Goal: Information Seeking & Learning: Learn about a topic

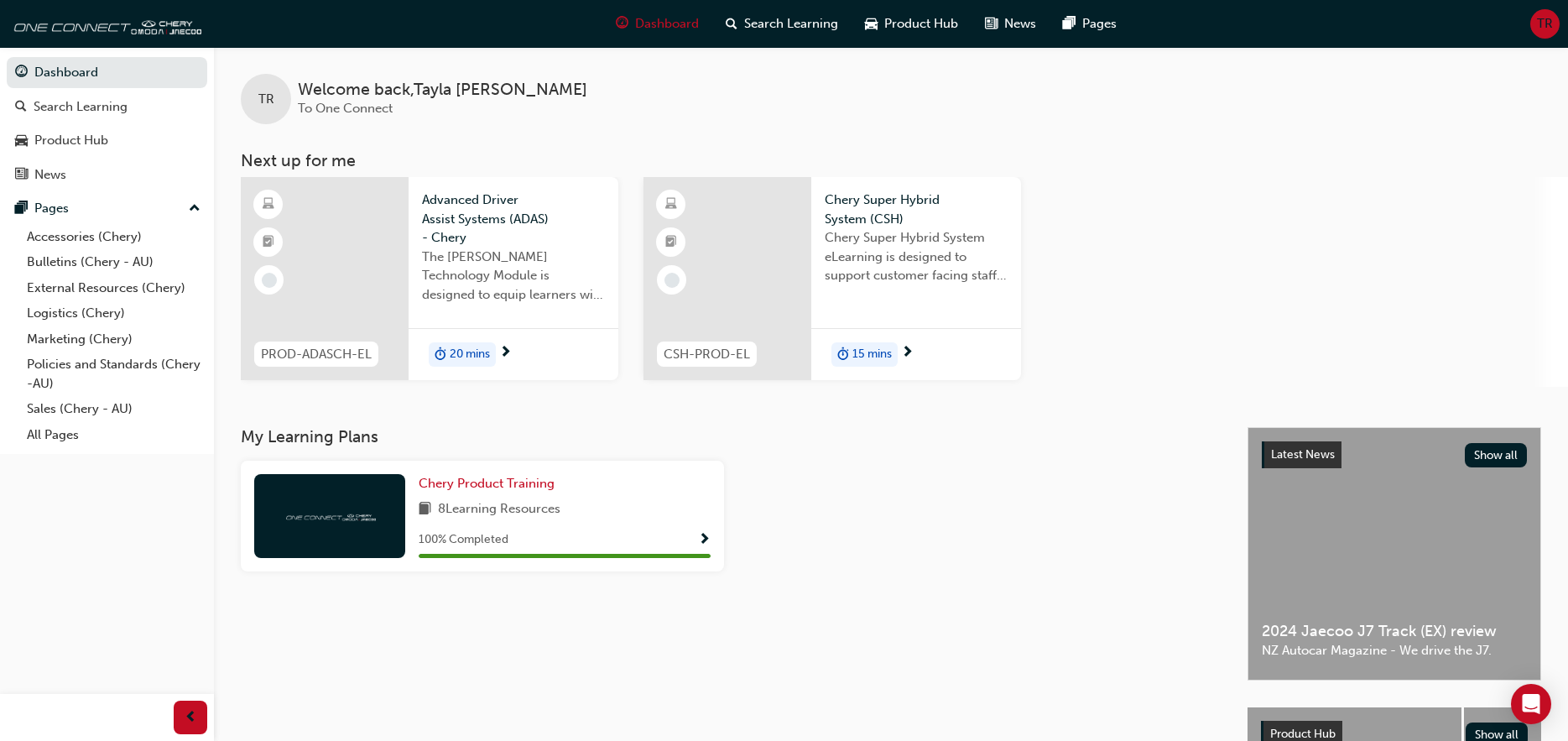
click at [475, 270] on span "The [PERSON_NAME] Technology Module is designed to equip learners with essentia…" at bounding box center [513, 276] width 182 height 57
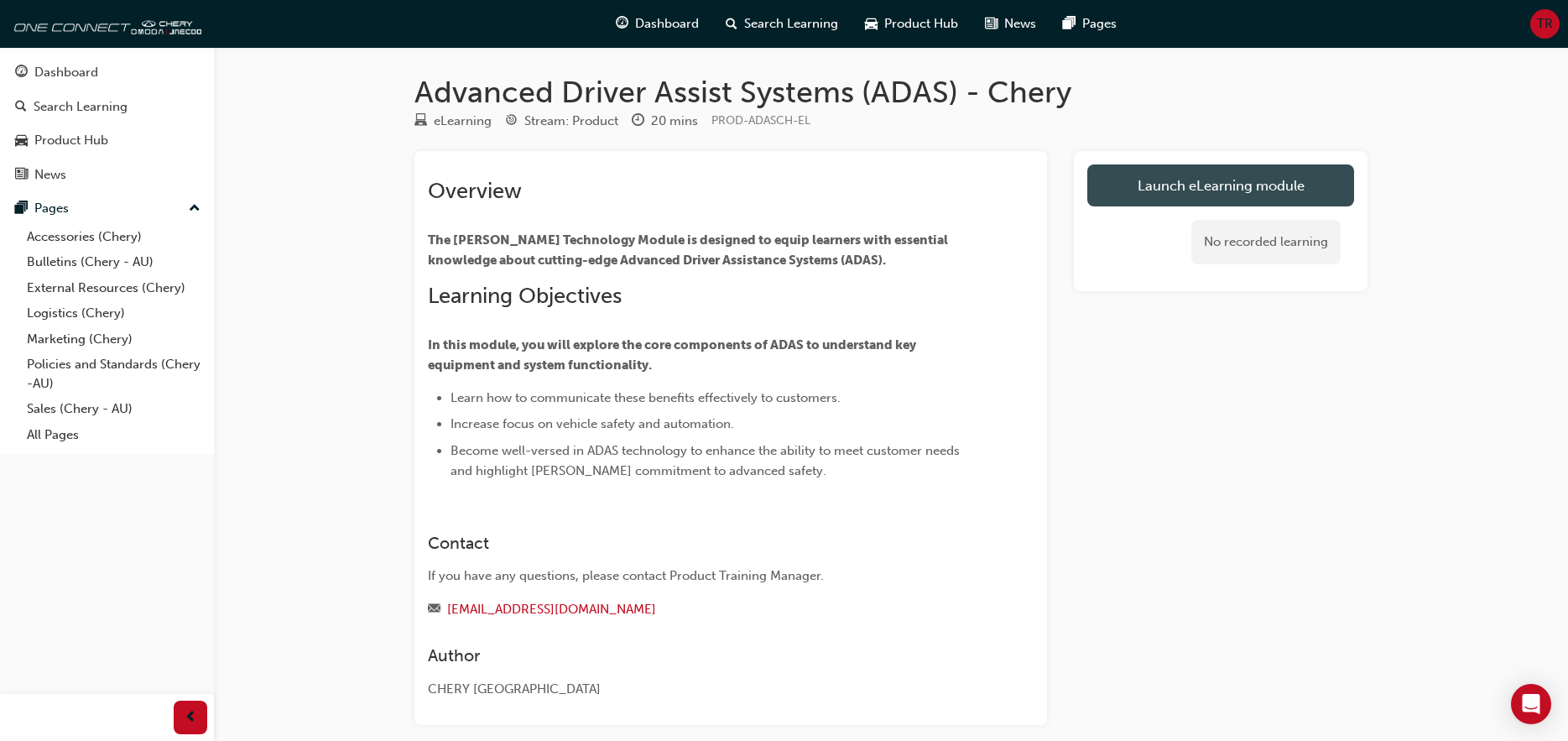
click at [1267, 184] on link "Launch eLearning module" at bounding box center [1221, 186] width 267 height 42
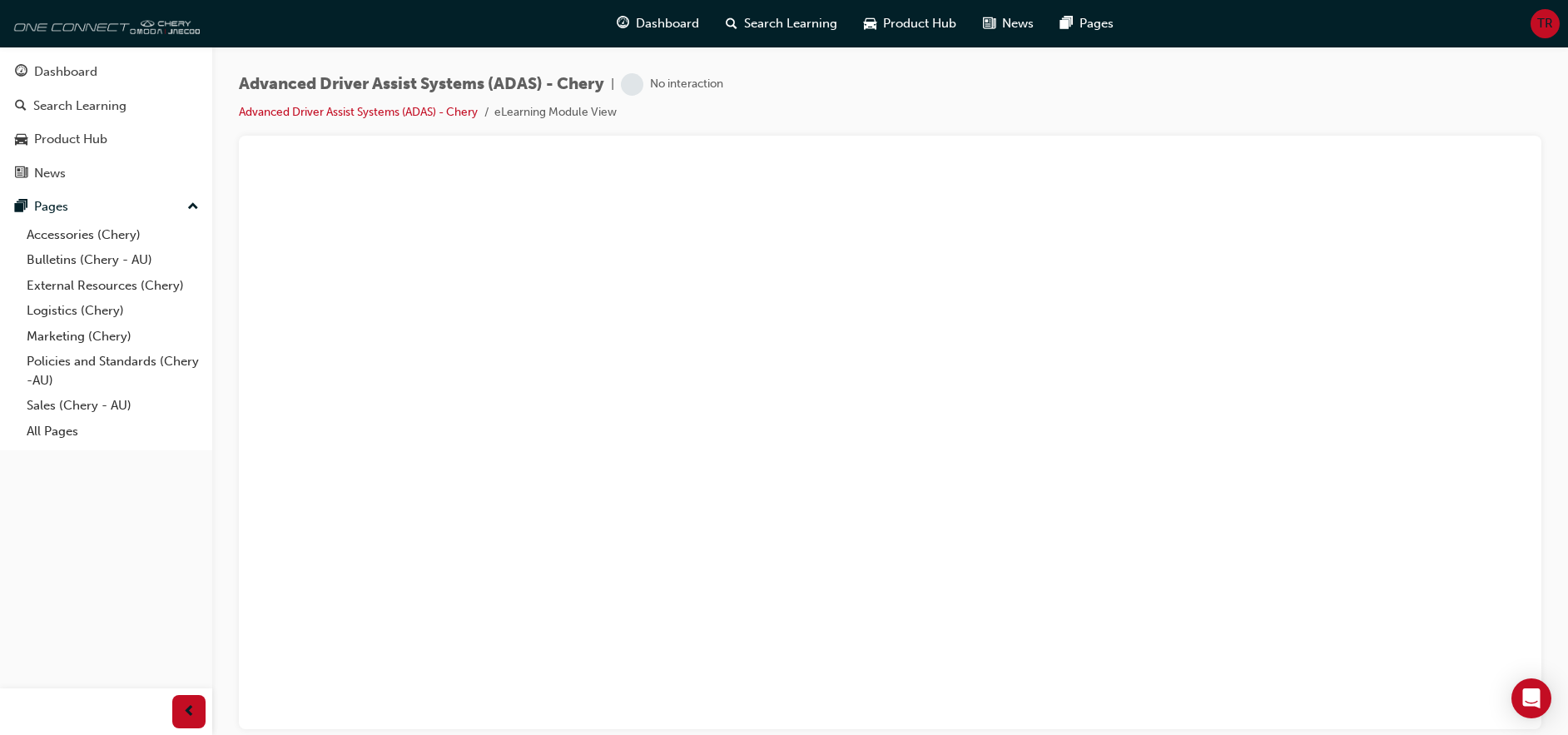
click at [144, 22] on img at bounding box center [104, 23] width 191 height 34
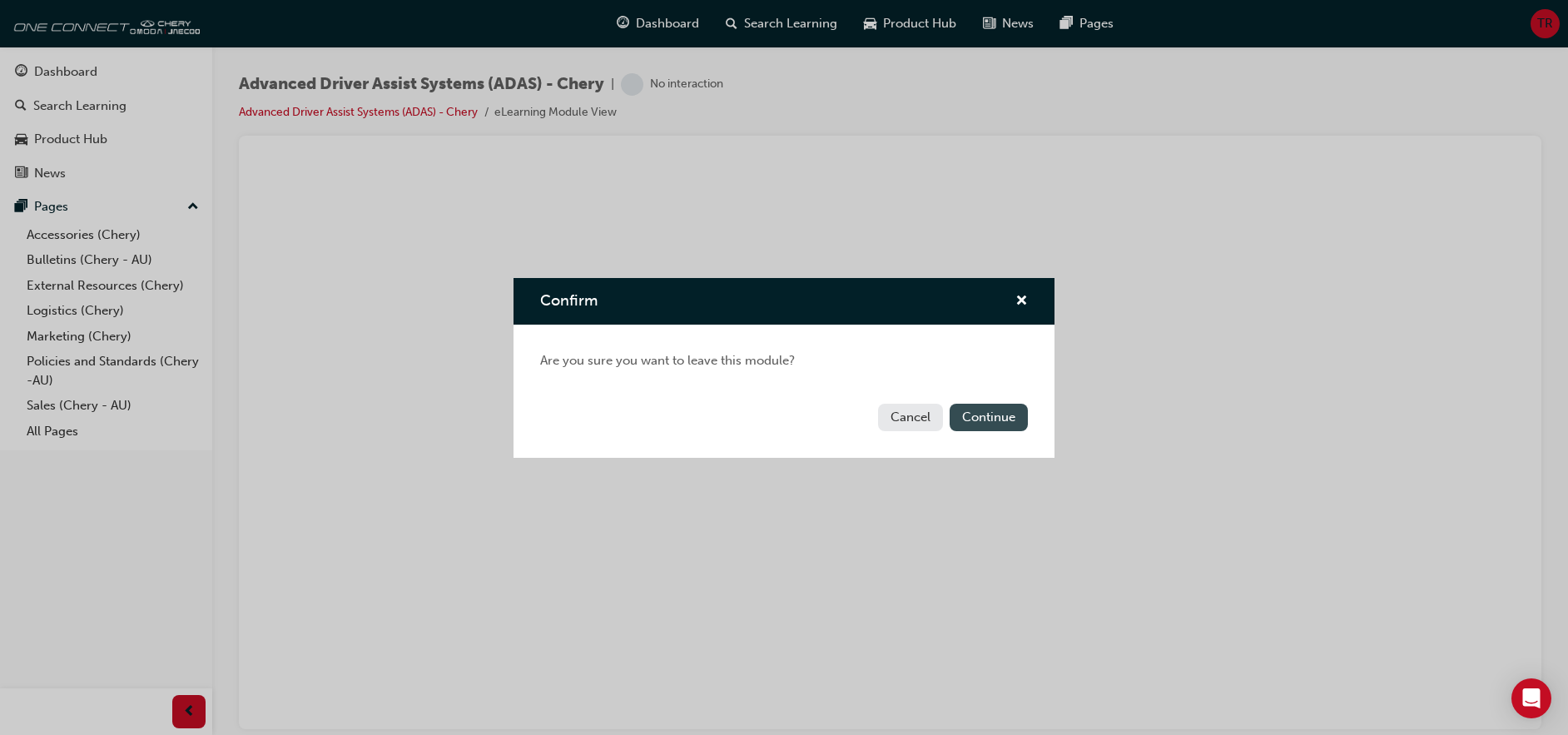
click at [986, 427] on button "Continue" at bounding box center [989, 417] width 78 height 28
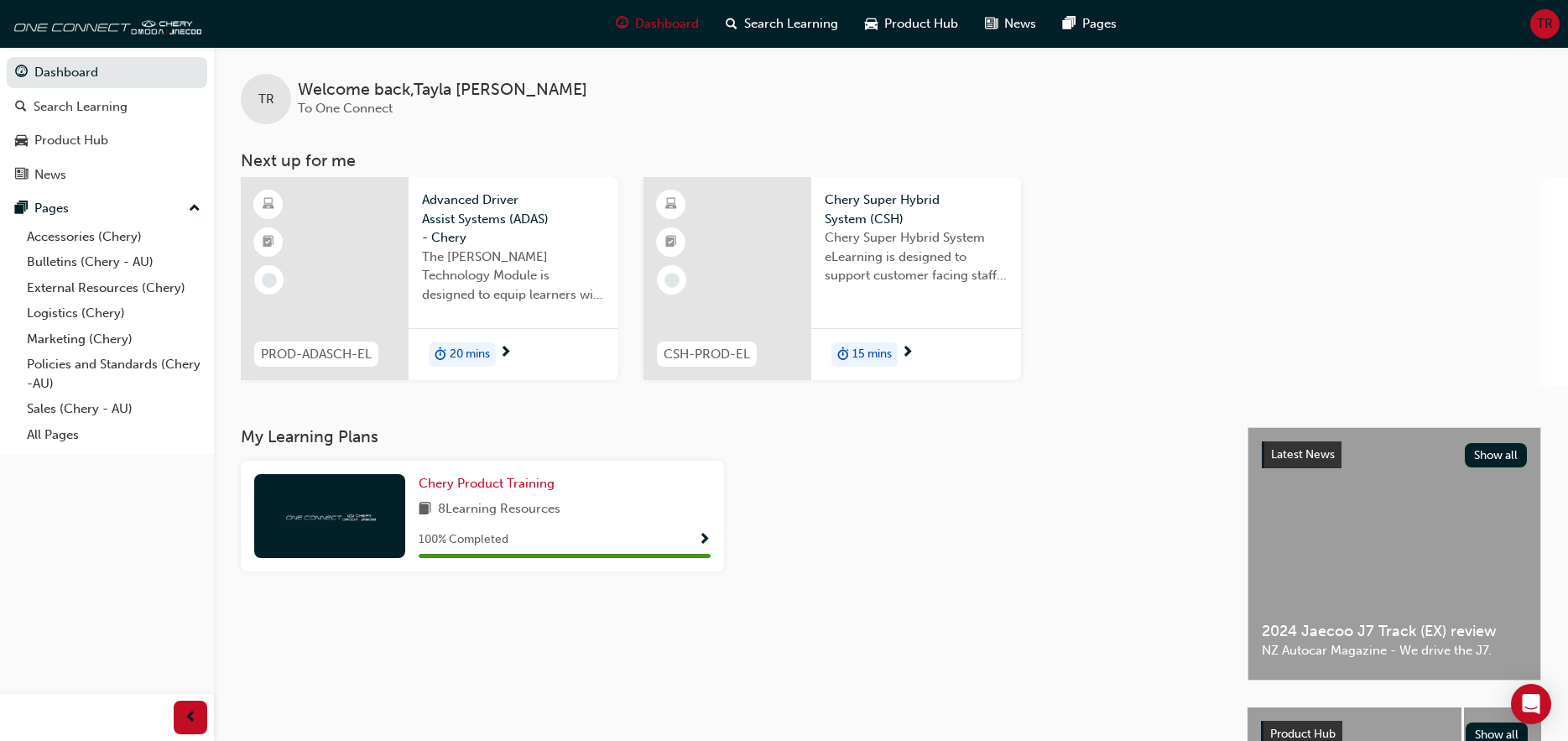
click at [542, 272] on span "The [PERSON_NAME] Technology Module is designed to equip learners with essentia…" at bounding box center [513, 276] width 182 height 57
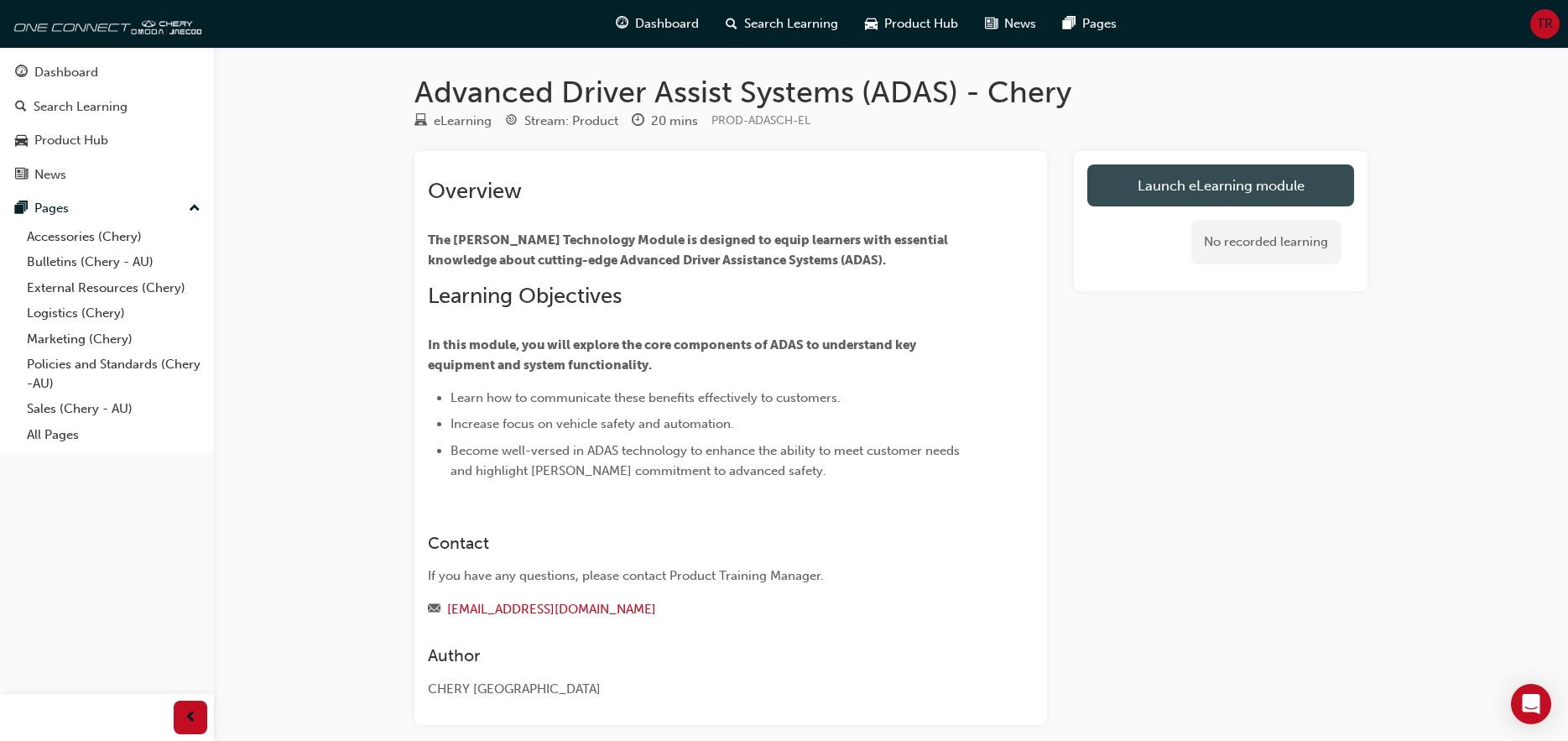
click at [1177, 188] on link "Launch eLearning module" at bounding box center [1221, 186] width 267 height 42
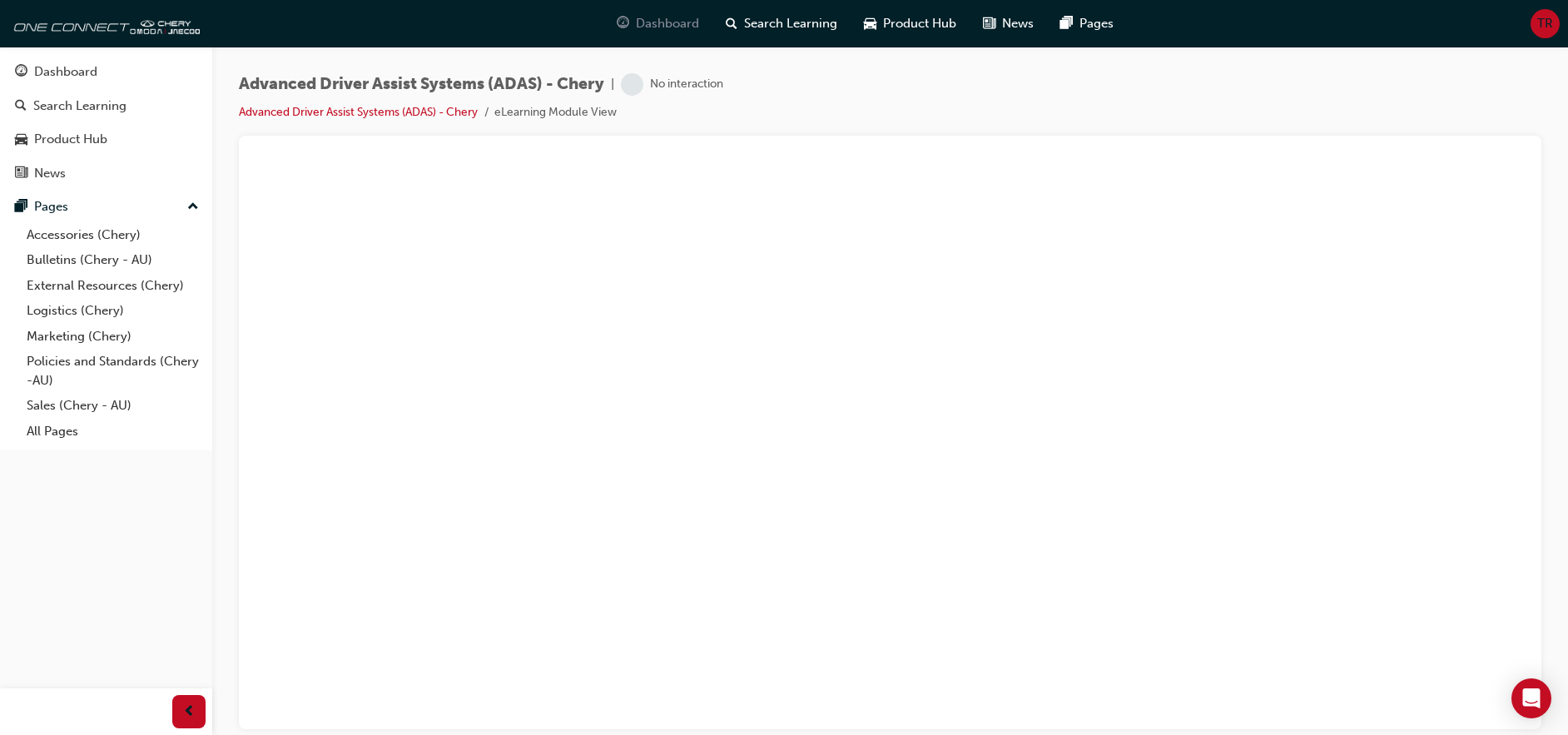
click at [700, 20] on div "Dashboard" at bounding box center [658, 23] width 109 height 34
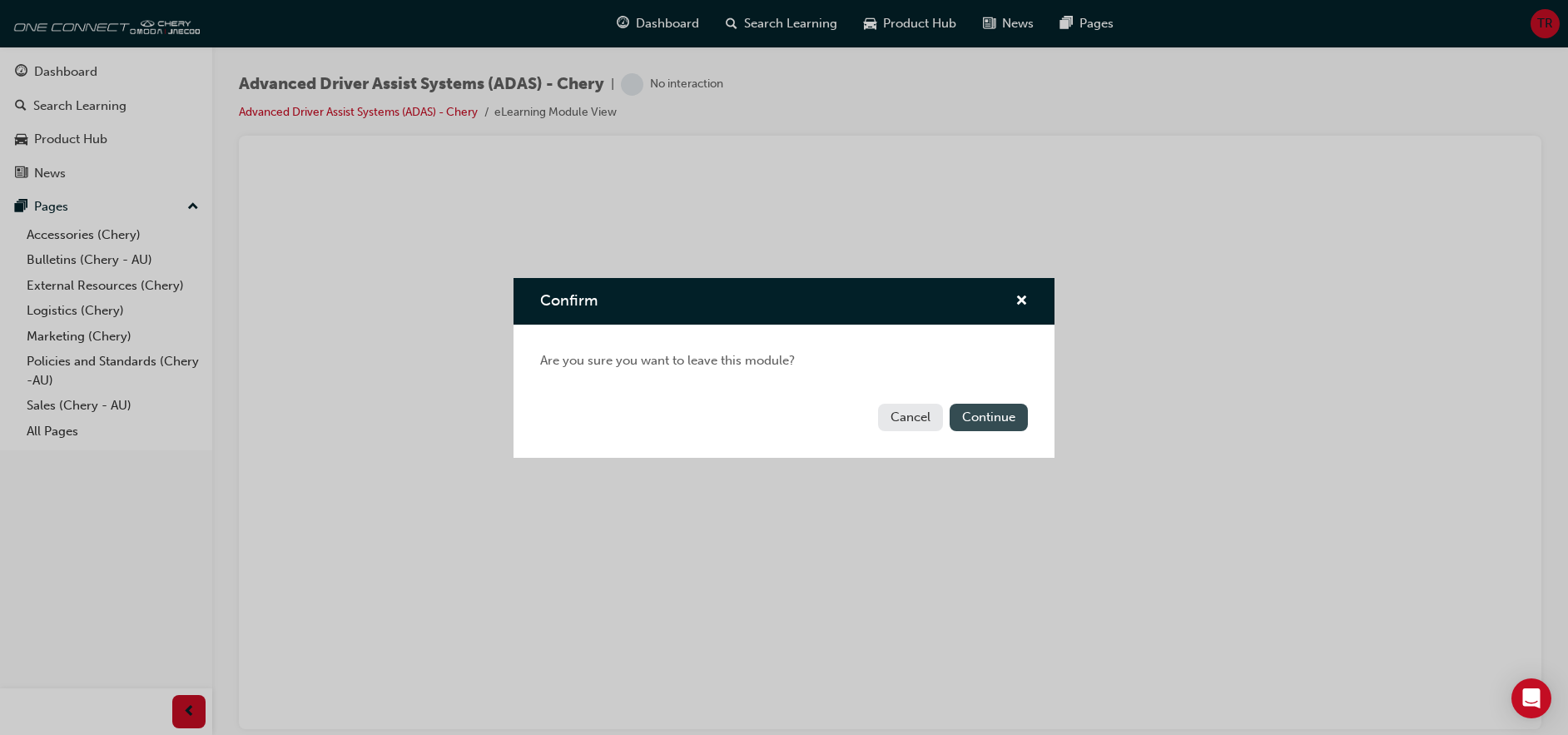
click at [1008, 417] on button "Continue" at bounding box center [989, 417] width 78 height 28
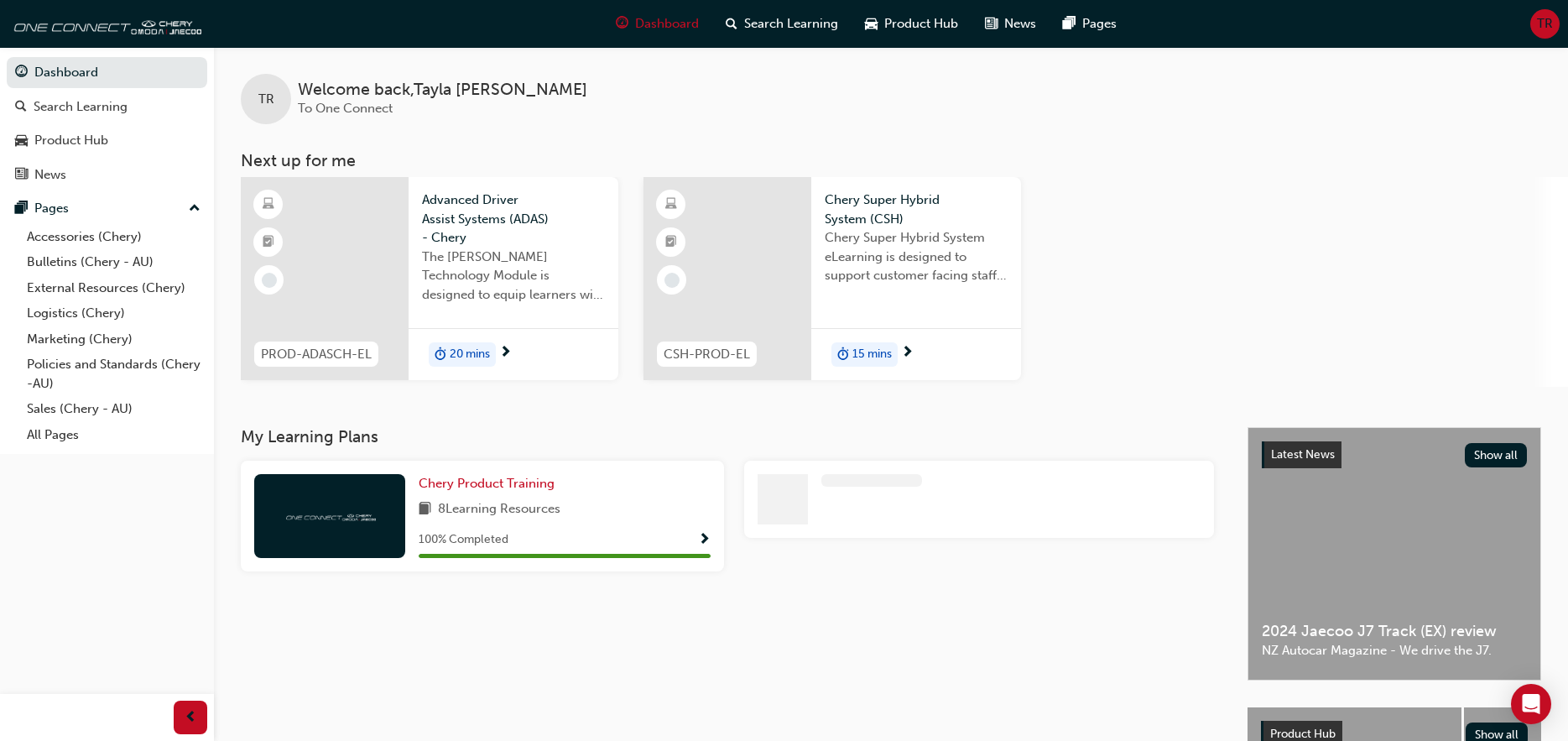
click at [847, 259] on span "Chery Super Hybrid System eLearning is designed to support customer facing staf…" at bounding box center [916, 257] width 182 height 57
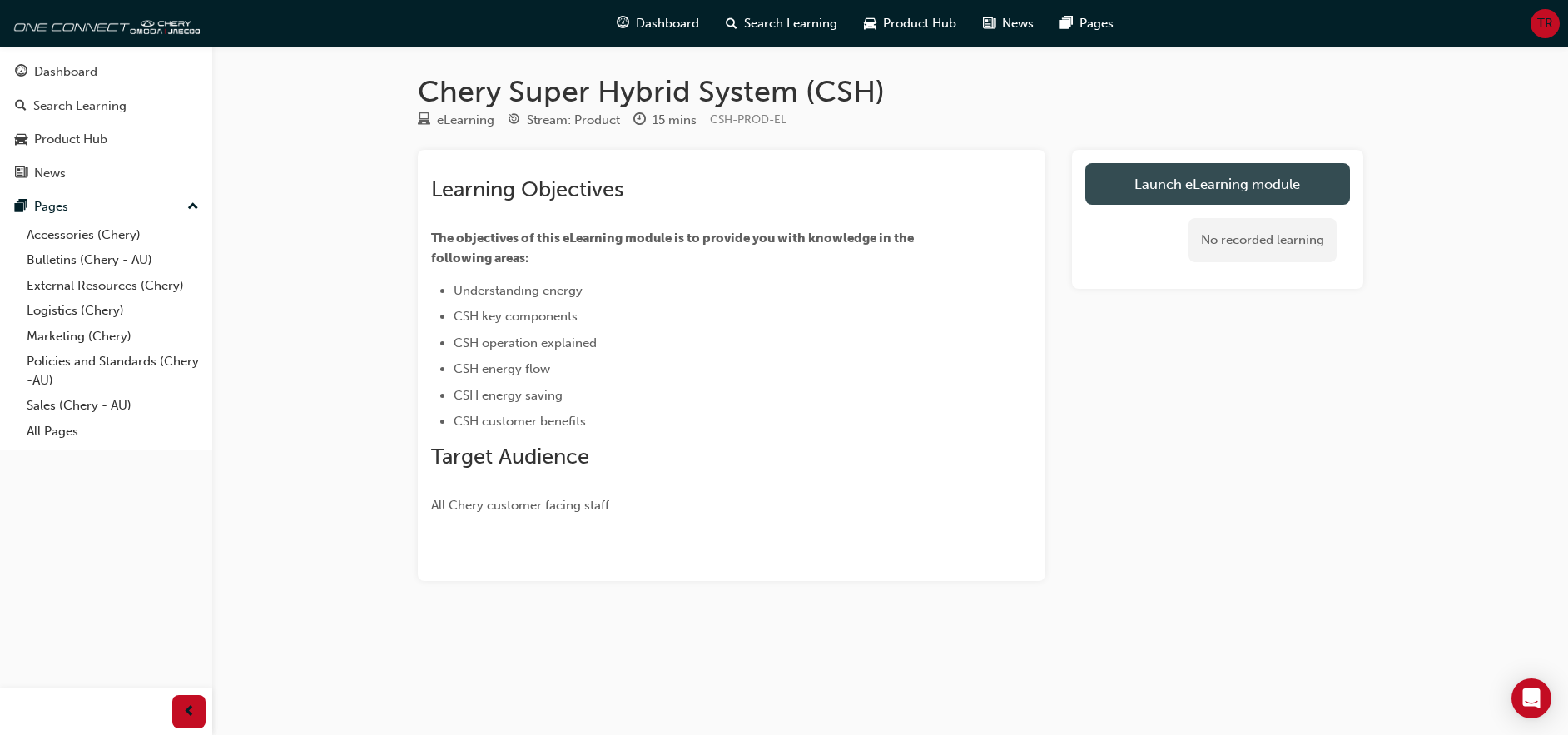
click at [1176, 179] on link "Launch eLearning module" at bounding box center [1218, 184] width 265 height 42
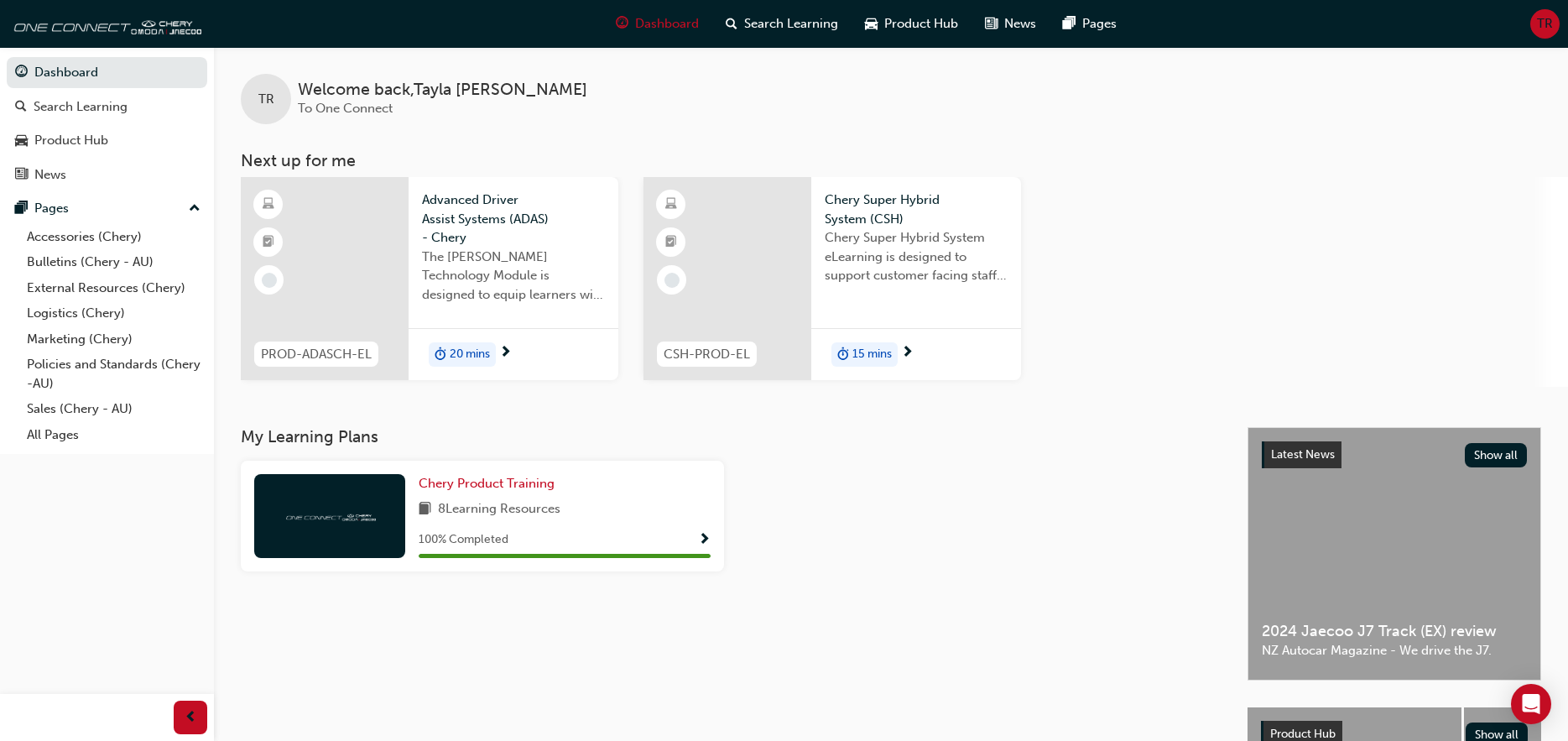
click at [874, 260] on span "Chery Super Hybrid System eLearning is designed to support customer facing staf…" at bounding box center [916, 257] width 182 height 57
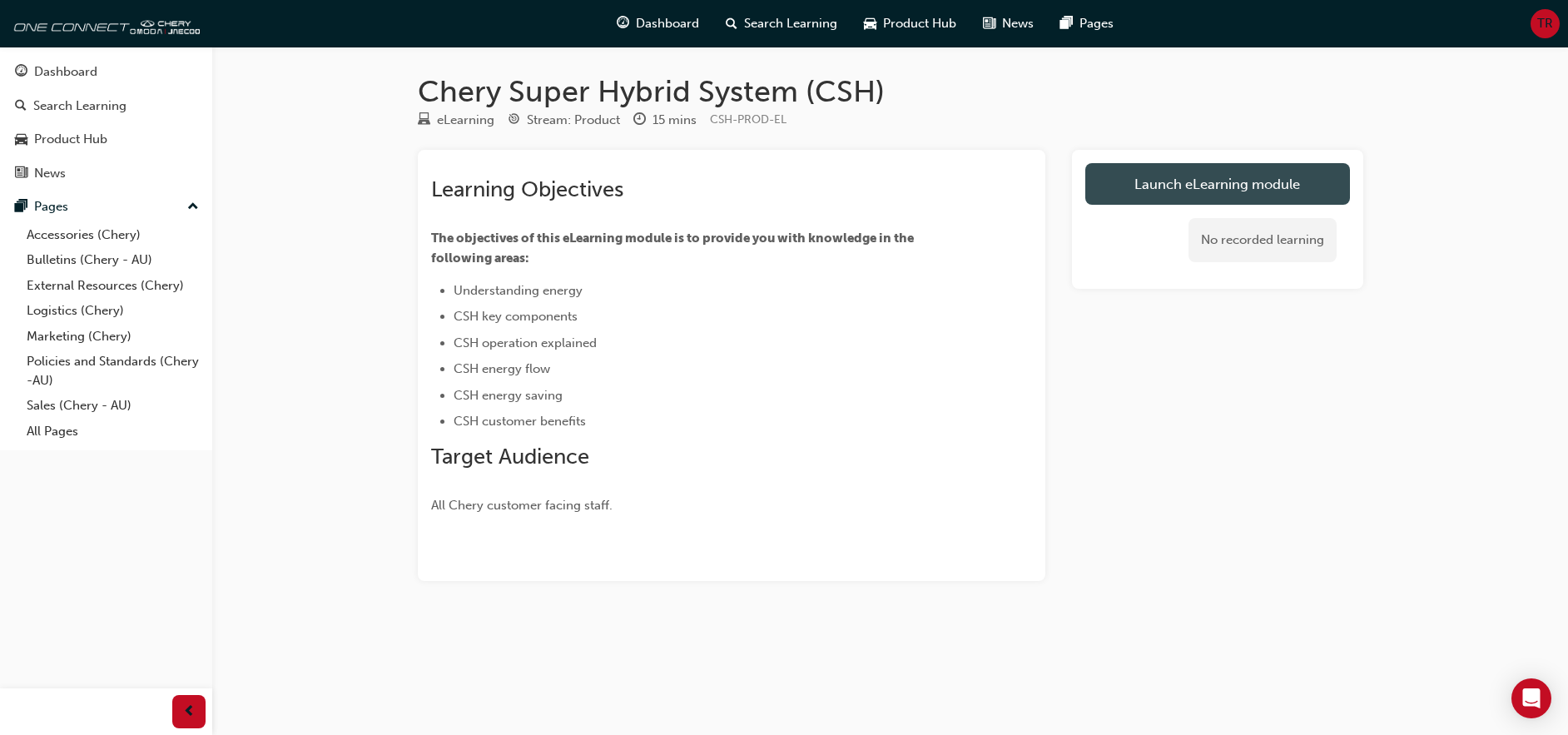
click at [1141, 195] on link "Launch eLearning module" at bounding box center [1218, 184] width 265 height 42
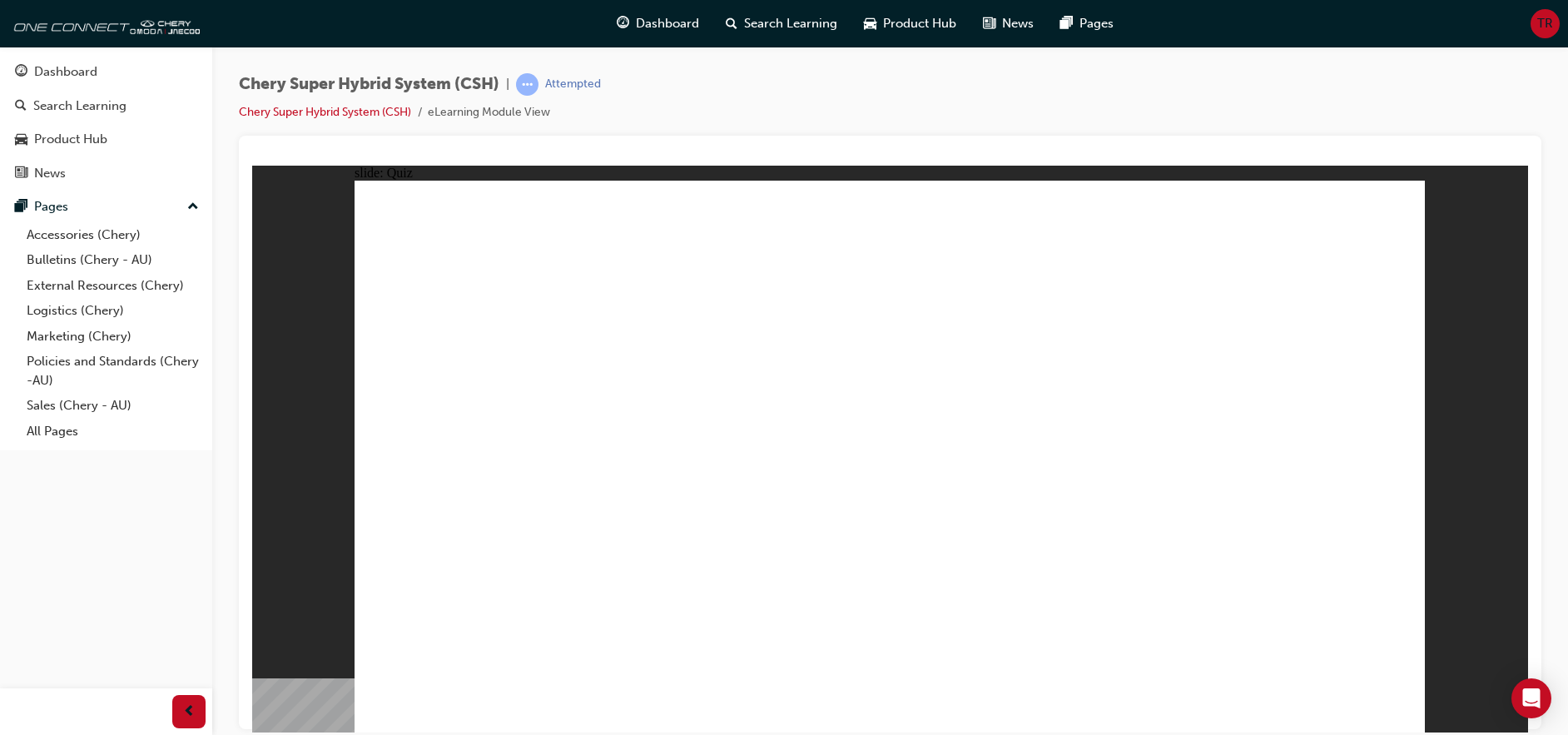
radio input "true"
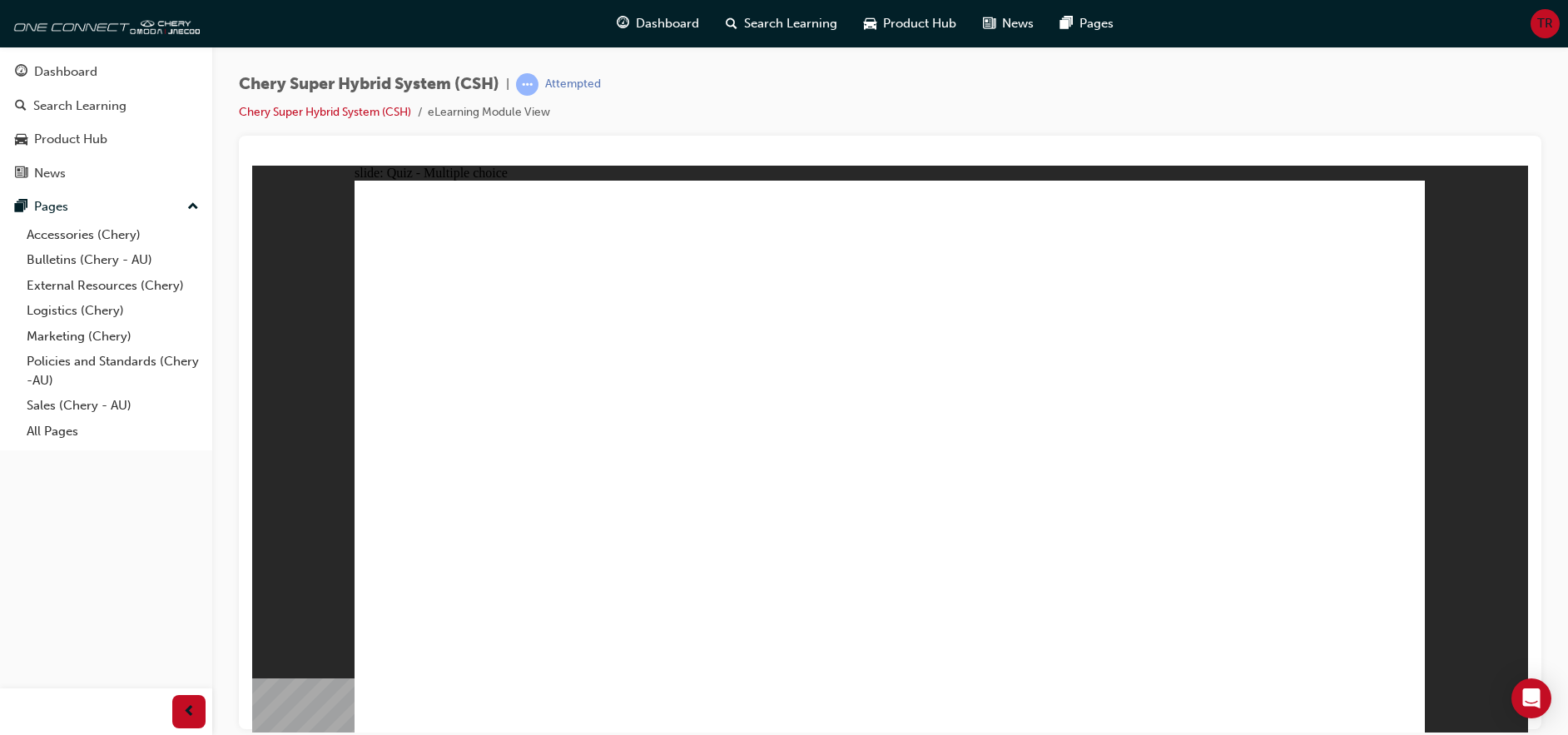
radio input "true"
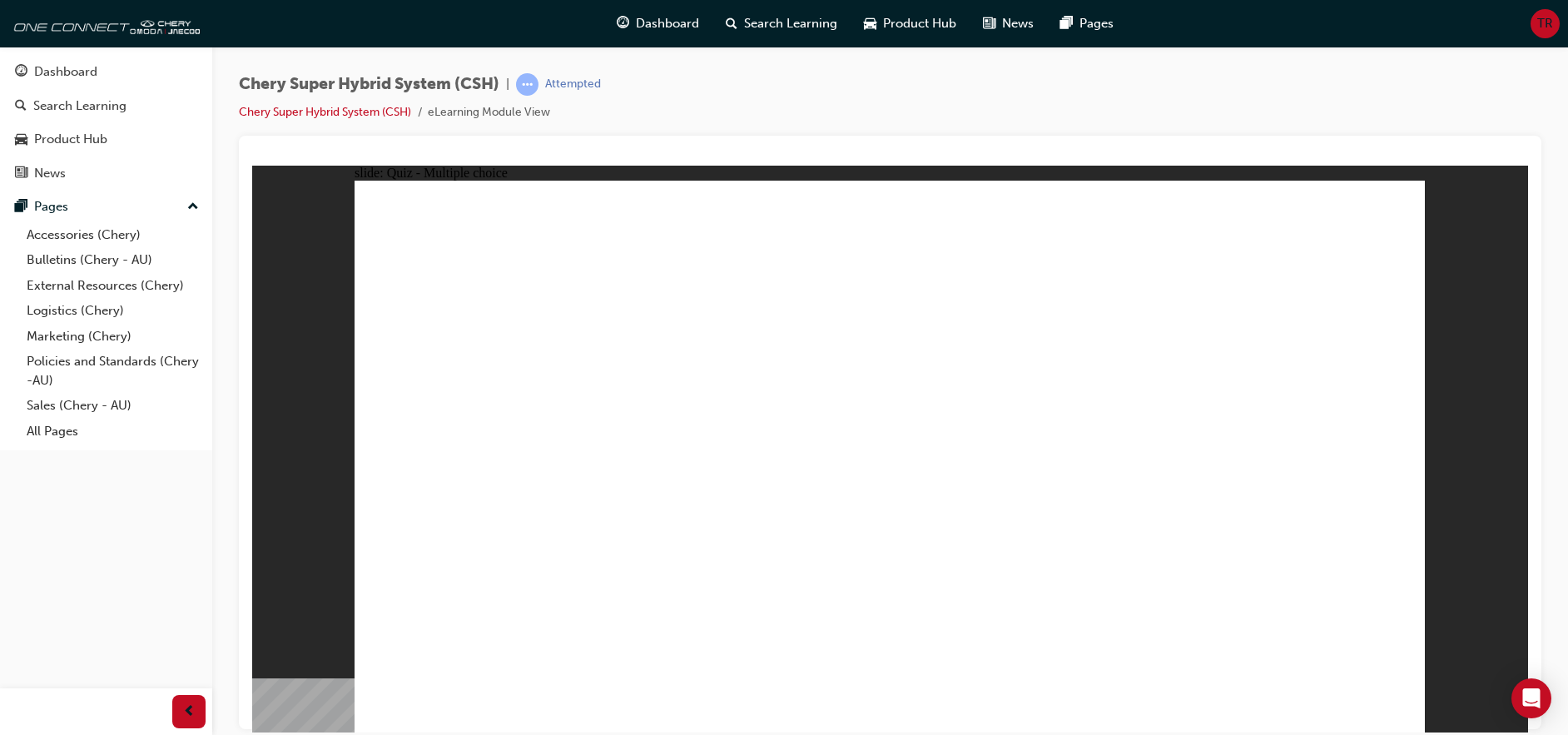
radio input "true"
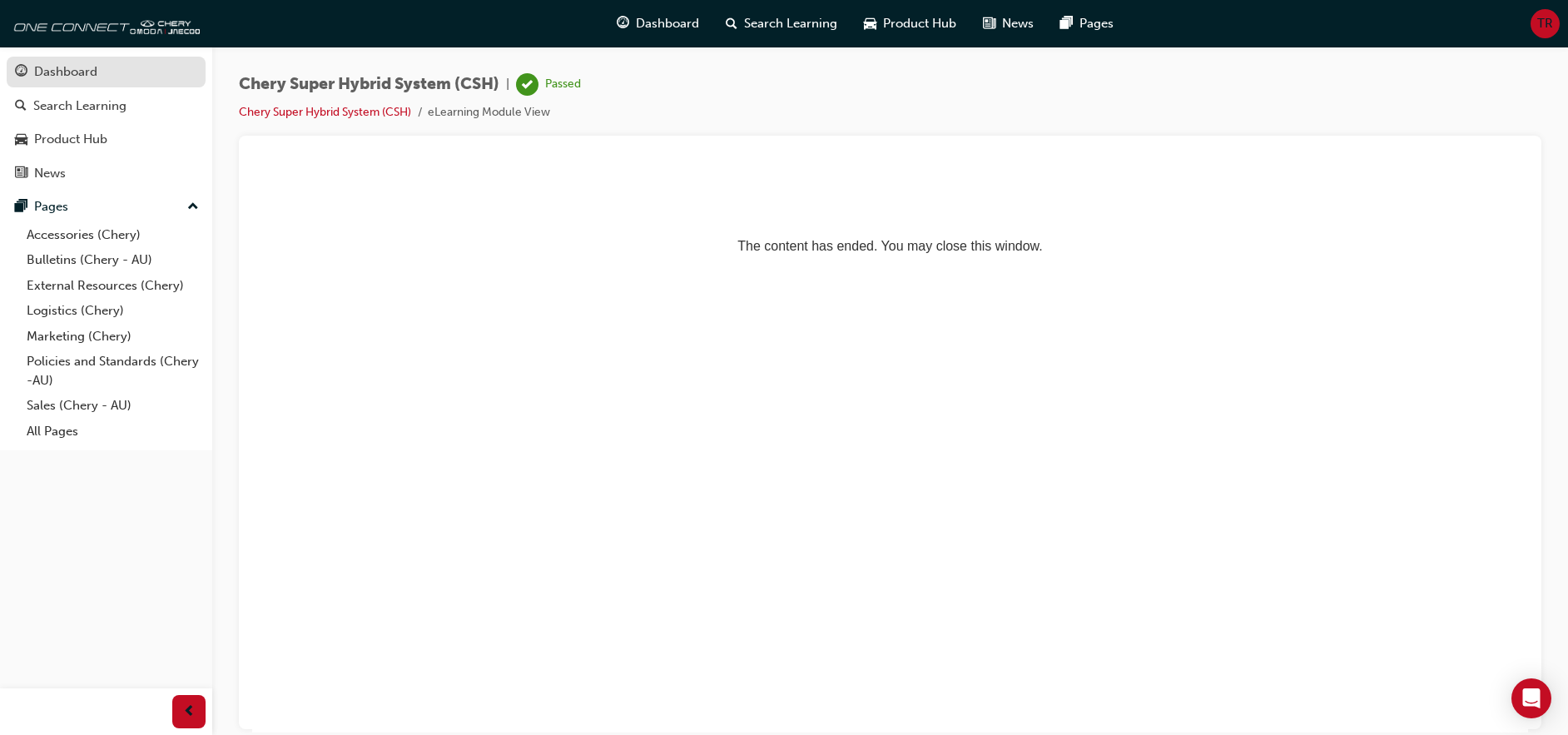
click at [53, 60] on link "Dashboard" at bounding box center [106, 72] width 199 height 31
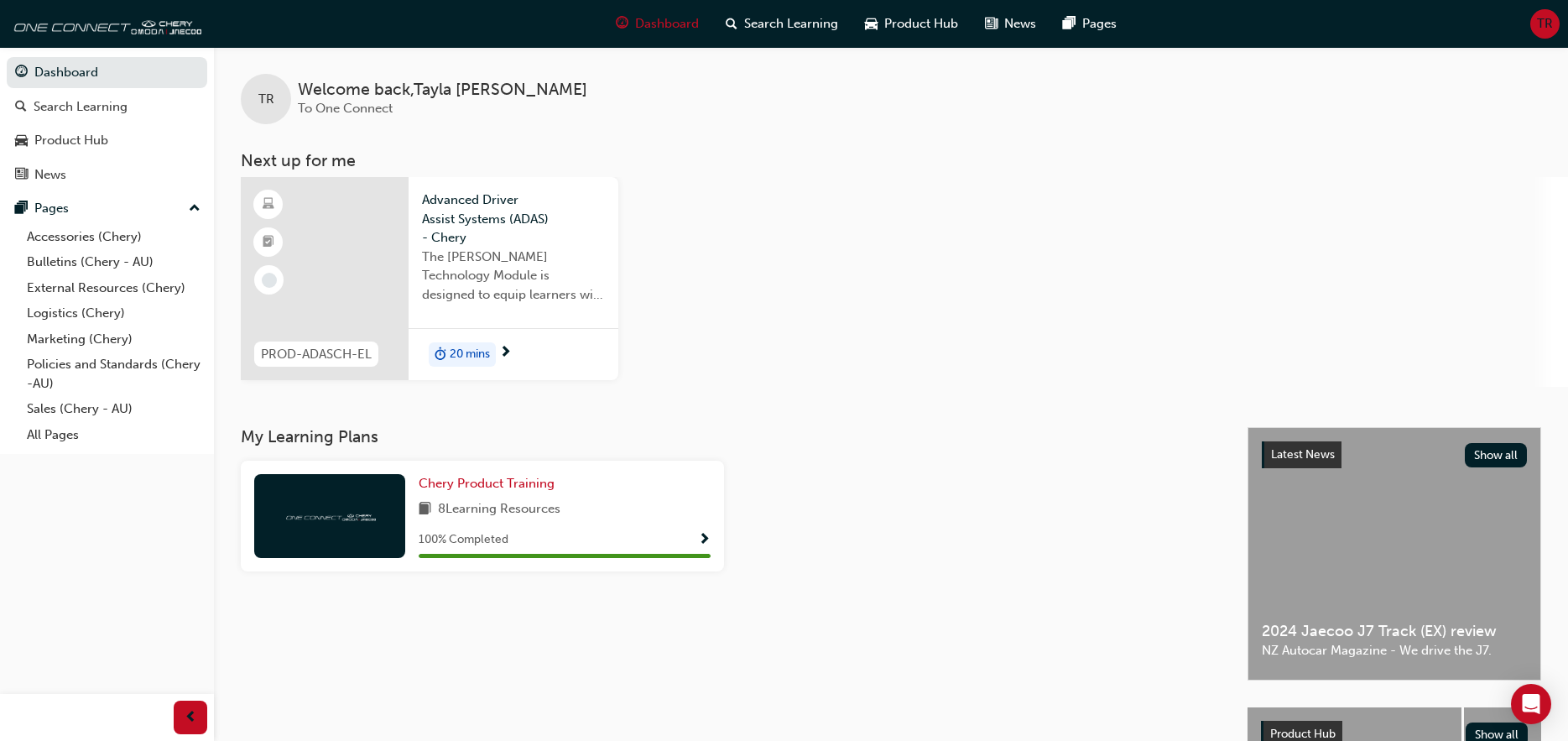
click at [542, 270] on span "The [PERSON_NAME] Technology Module is designed to equip learners with essentia…" at bounding box center [513, 276] width 182 height 57
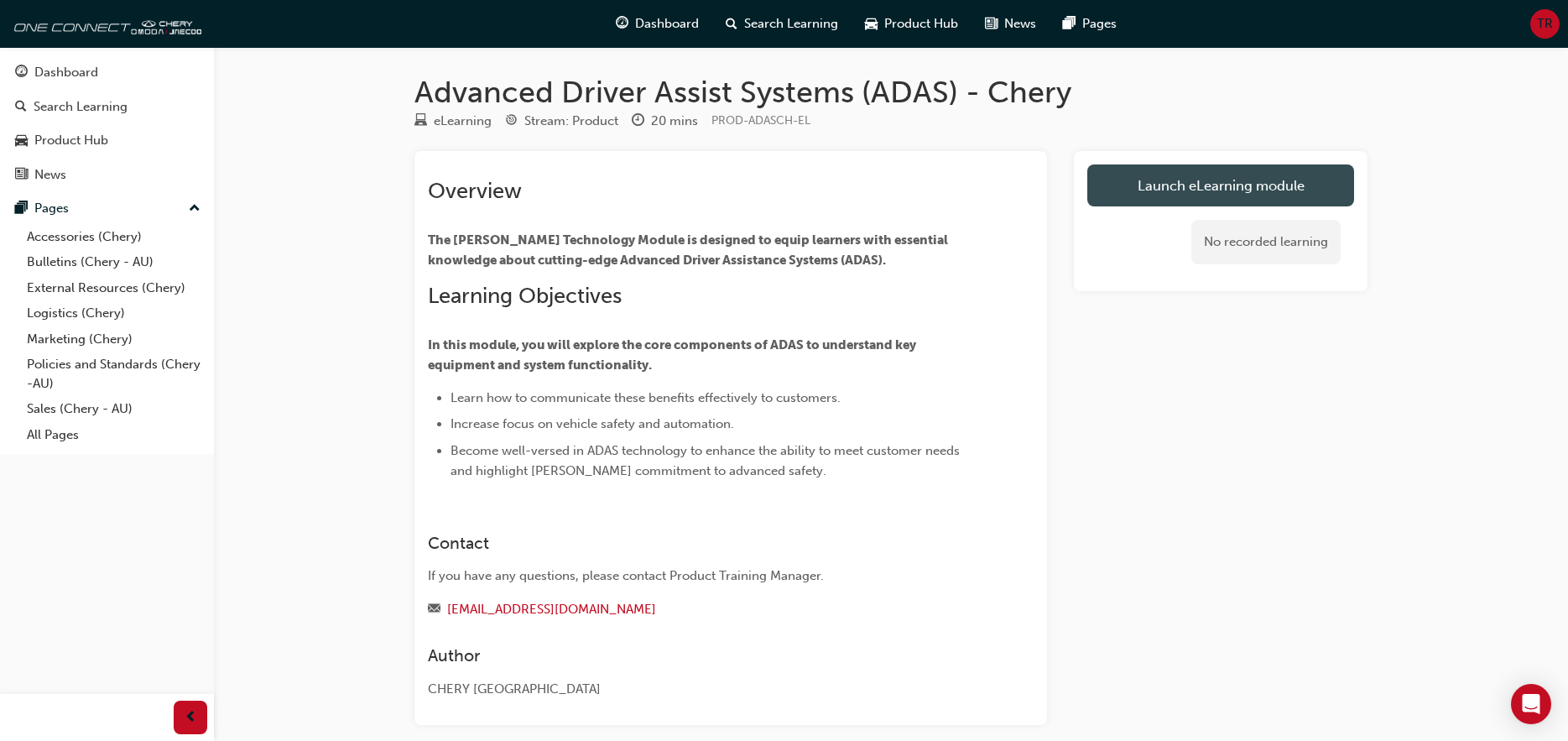
click at [1164, 201] on link "Launch eLearning module" at bounding box center [1221, 186] width 267 height 42
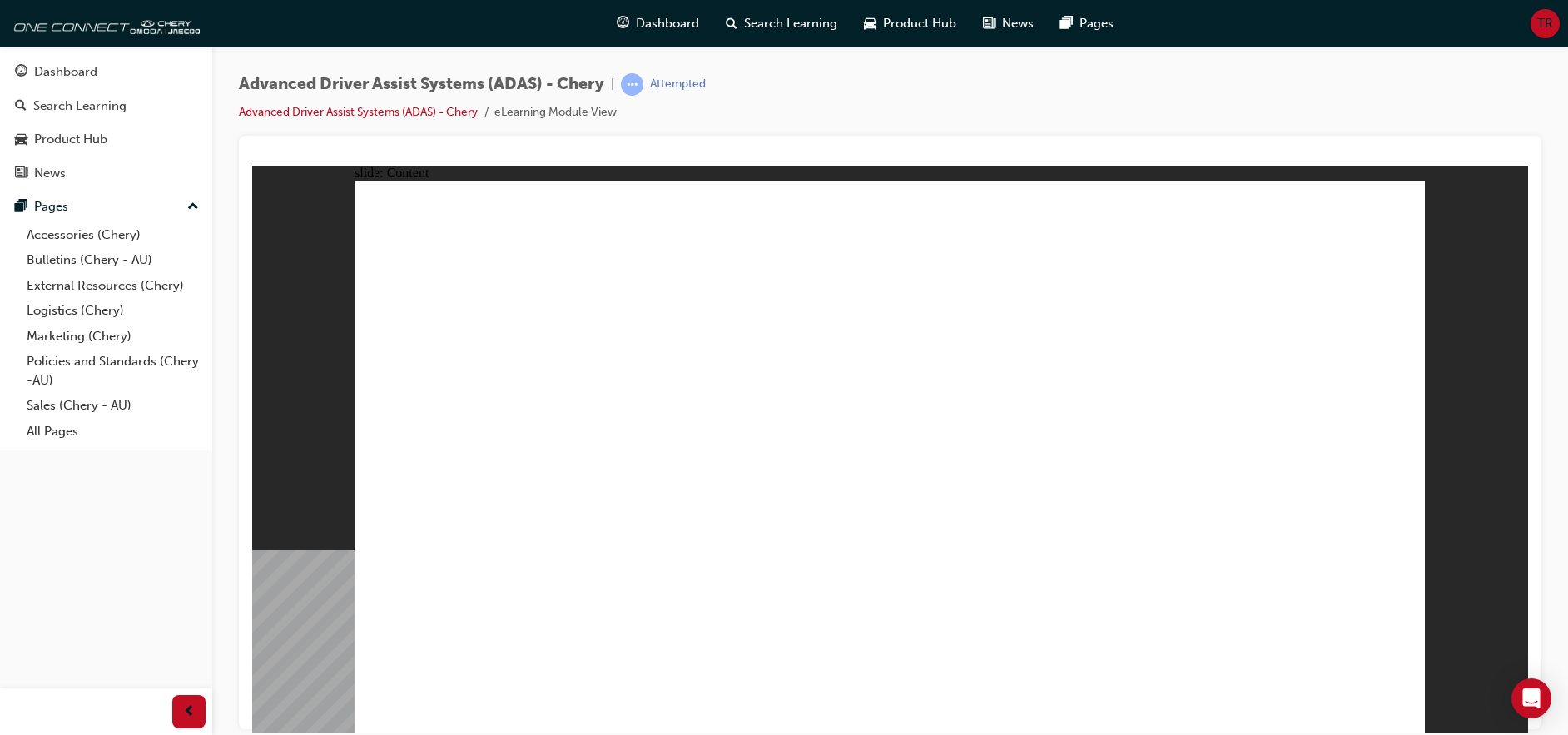
drag, startPoint x: 601, startPoint y: 601, endPoint x: 623, endPoint y: 577, distance: 32.6
drag, startPoint x: 1463, startPoint y: 331, endPoint x: 1312, endPoint y: 306, distance: 153.1
click at [1459, 329] on div "slide: Content Rectangle 1 Rectangle 1 FRONT CAMERA MODULE Group 1 Rectangle 2…" at bounding box center [890, 448] width 1276 height 567
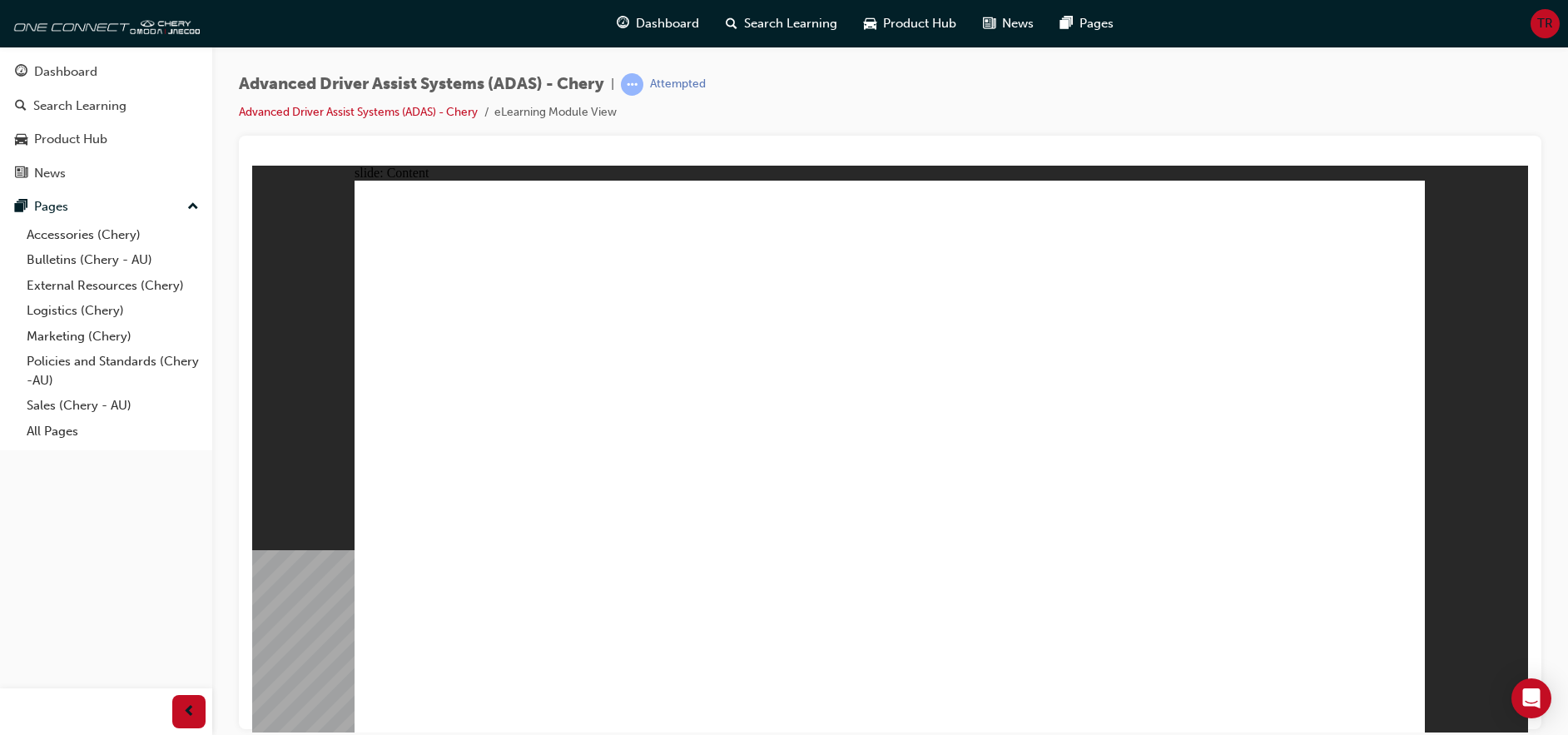
drag, startPoint x: 703, startPoint y: 204, endPoint x: 606, endPoint y: 220, distance: 98.3
drag, startPoint x: 584, startPoint y: 284, endPoint x: 641, endPoint y: 308, distance: 61.8
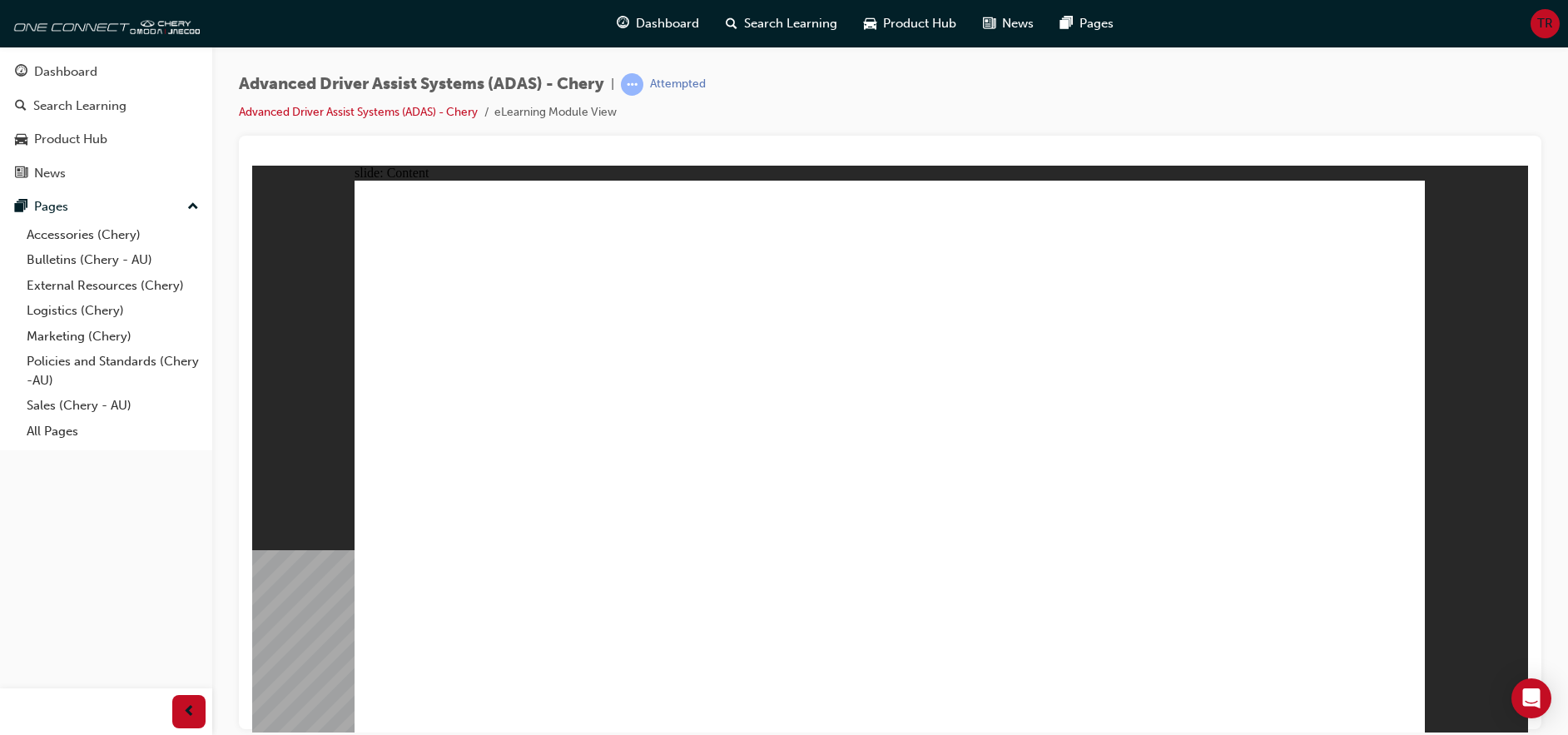
drag, startPoint x: 641, startPoint y: 308, endPoint x: 871, endPoint y: 376, distance: 239.8
drag, startPoint x: 614, startPoint y: 626, endPoint x: 604, endPoint y: 633, distance: 12.2
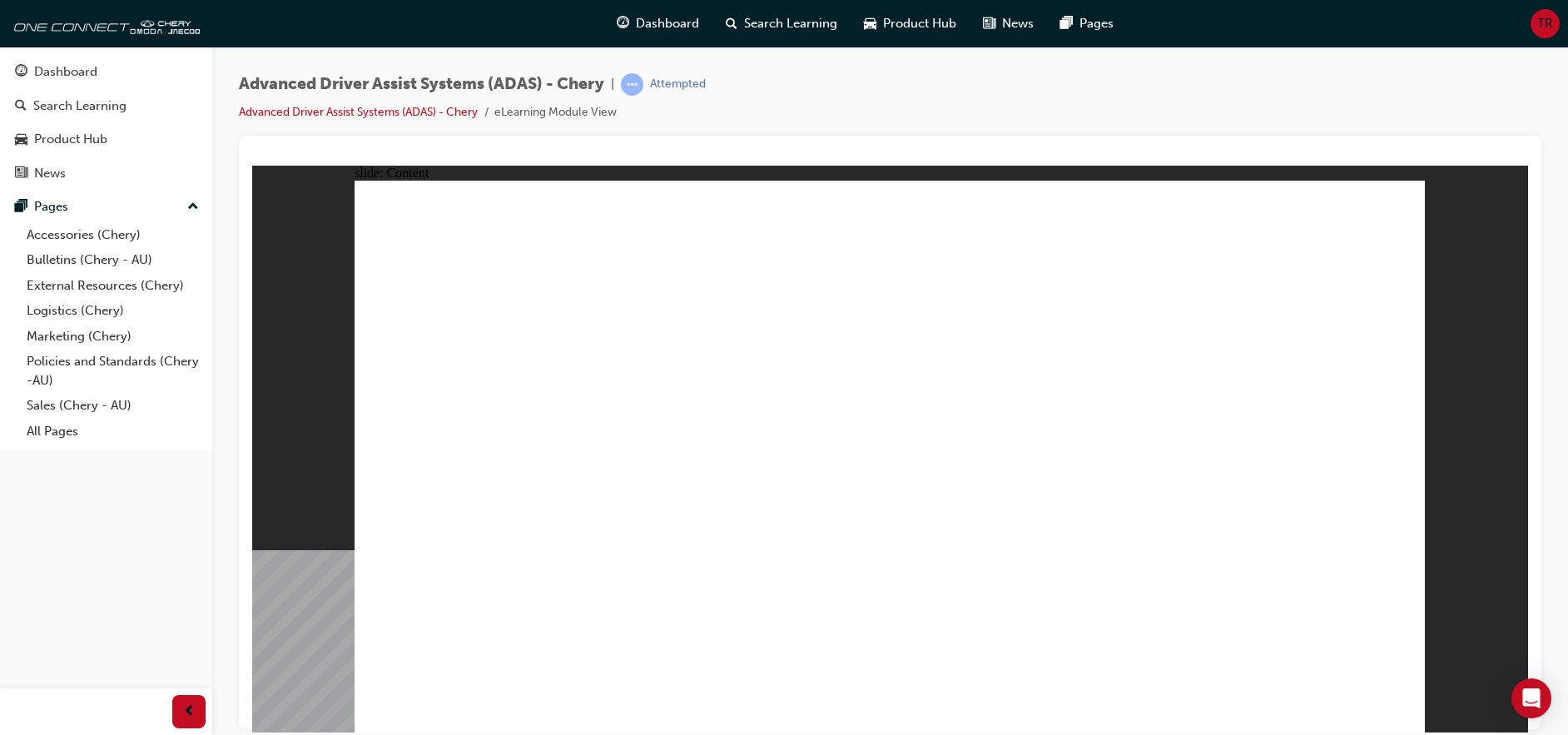
drag, startPoint x: 550, startPoint y: 625, endPoint x: 548, endPoint y: 604, distance: 21.1
drag, startPoint x: 659, startPoint y: 510, endPoint x: 747, endPoint y: 472, distance: 95.9
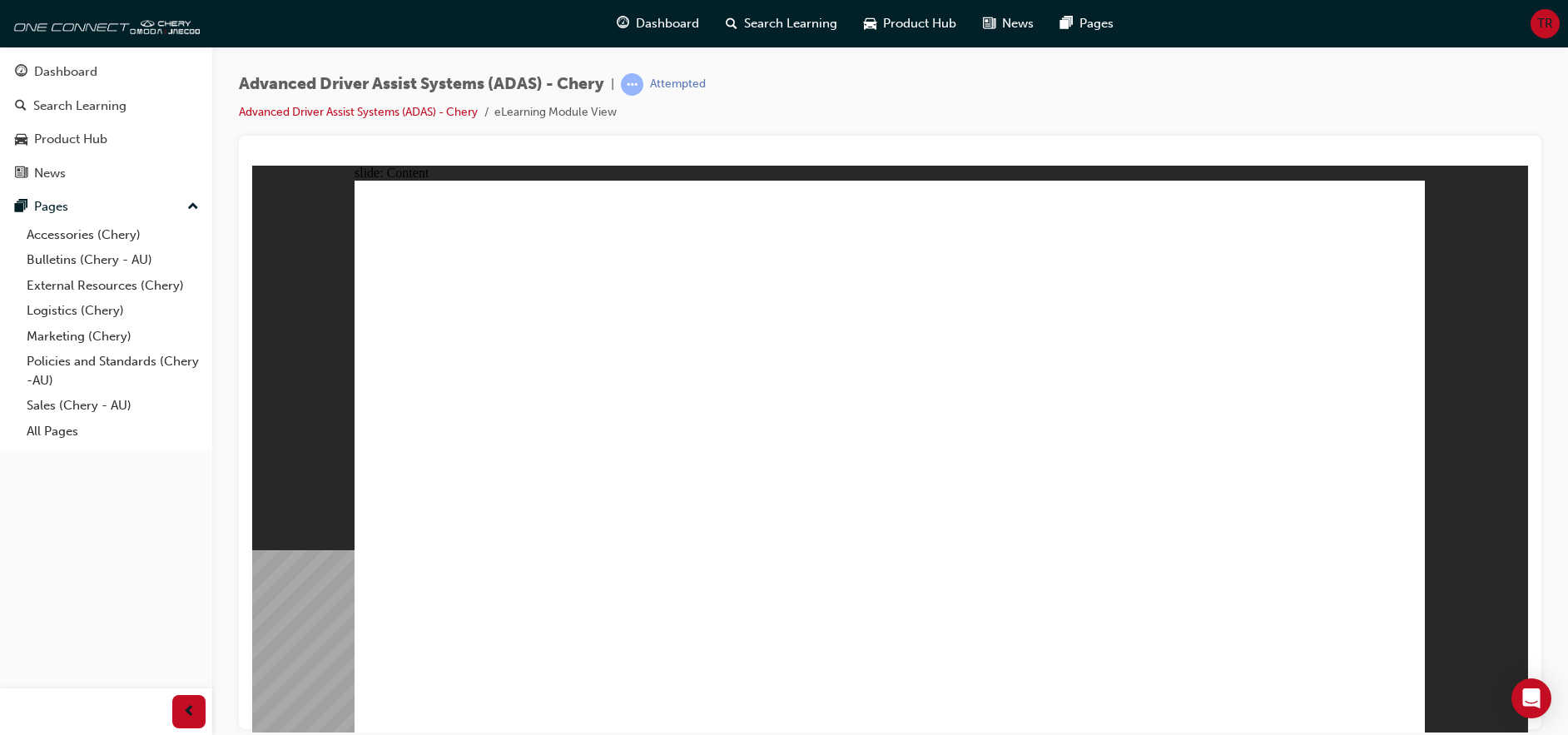
drag, startPoint x: 1261, startPoint y: 421, endPoint x: 1196, endPoint y: 423, distance: 65.0
drag, startPoint x: 1209, startPoint y: 437, endPoint x: 1270, endPoint y: 521, distance: 103.8
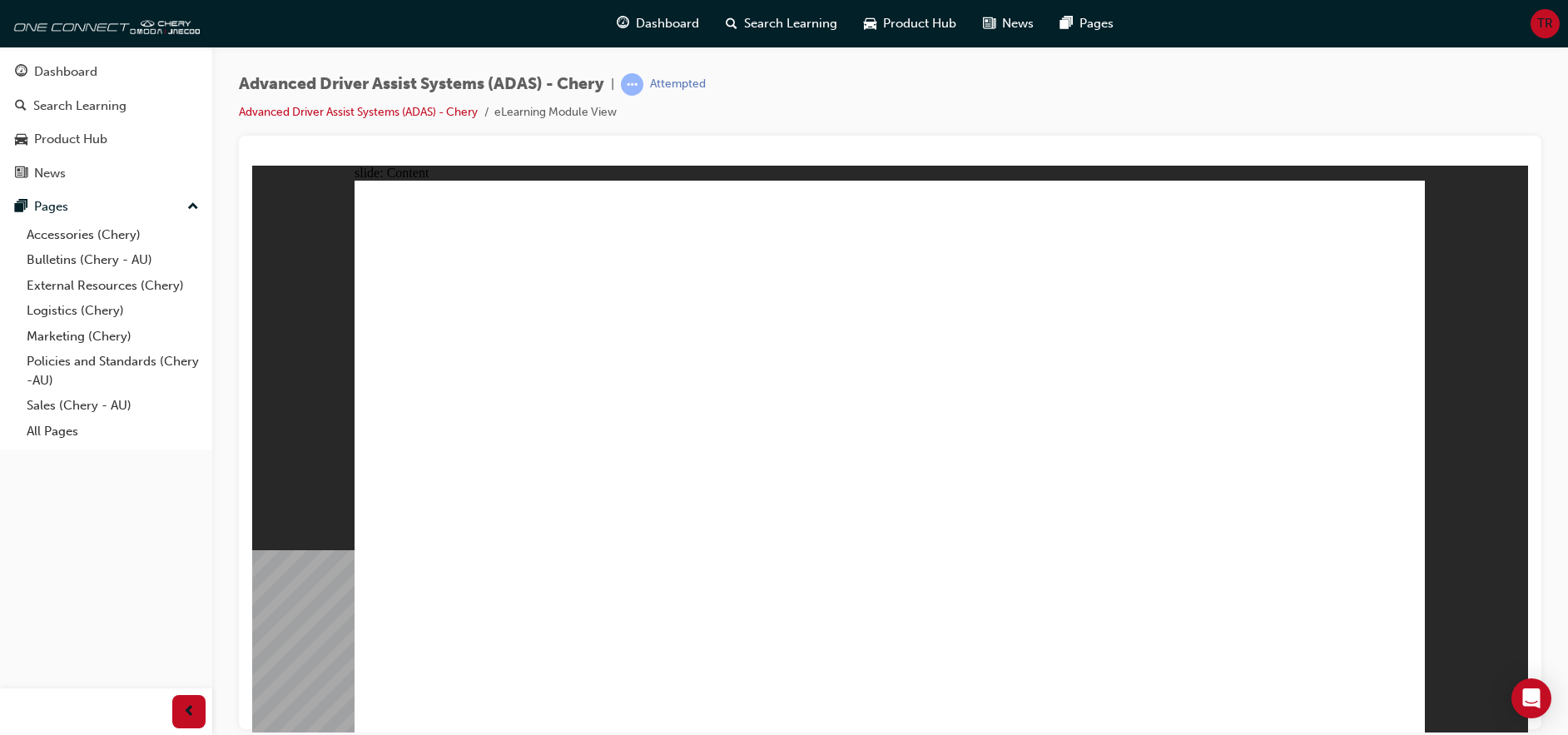
drag, startPoint x: 678, startPoint y: 318, endPoint x: 693, endPoint y: 333, distance: 21.2
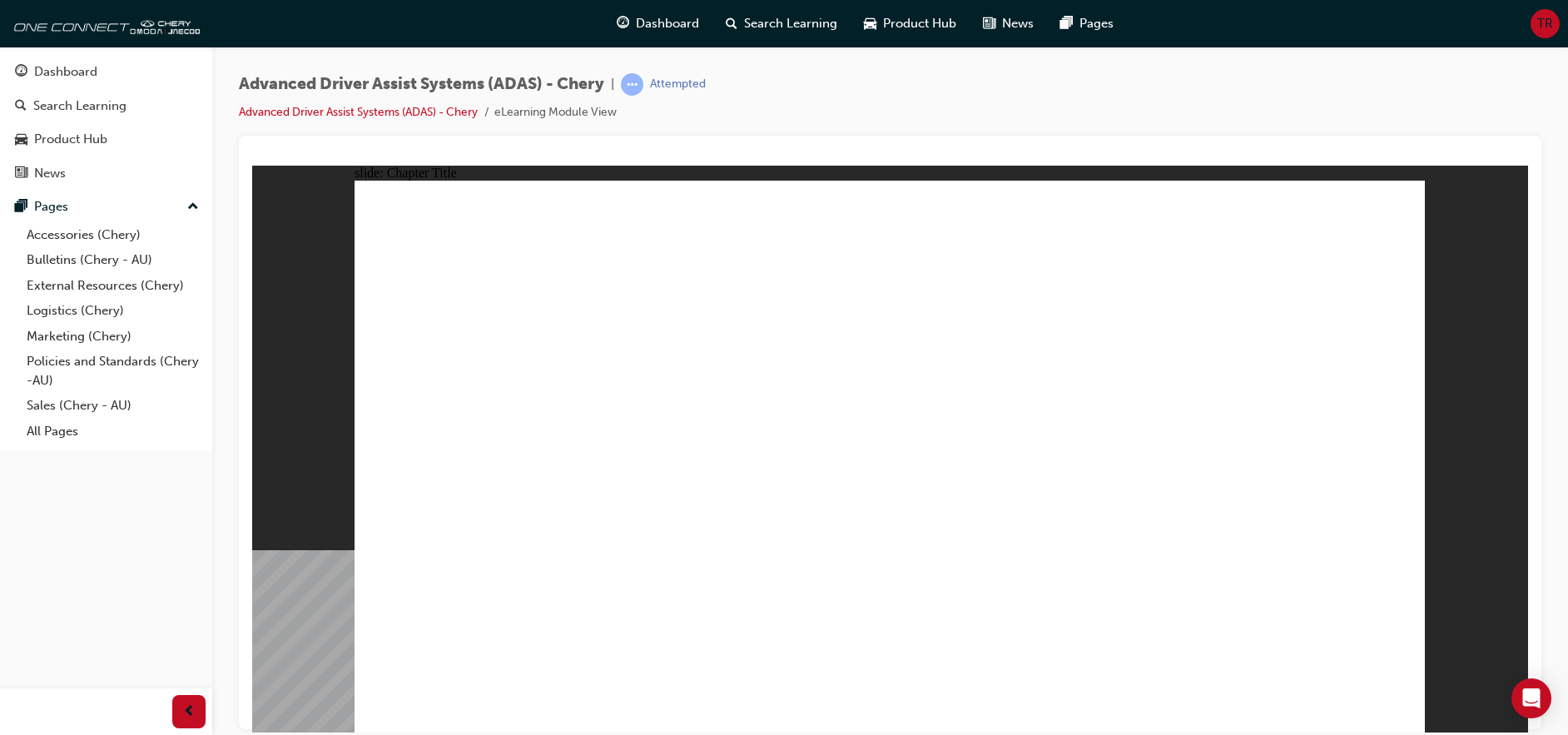
drag, startPoint x: 832, startPoint y: 613, endPoint x: 822, endPoint y: 282, distance: 331.2
drag, startPoint x: 690, startPoint y: 627, endPoint x: 1000, endPoint y: 253, distance: 485.8
drag, startPoint x: 483, startPoint y: 611, endPoint x: 1191, endPoint y: 247, distance: 796.1
drag, startPoint x: 1014, startPoint y: 626, endPoint x: 1258, endPoint y: 297, distance: 409.6
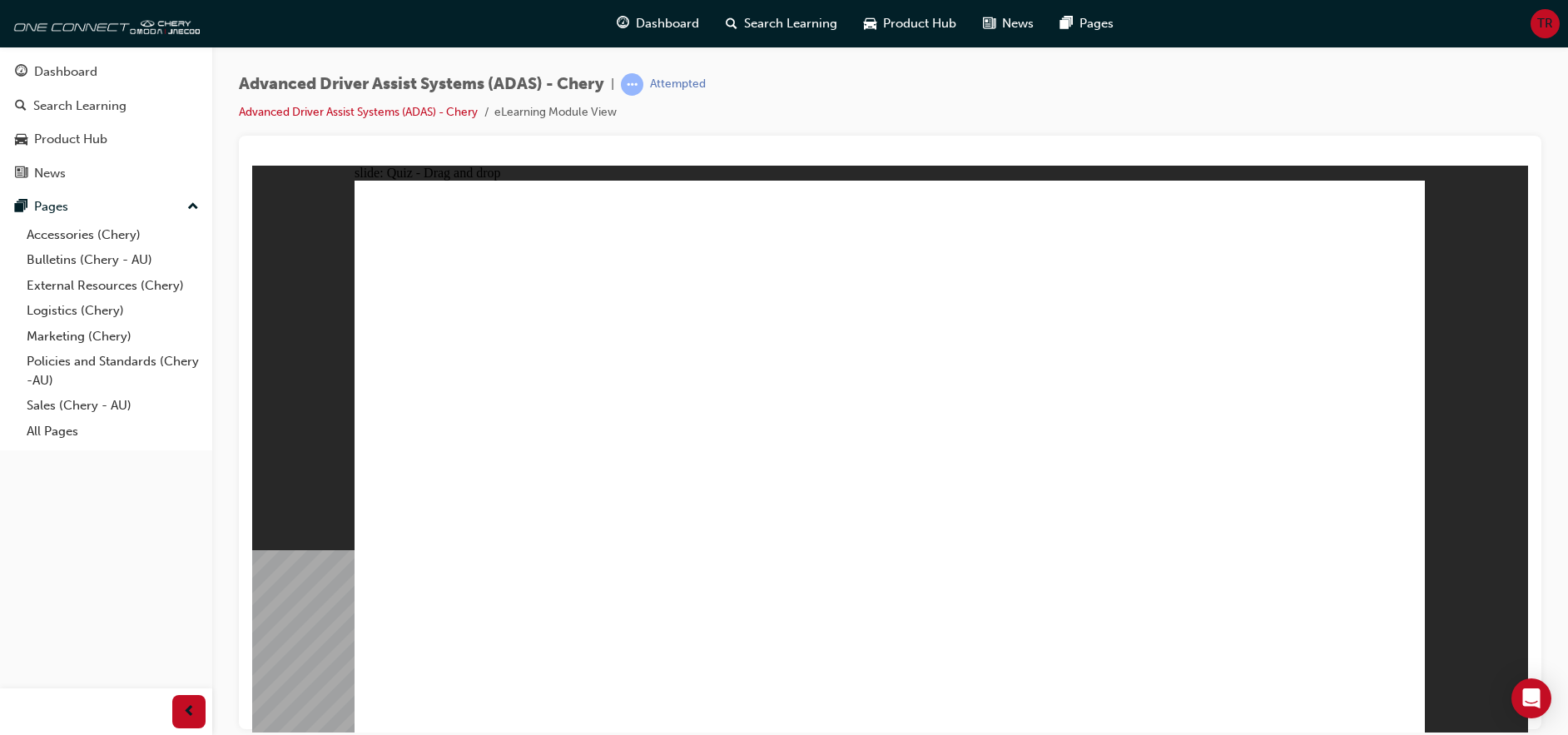
drag, startPoint x: 1193, startPoint y: 616, endPoint x: 1267, endPoint y: 287, distance: 337.2
checkbox input "true"
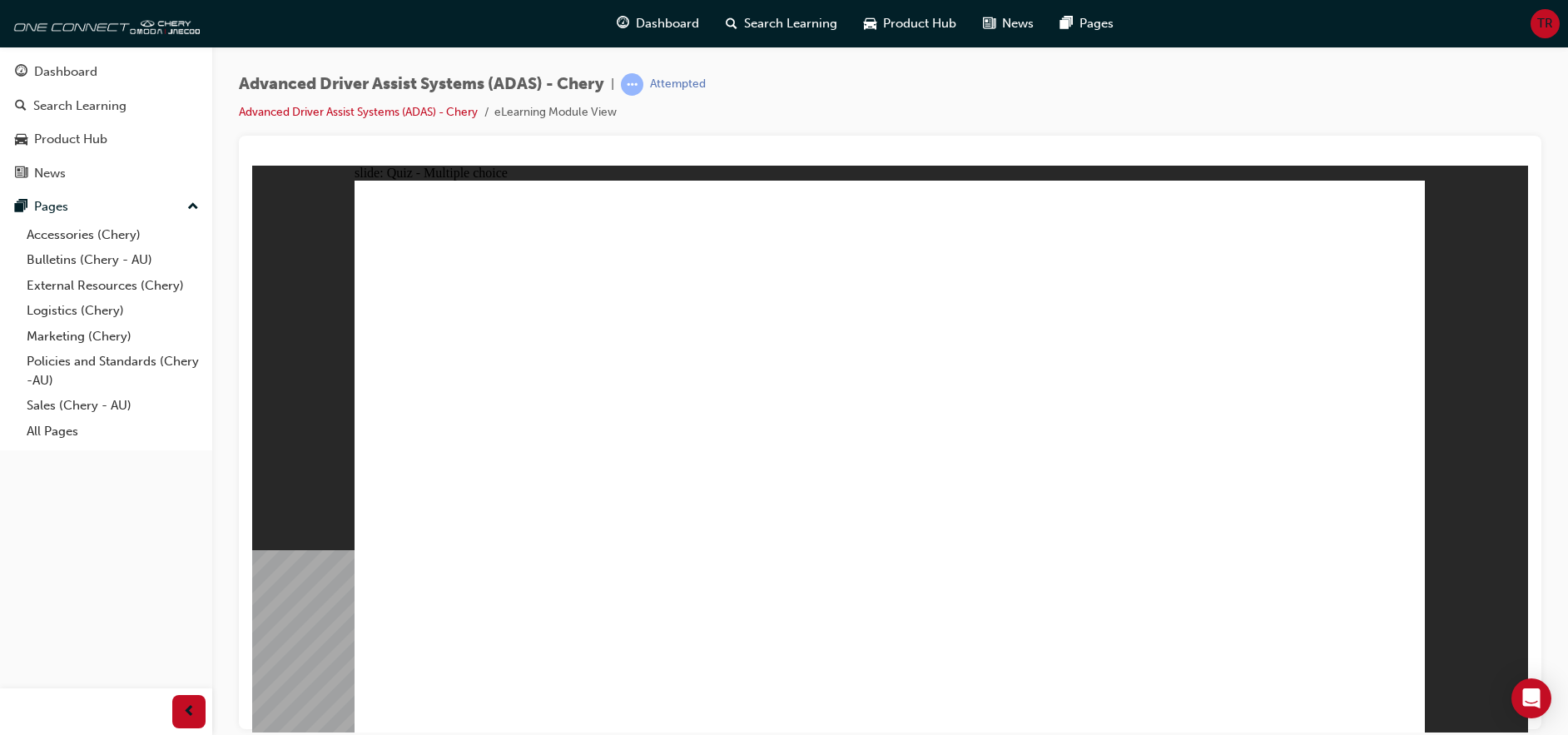
drag, startPoint x: 904, startPoint y: 280, endPoint x: 925, endPoint y: 550, distance: 270.8
drag, startPoint x: 1260, startPoint y: 240, endPoint x: 638, endPoint y: 536, distance: 688.8
drag, startPoint x: 1015, startPoint y: 231, endPoint x: 1027, endPoint y: 526, distance: 295.2
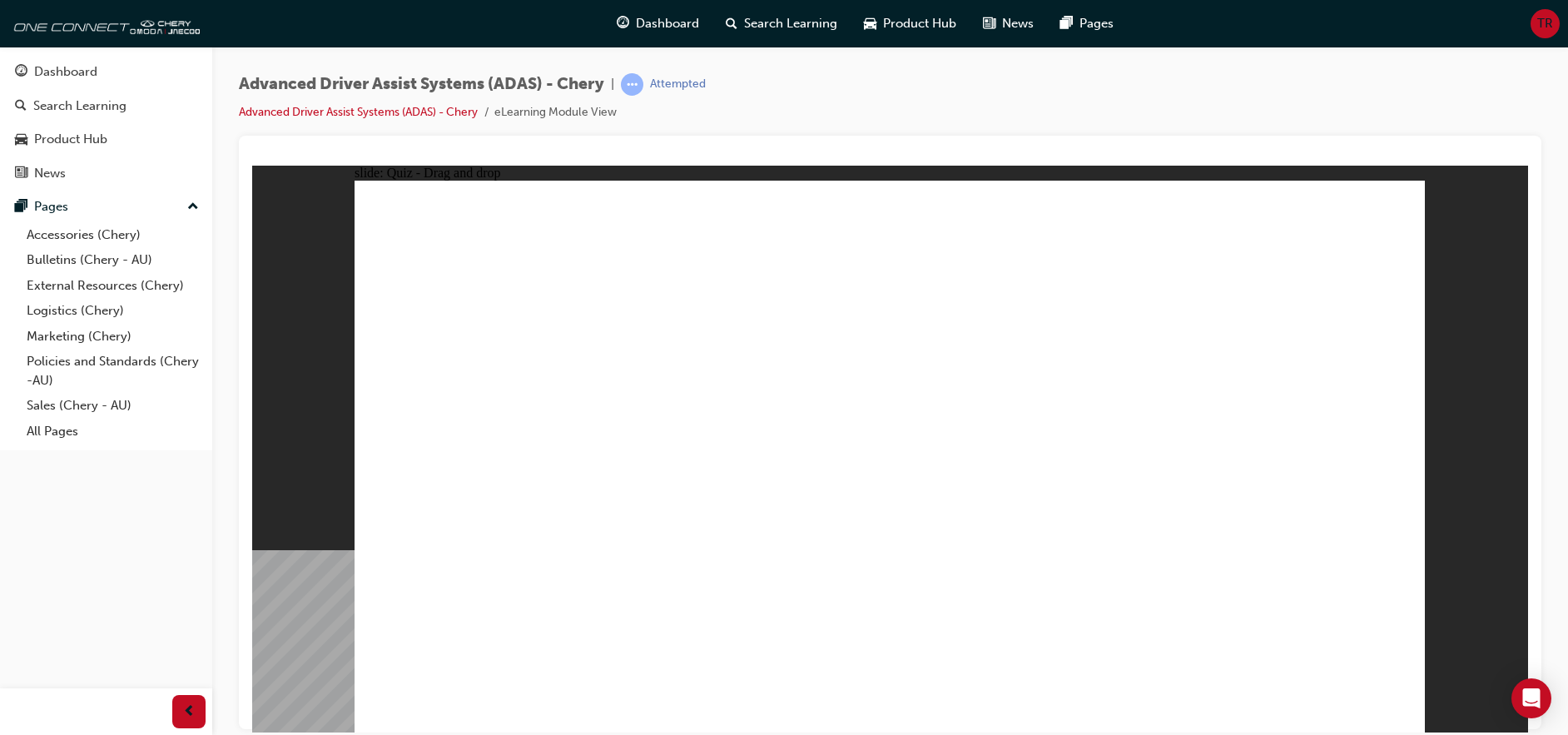
drag, startPoint x: 1018, startPoint y: 515, endPoint x: 678, endPoint y: 530, distance: 340.3
drag, startPoint x: 902, startPoint y: 234, endPoint x: 1010, endPoint y: 530, distance: 315.1
drag, startPoint x: 1124, startPoint y: 241, endPoint x: 683, endPoint y: 537, distance: 531.1
drag, startPoint x: 985, startPoint y: 282, endPoint x: 725, endPoint y: 537, distance: 364.2
drag, startPoint x: 1134, startPoint y: 285, endPoint x: 488, endPoint y: 572, distance: 706.9
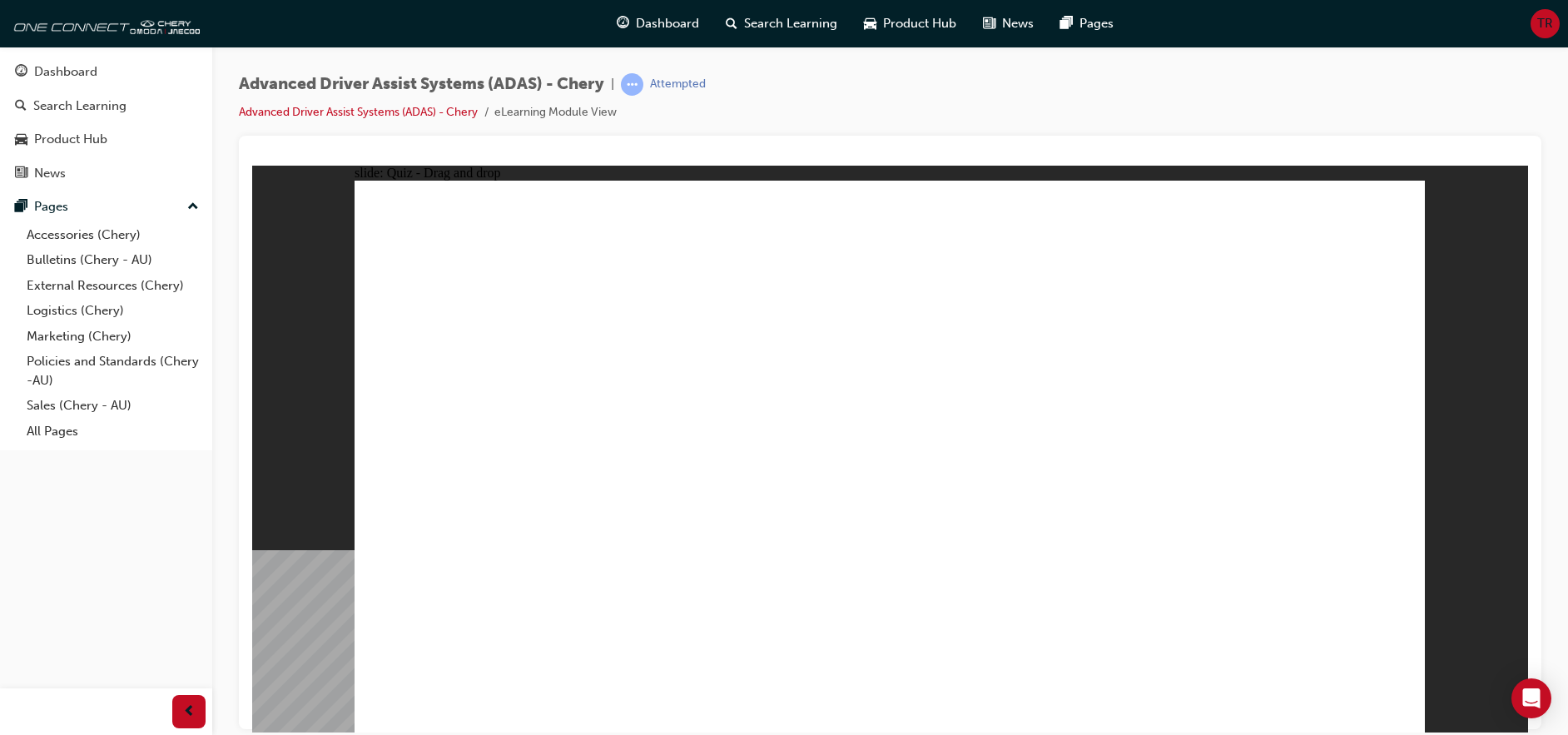
drag, startPoint x: 1245, startPoint y: 287, endPoint x: 1102, endPoint y: 541, distance: 291.5
drag, startPoint x: 869, startPoint y: 627, endPoint x: 926, endPoint y: 334, distance: 298.5
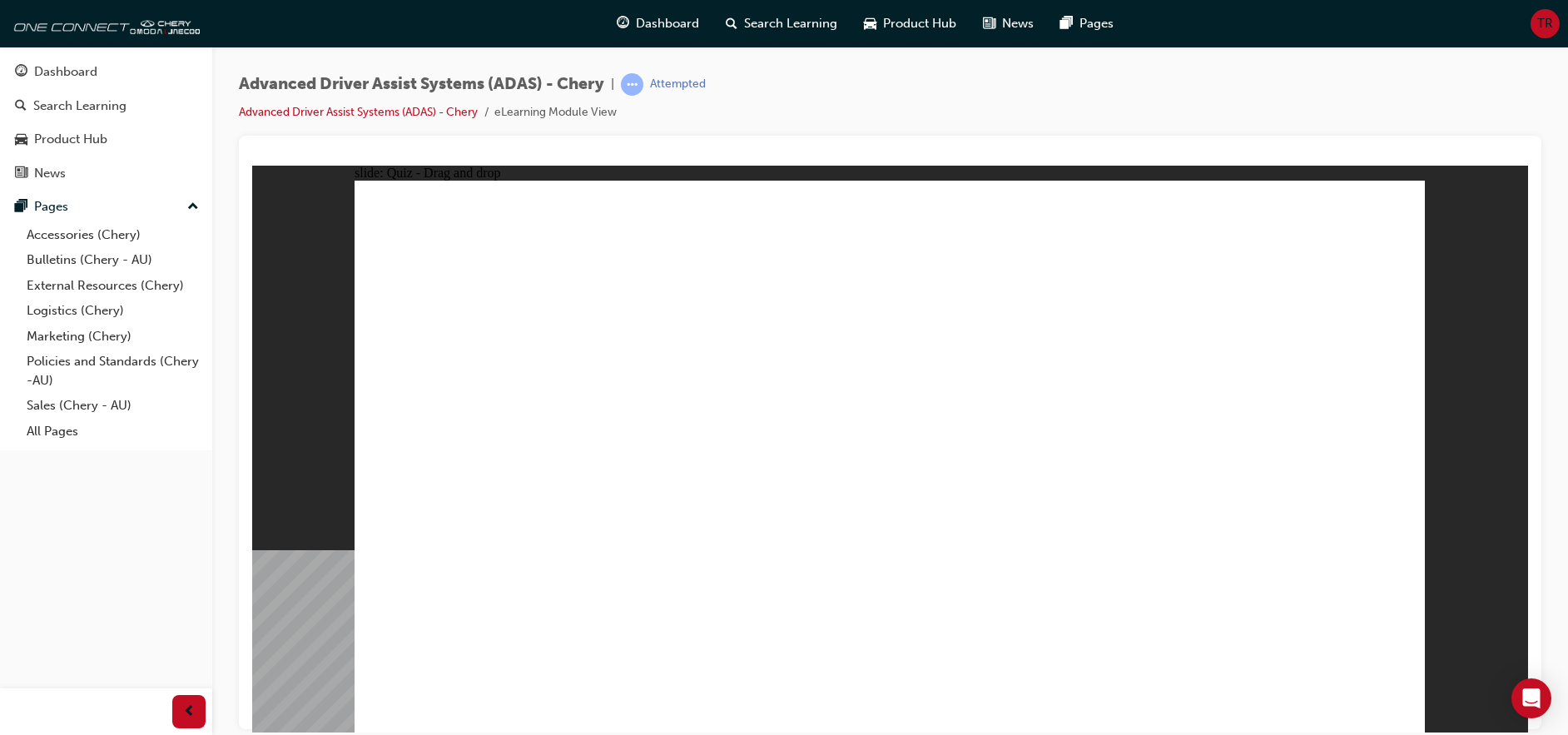
drag, startPoint x: 638, startPoint y: 619, endPoint x: 851, endPoint y: 352, distance: 341.6
drag, startPoint x: 470, startPoint y: 623, endPoint x: 1177, endPoint y: 335, distance: 763.4
drag, startPoint x: 1004, startPoint y: 613, endPoint x: 1394, endPoint y: 313, distance: 492.0
drag, startPoint x: 1155, startPoint y: 625, endPoint x: 1263, endPoint y: 339, distance: 305.7
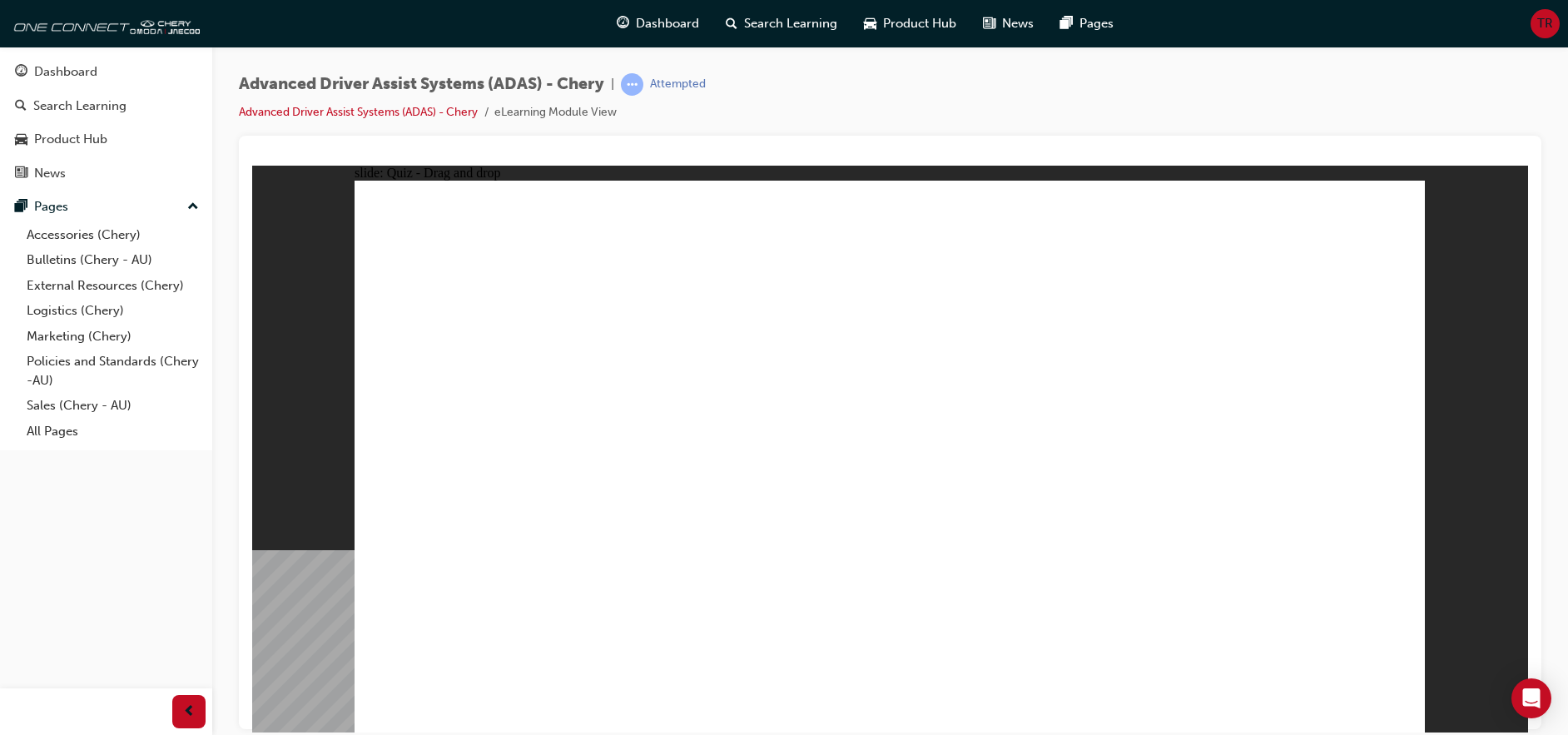
checkbox input "true"
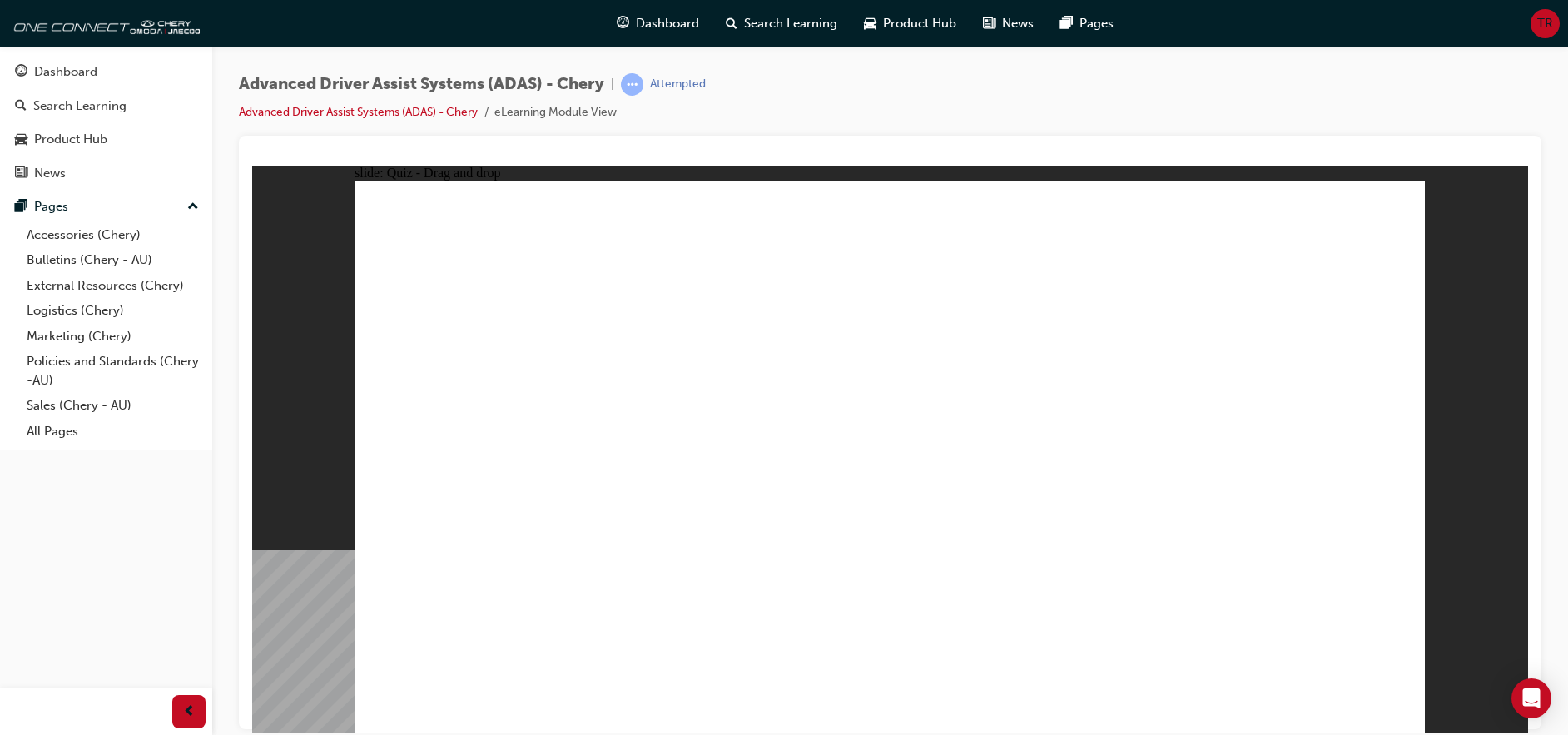
drag, startPoint x: 925, startPoint y: 232, endPoint x: 928, endPoint y: 508, distance: 276.0
drag, startPoint x: 904, startPoint y: 280, endPoint x: 989, endPoint y: 525, distance: 259.3
drag, startPoint x: 1012, startPoint y: 276, endPoint x: 594, endPoint y: 523, distance: 485.5
drag, startPoint x: 1017, startPoint y: 241, endPoint x: 1082, endPoint y: 540, distance: 306.0
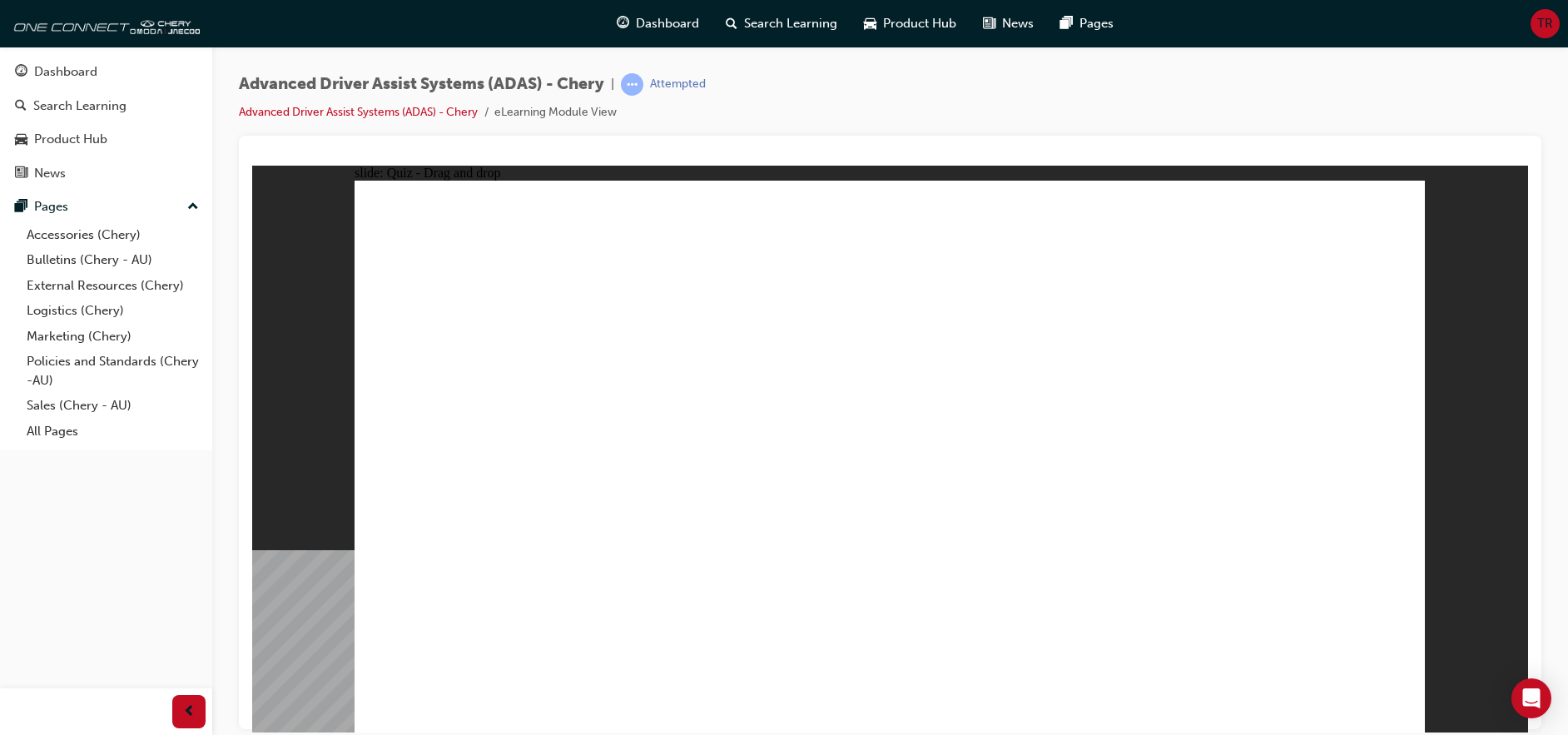
drag, startPoint x: 1110, startPoint y: 238, endPoint x: 1128, endPoint y: 531, distance: 293.6
drag, startPoint x: 1117, startPoint y: 290, endPoint x: 669, endPoint y: 548, distance: 517.0
drag, startPoint x: 1224, startPoint y: 246, endPoint x: 668, endPoint y: 546, distance: 631.8
drag, startPoint x: 1209, startPoint y: 290, endPoint x: 960, endPoint y: 565, distance: 371.0
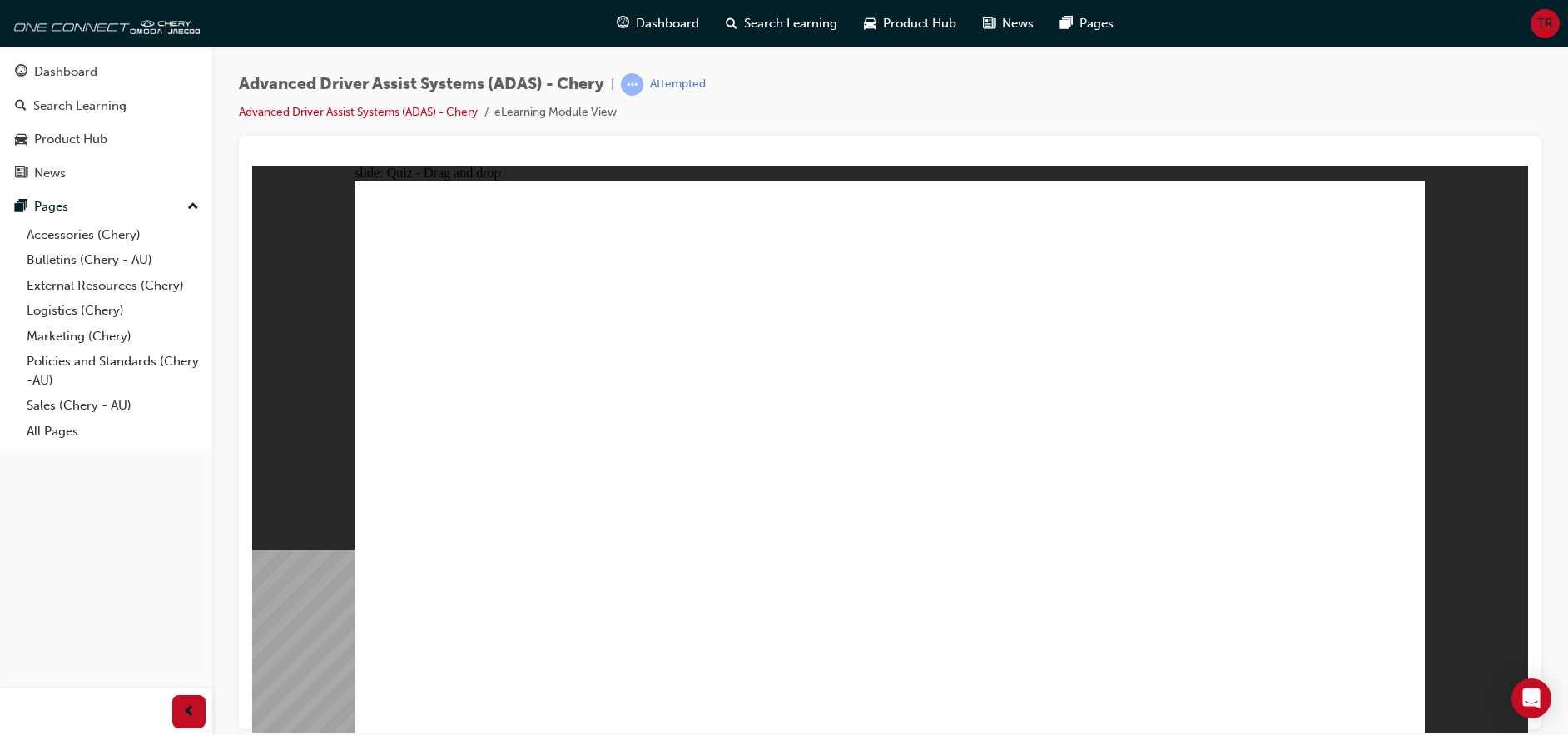
drag, startPoint x: 816, startPoint y: 616, endPoint x: 849, endPoint y: 246, distance: 371.5
drag, startPoint x: 669, startPoint y: 622, endPoint x: 1057, endPoint y: 259, distance: 531.3
drag, startPoint x: 1057, startPoint y: 583, endPoint x: 1250, endPoint y: 291, distance: 350.0
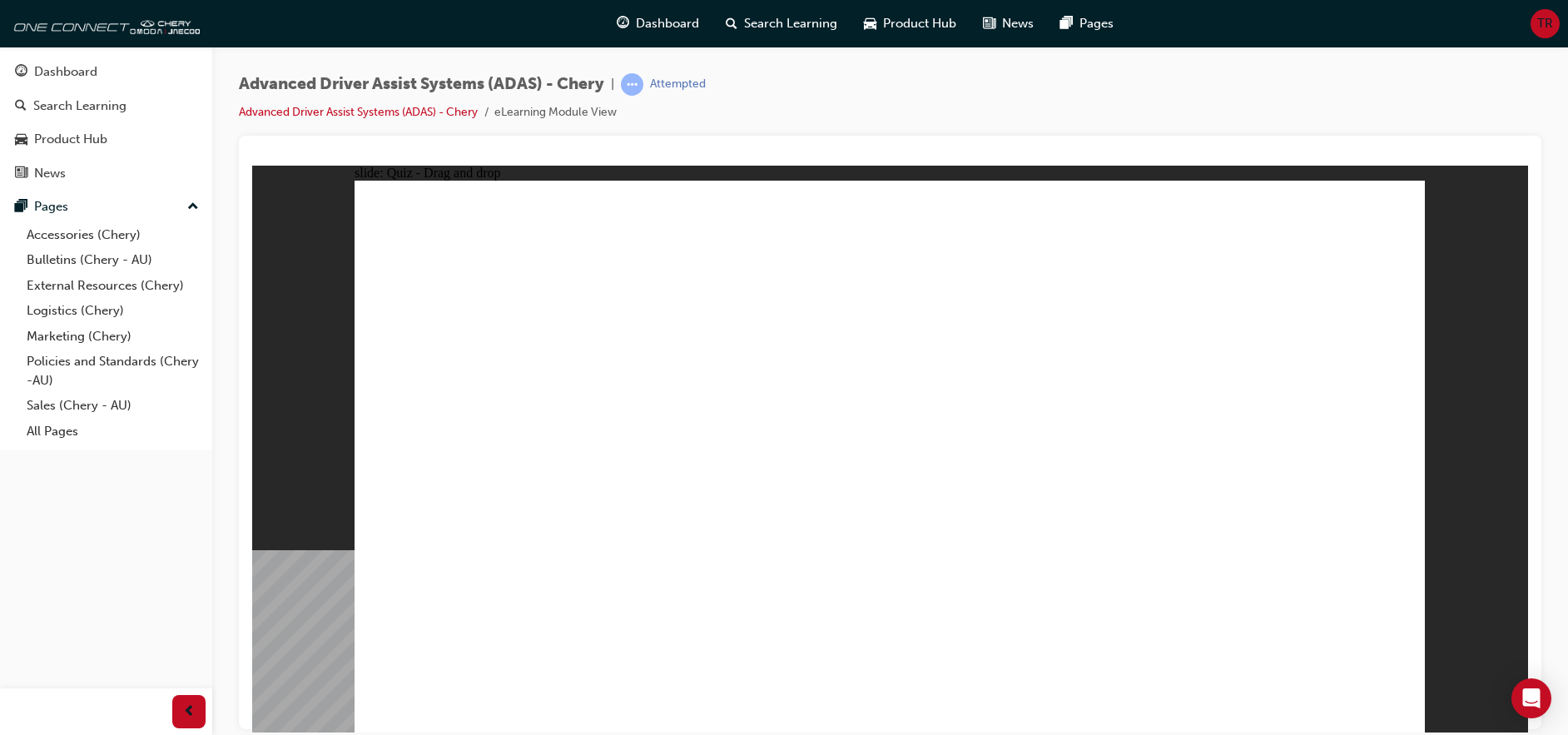
drag, startPoint x: 1173, startPoint y: 617, endPoint x: 1288, endPoint y: 316, distance: 322.2
drag, startPoint x: 475, startPoint y: 609, endPoint x: 1223, endPoint y: 417, distance: 772.2
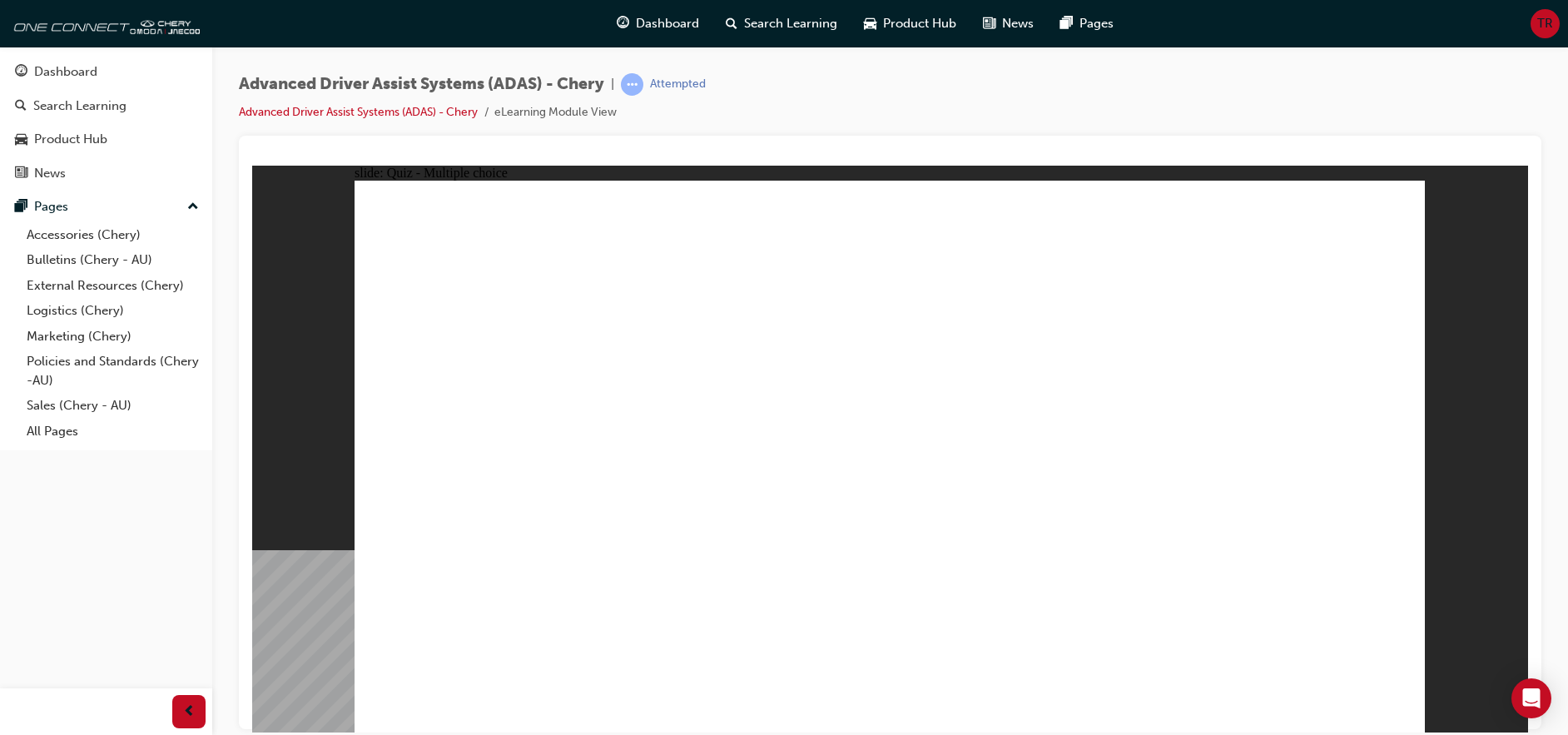
checkbox input "true"
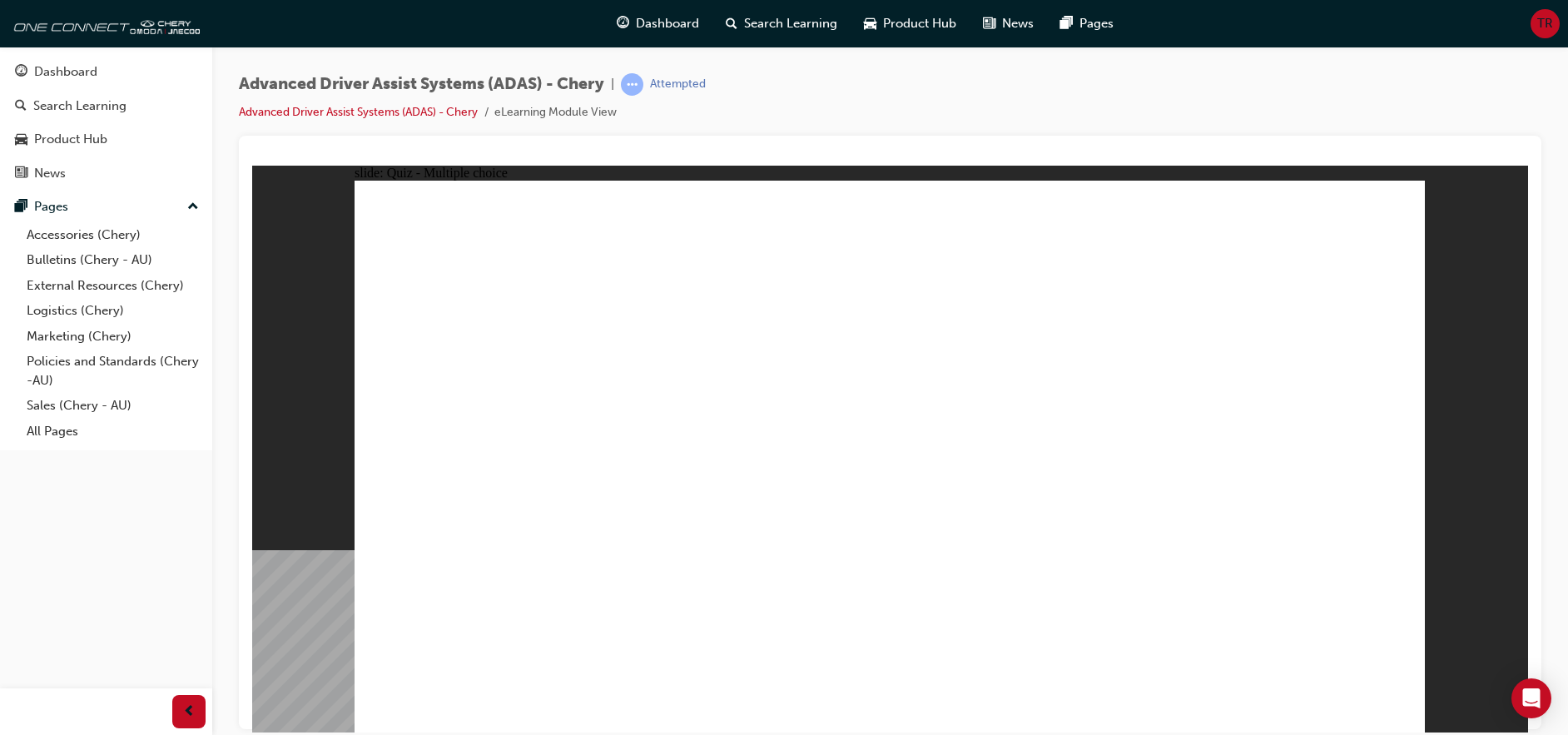
checkbox input "true"
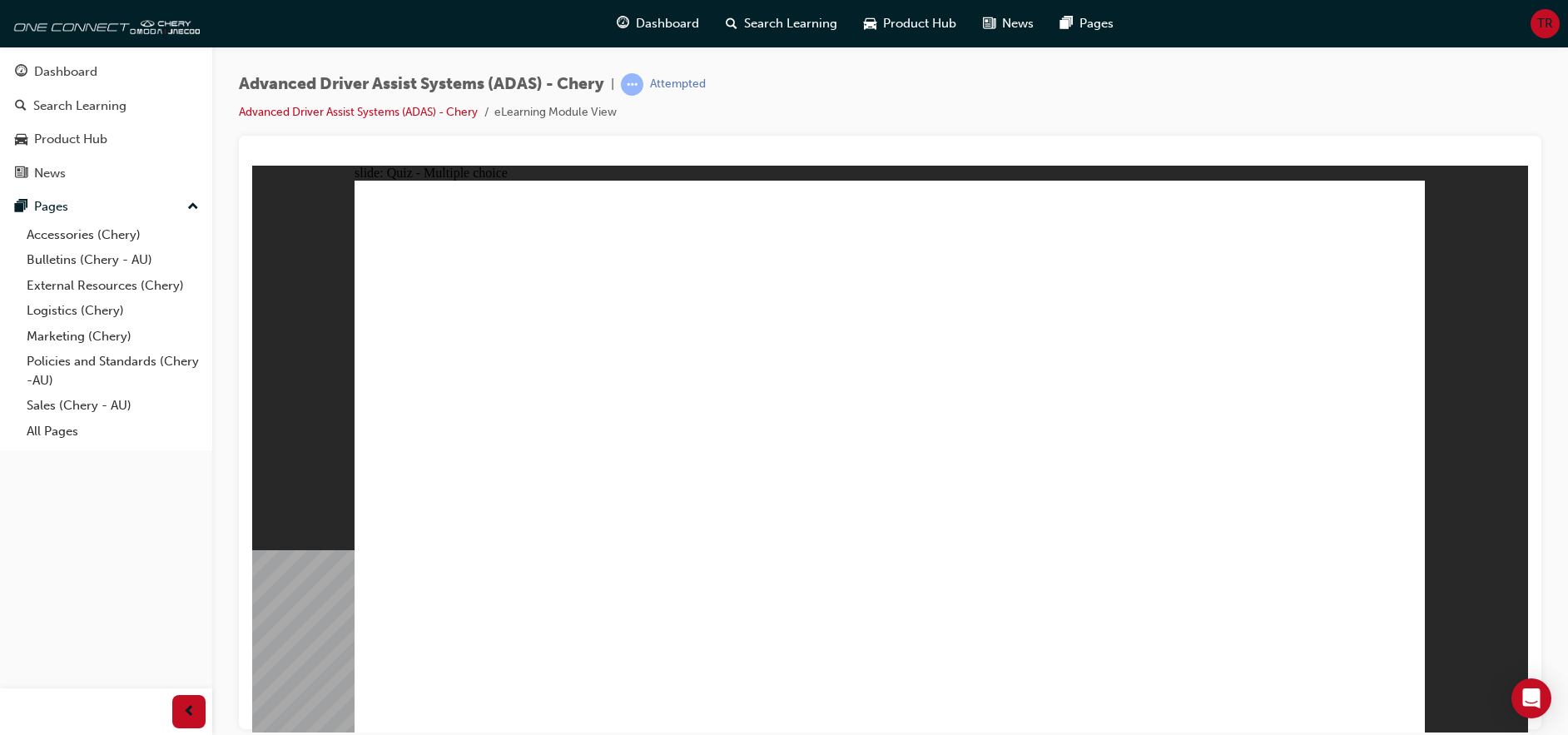
drag, startPoint x: 861, startPoint y: 239, endPoint x: 504, endPoint y: 544, distance: 469.5
drag, startPoint x: 1001, startPoint y: 234, endPoint x: 920, endPoint y: 539, distance: 315.6
drag, startPoint x: 1128, startPoint y: 239, endPoint x: 584, endPoint y: 529, distance: 616.5
drag, startPoint x: 1242, startPoint y: 237, endPoint x: 723, endPoint y: 515, distance: 588.8
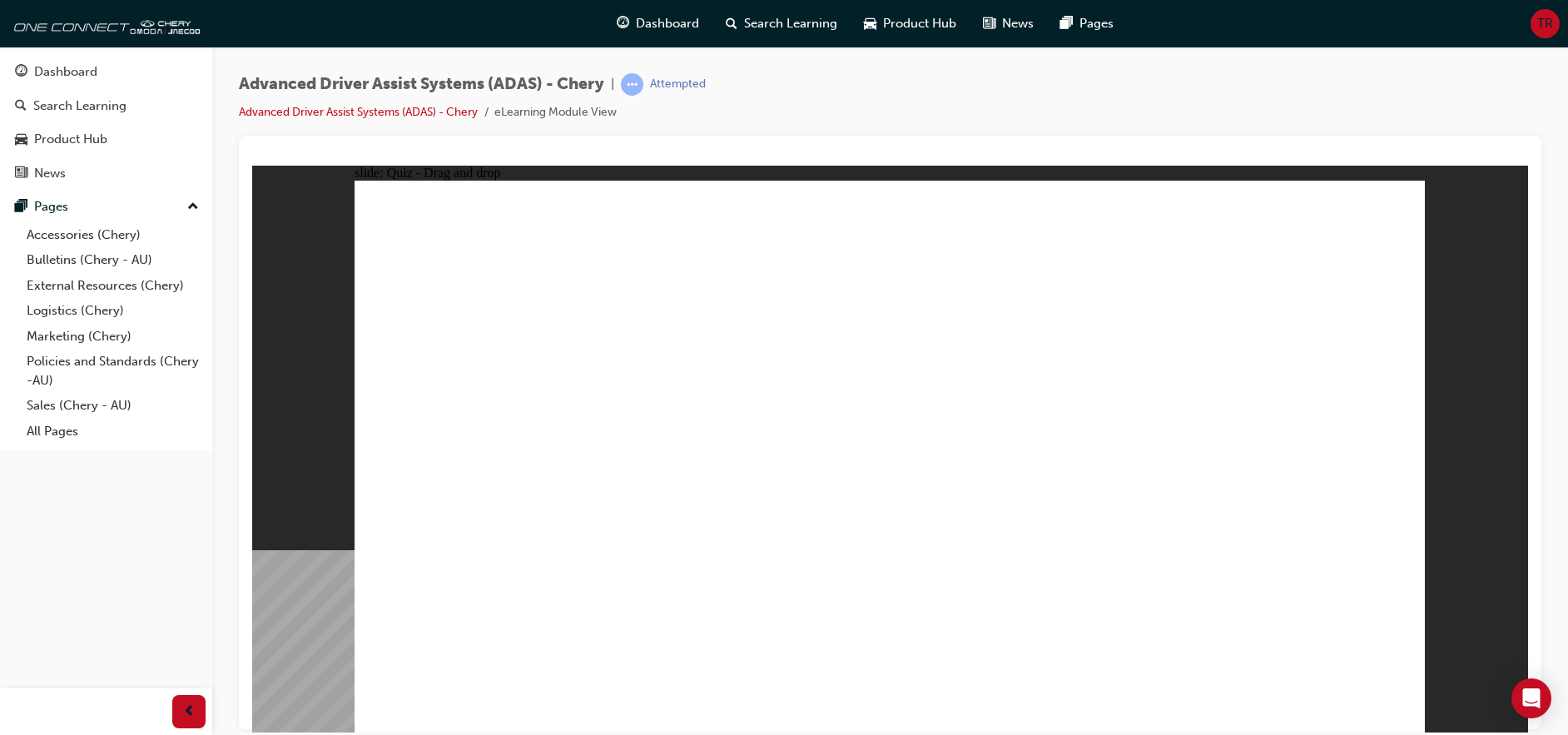
drag, startPoint x: 880, startPoint y: 277, endPoint x: 998, endPoint y: 511, distance: 262.1
drag, startPoint x: 1034, startPoint y: 288, endPoint x: 781, endPoint y: 542, distance: 358.5
drag, startPoint x: 1114, startPoint y: 290, endPoint x: 616, endPoint y: 566, distance: 569.4
drag, startPoint x: 1227, startPoint y: 290, endPoint x: 1112, endPoint y: 526, distance: 262.5
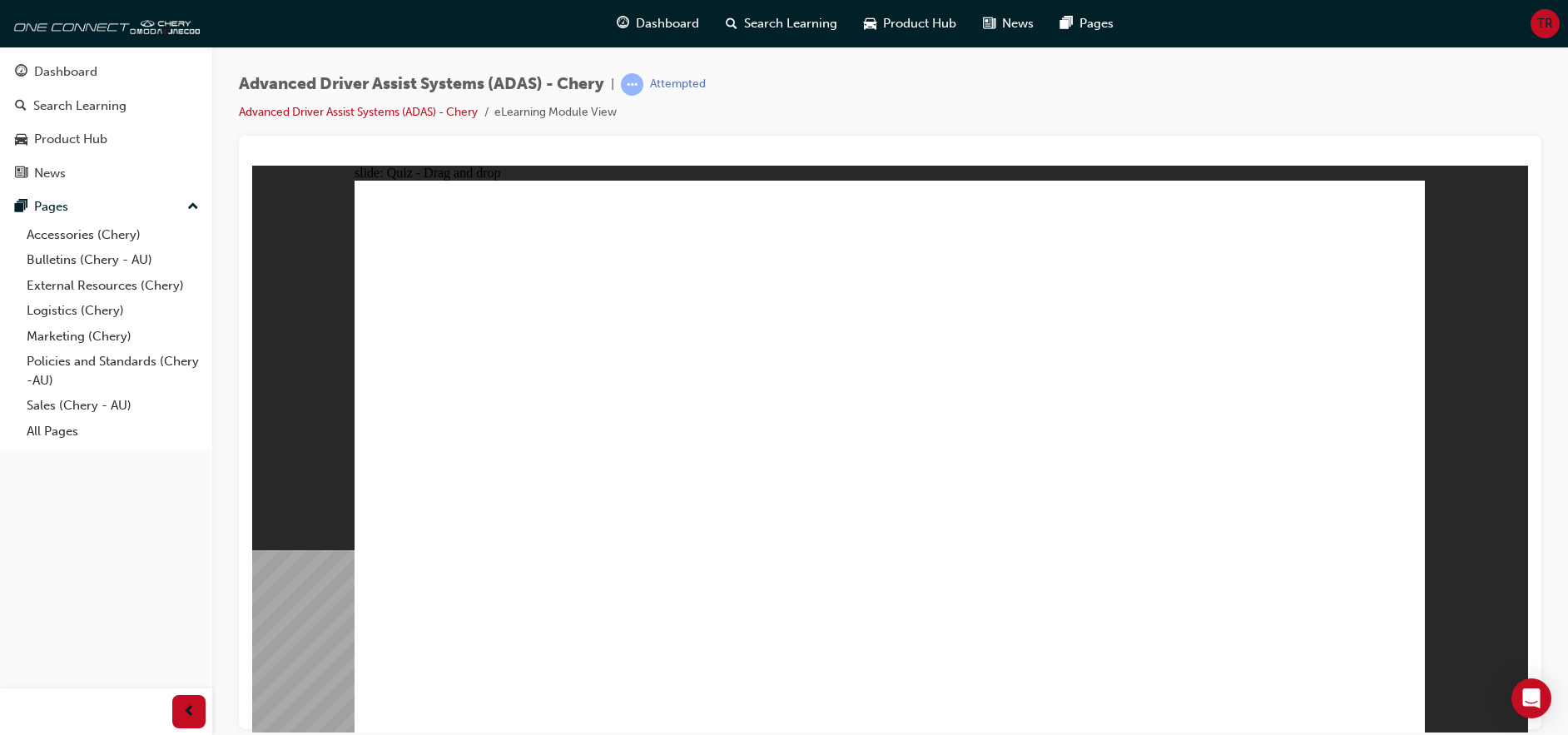
drag, startPoint x: 837, startPoint y: 621, endPoint x: 889, endPoint y: 276, distance: 348.9
drag, startPoint x: 714, startPoint y: 626, endPoint x: 1085, endPoint y: 186, distance: 575.5
drag, startPoint x: 484, startPoint y: 612, endPoint x: 1094, endPoint y: 303, distance: 683.8
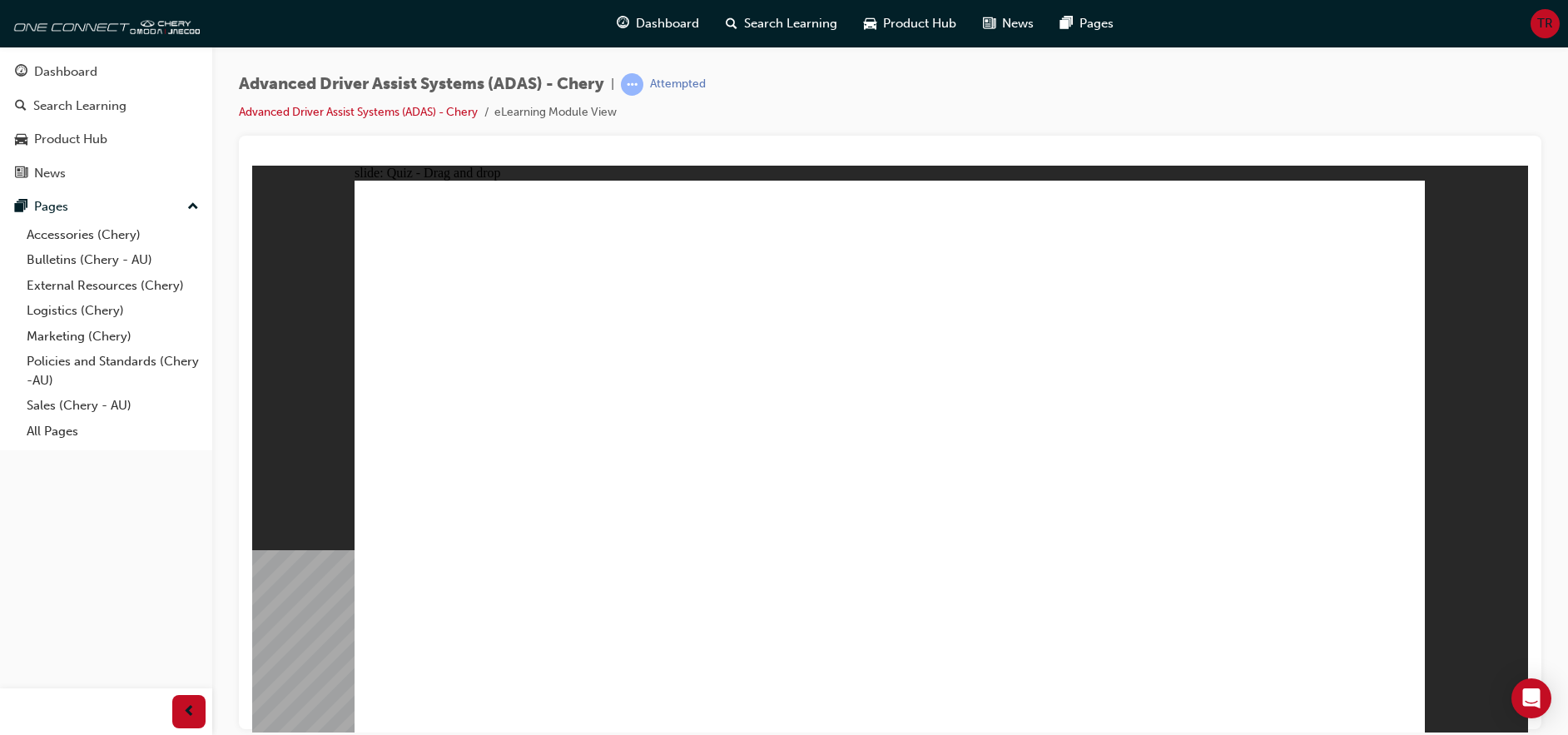
drag, startPoint x: 1036, startPoint y: 616, endPoint x: 1285, endPoint y: 361, distance: 356.4
drag, startPoint x: 1175, startPoint y: 623, endPoint x: 1229, endPoint y: 344, distance: 284.2
checkbox input "true"
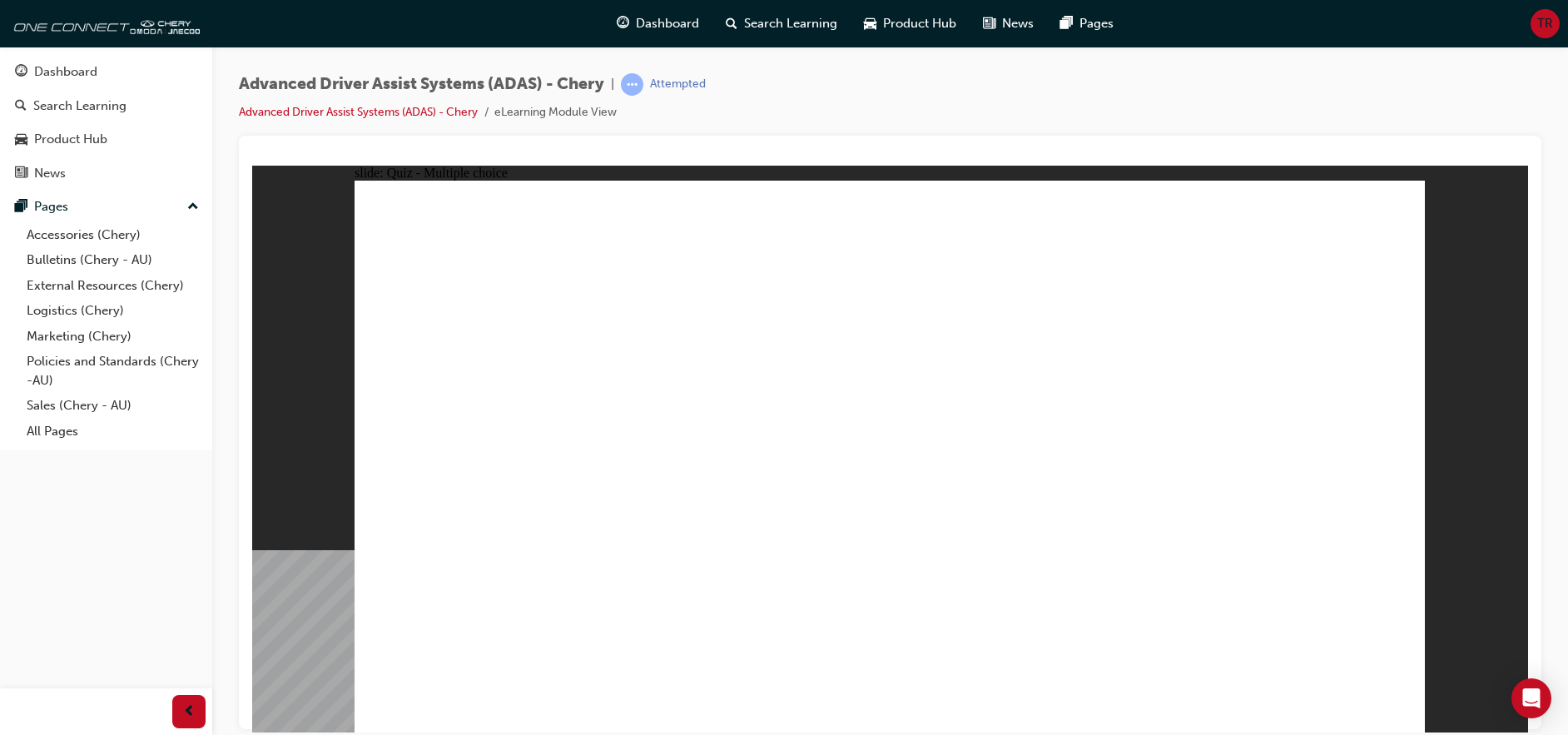
checkbox input "true"
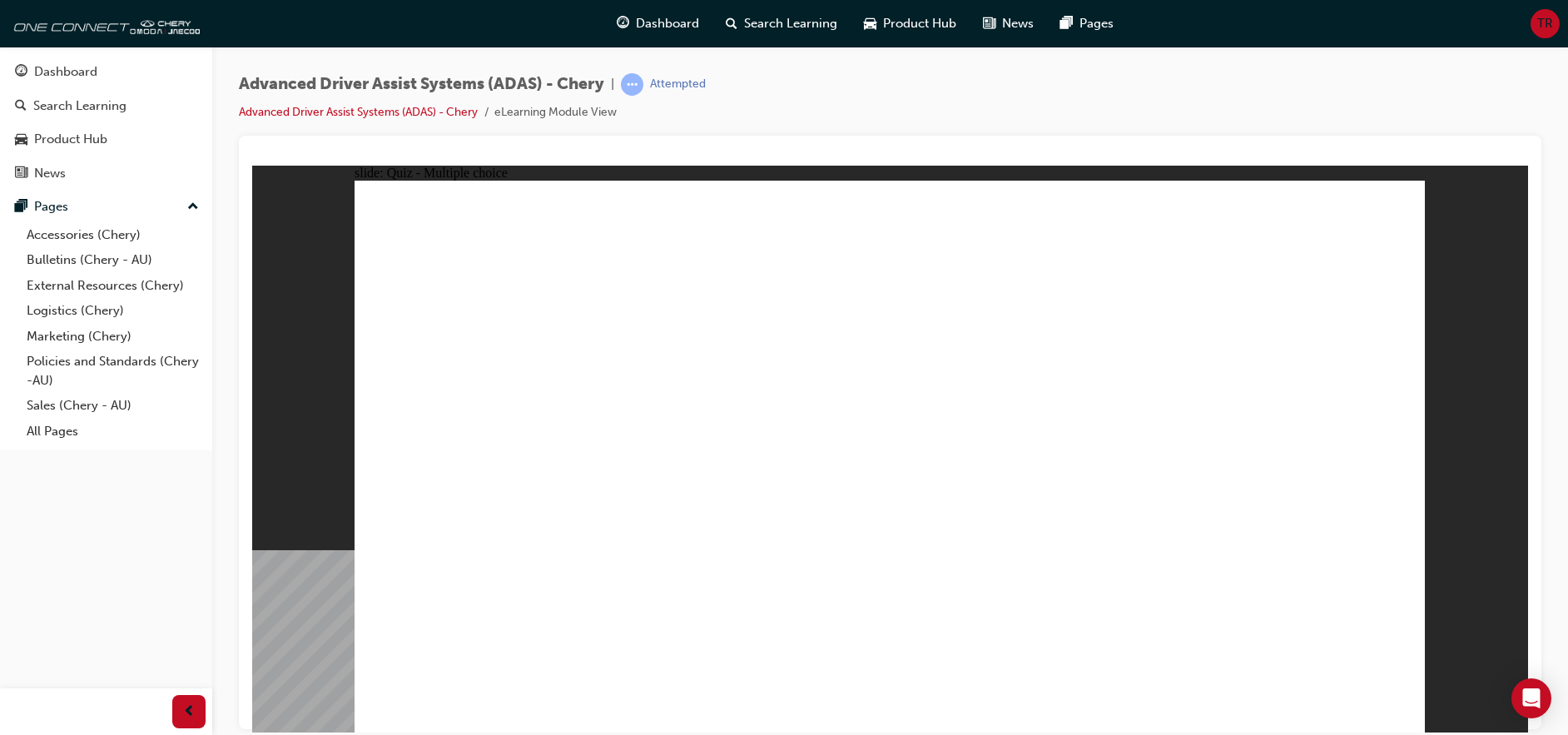
checkbox input "true"
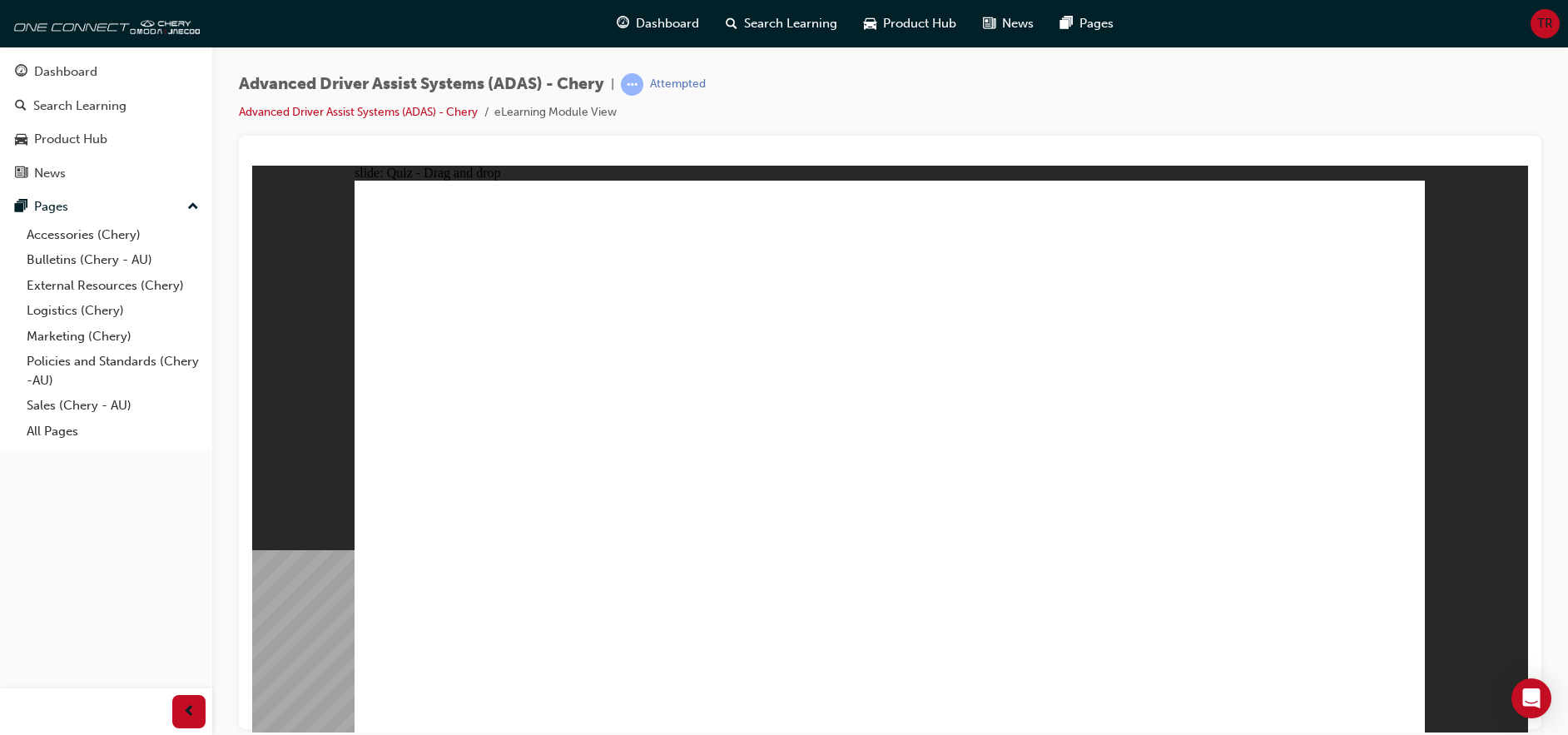
drag, startPoint x: 916, startPoint y: 243, endPoint x: 678, endPoint y: 596, distance: 425.7
drag, startPoint x: 1005, startPoint y: 241, endPoint x: 889, endPoint y: 541, distance: 321.6
drag, startPoint x: 1129, startPoint y: 241, endPoint x: 619, endPoint y: 526, distance: 584.2
drag, startPoint x: 1219, startPoint y: 281, endPoint x: 925, endPoint y: 569, distance: 411.6
drag, startPoint x: 899, startPoint y: 280, endPoint x: 1132, endPoint y: 510, distance: 327.4
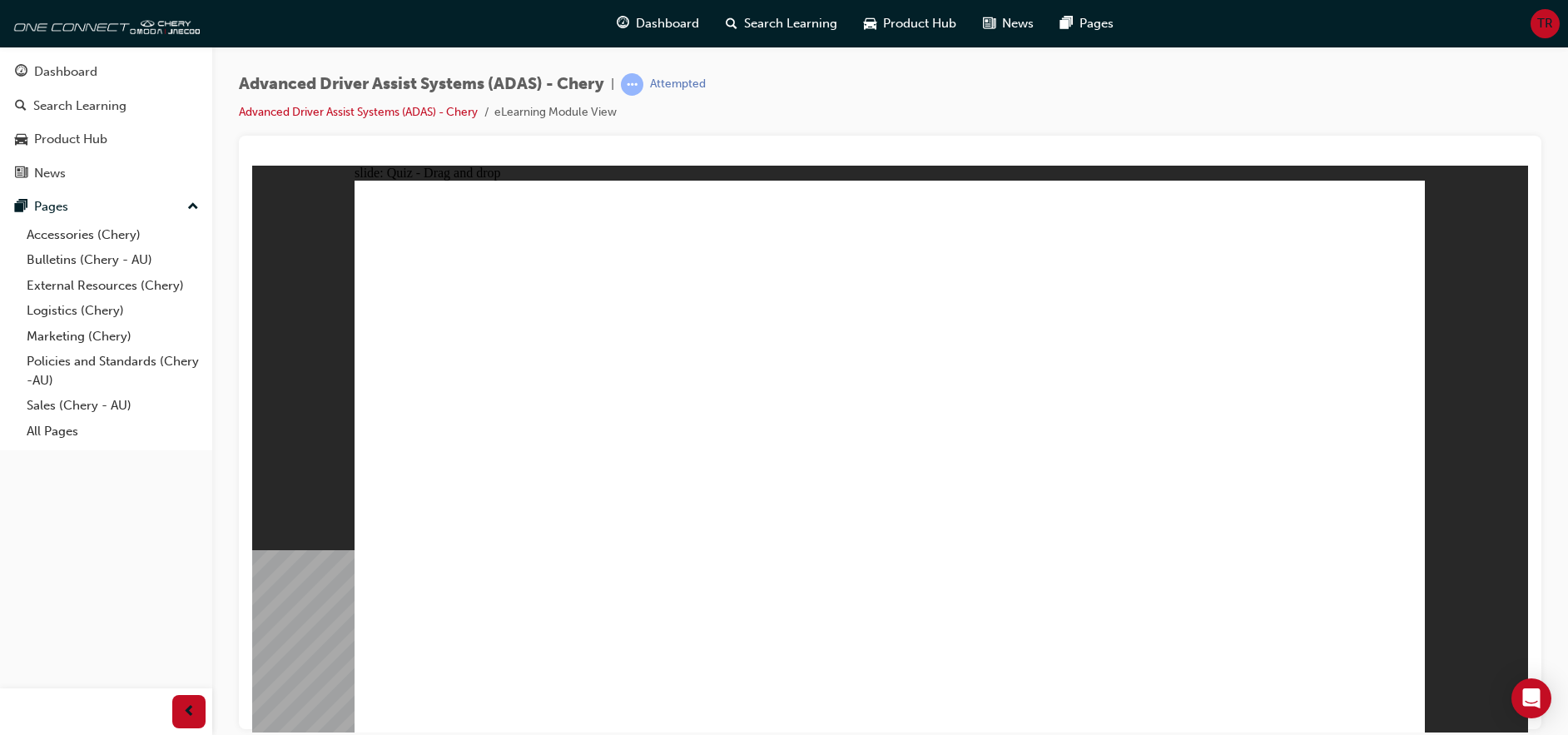
drag, startPoint x: 993, startPoint y: 292, endPoint x: 646, endPoint y: 546, distance: 430.0
drag, startPoint x: 1097, startPoint y: 287, endPoint x: 529, endPoint y: 606, distance: 651.4
drag, startPoint x: 1240, startPoint y: 240, endPoint x: 485, endPoint y: 561, distance: 820.4
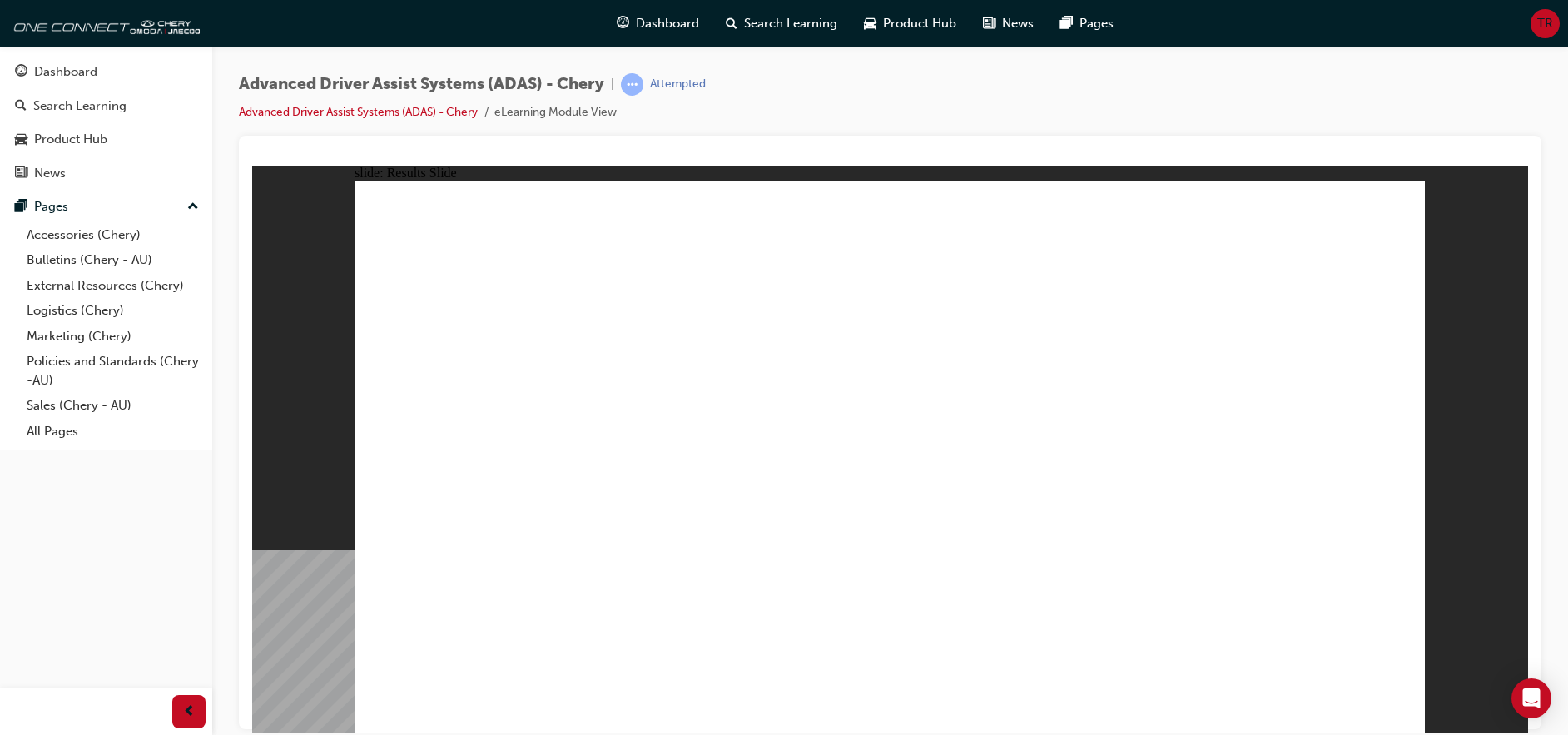
drag, startPoint x: 848, startPoint y: 613, endPoint x: 885, endPoint y: 349, distance: 266.6
drag, startPoint x: 671, startPoint y: 611, endPoint x: 895, endPoint y: 258, distance: 418.1
drag, startPoint x: 478, startPoint y: 603, endPoint x: 1218, endPoint y: 322, distance: 791.6
drag, startPoint x: 973, startPoint y: 610, endPoint x: 1186, endPoint y: 315, distance: 363.9
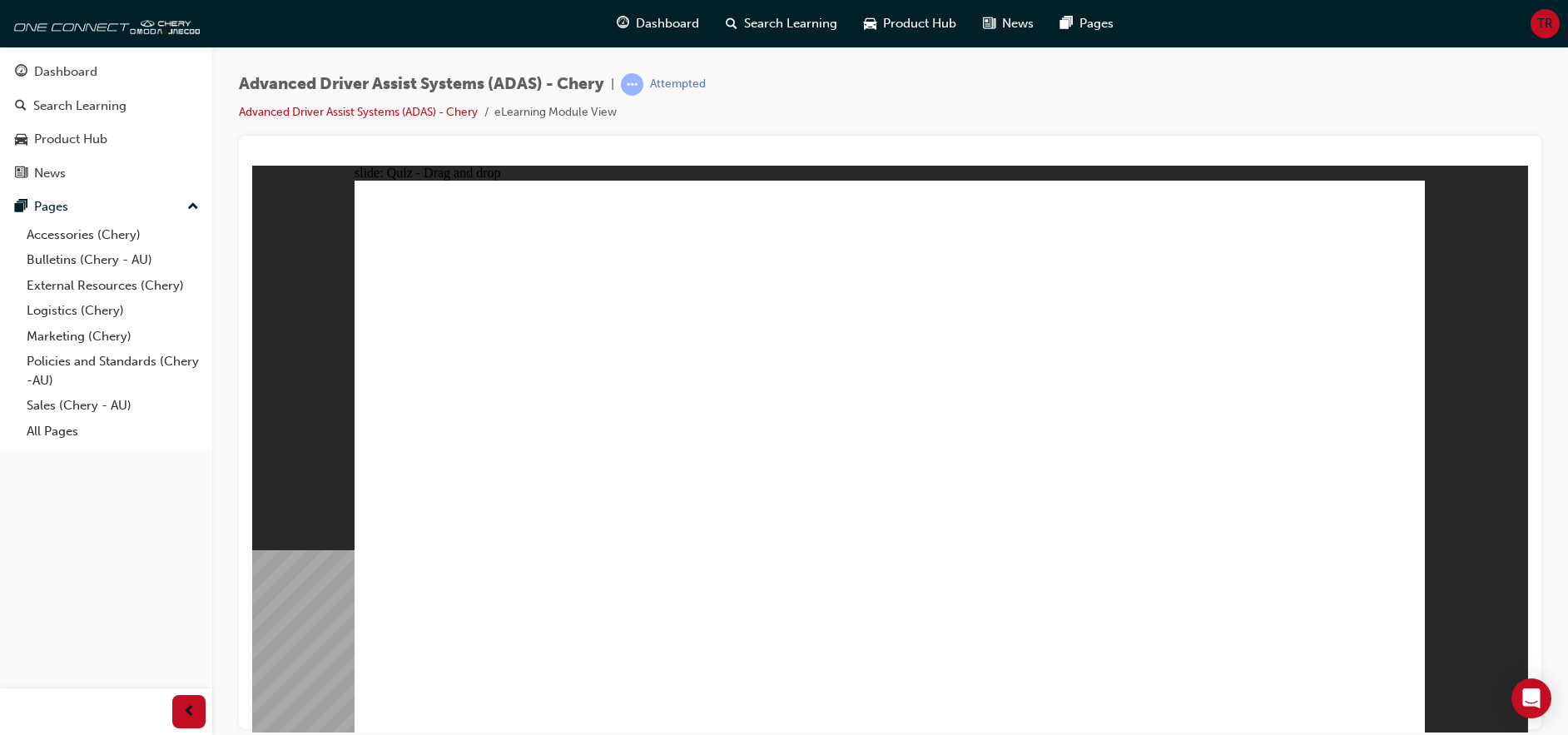
drag, startPoint x: 1232, startPoint y: 457, endPoint x: 1259, endPoint y: 338, distance: 122.0
checkbox input "true"
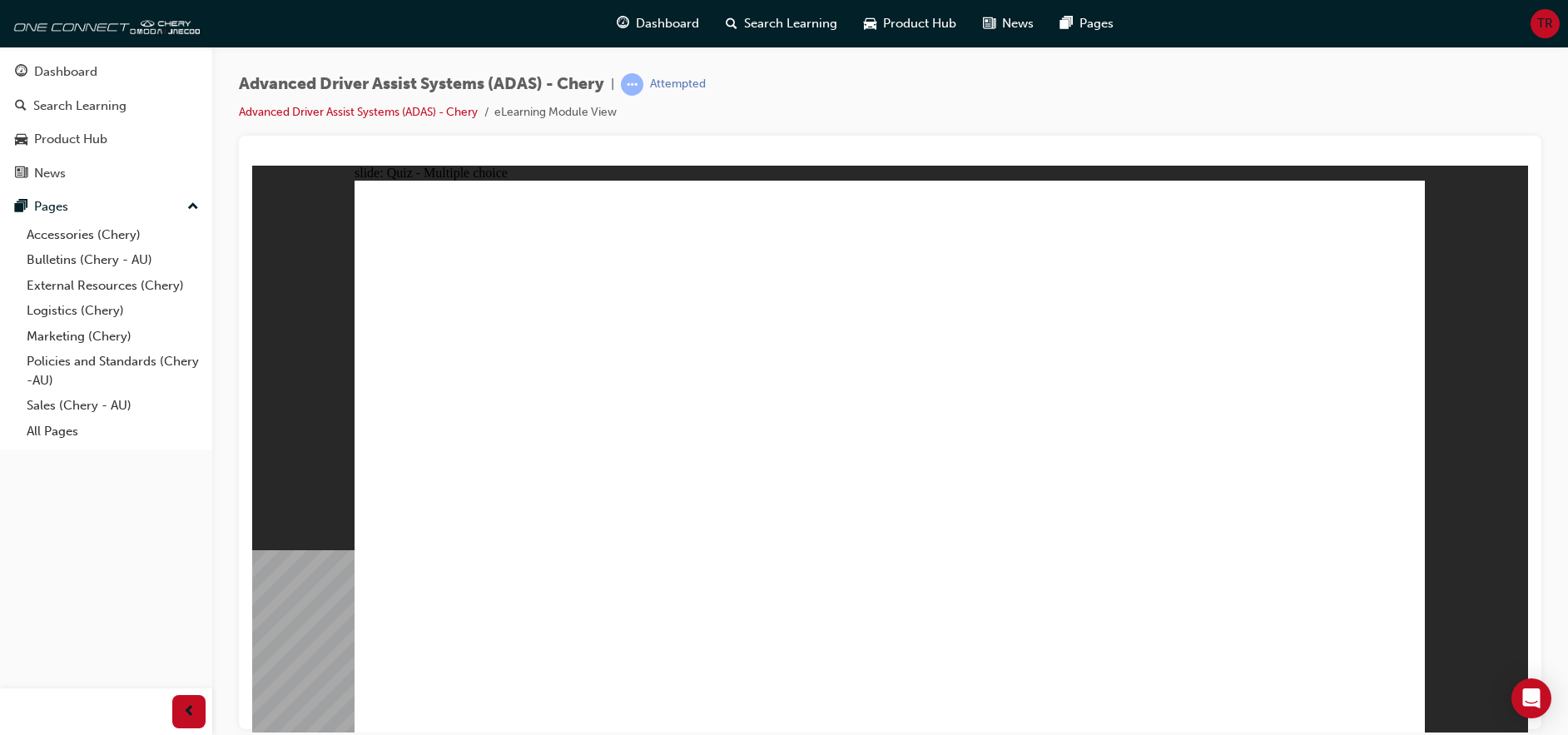
checkbox input "true"
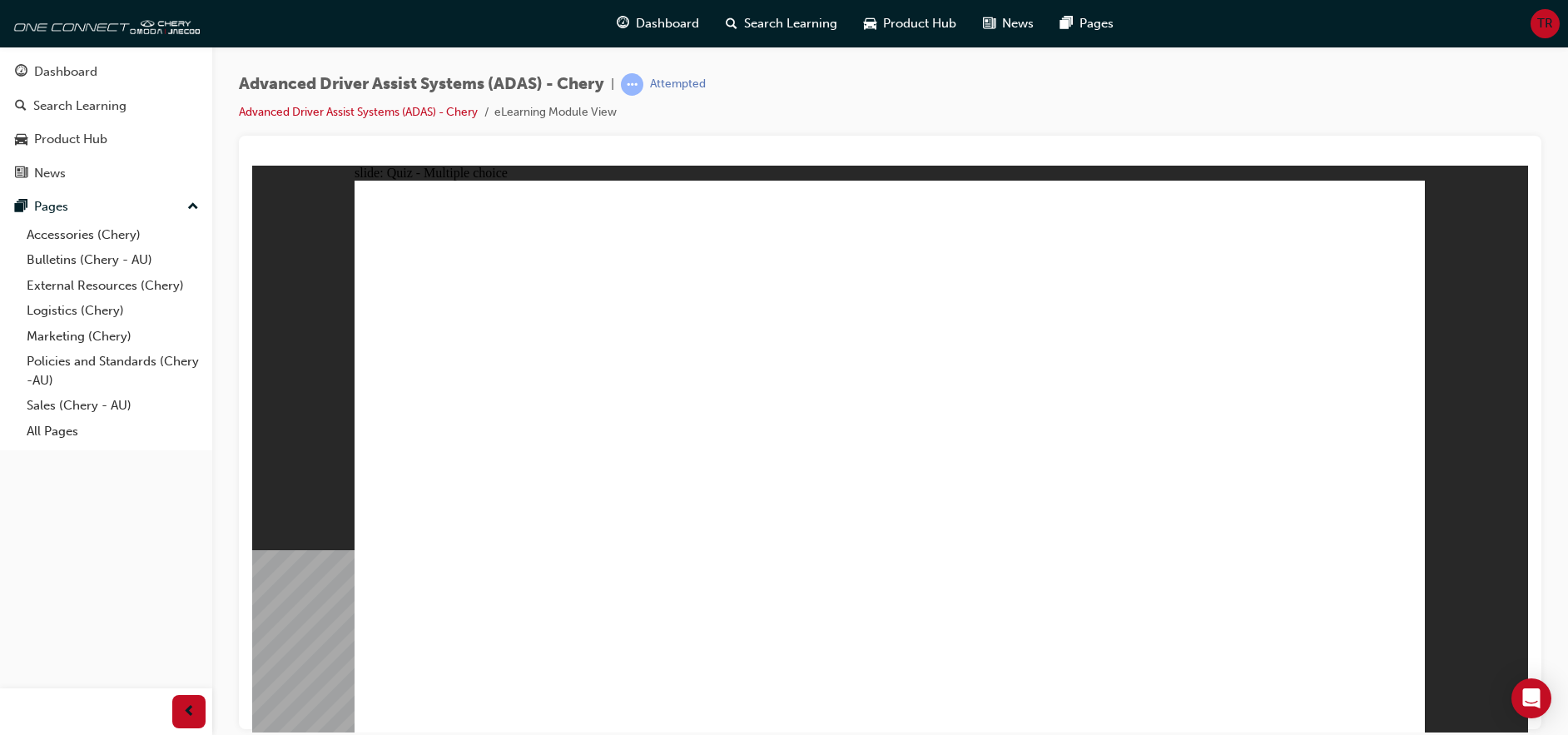
checkbox input "true"
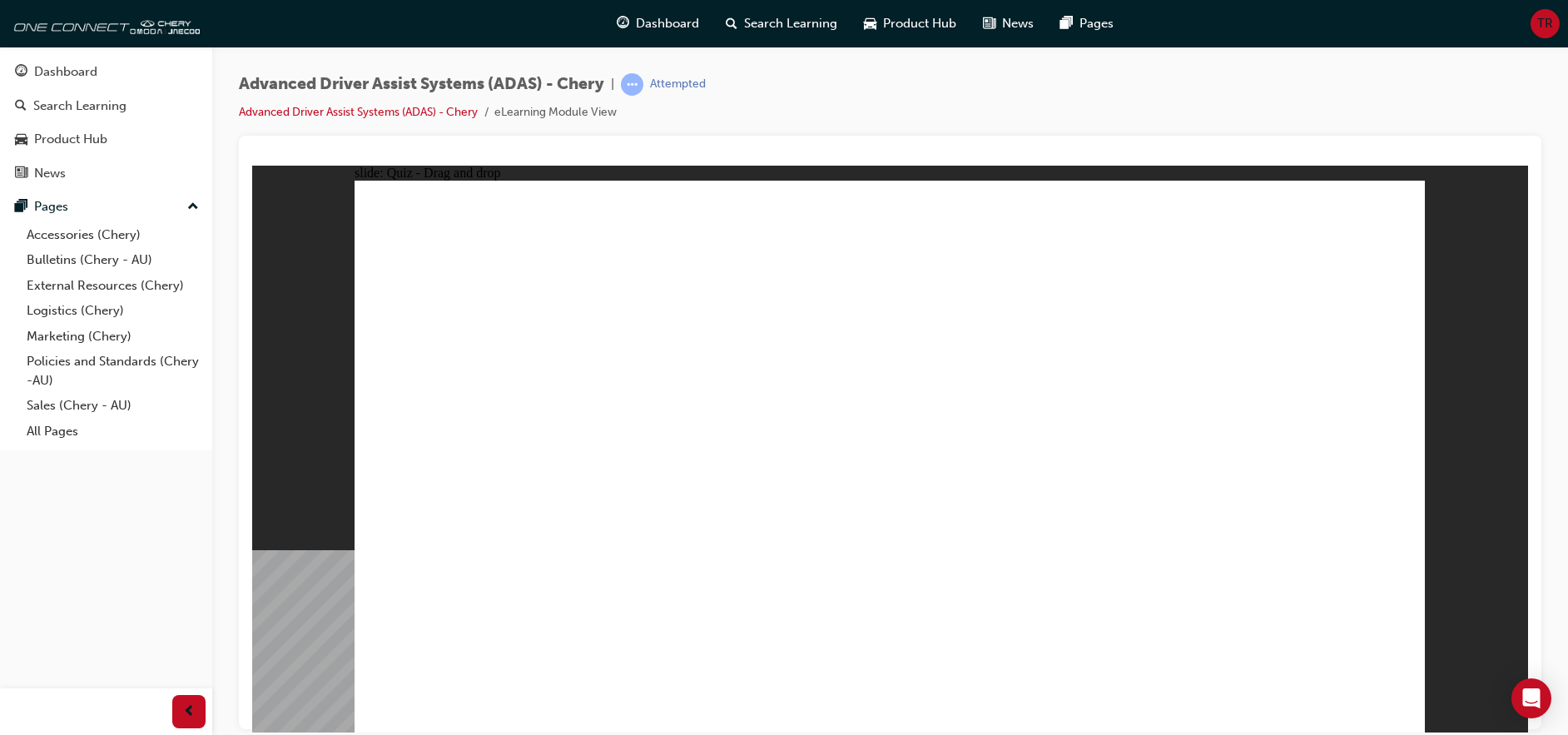
drag, startPoint x: 1002, startPoint y: 236, endPoint x: 682, endPoint y: 518, distance: 426.5
drag, startPoint x: 884, startPoint y: 240, endPoint x: 710, endPoint y: 536, distance: 343.4
drag, startPoint x: 907, startPoint y: 281, endPoint x: 761, endPoint y: 507, distance: 269.1
drag, startPoint x: 1010, startPoint y: 277, endPoint x: 779, endPoint y: 521, distance: 336.0
drag, startPoint x: 1140, startPoint y: 231, endPoint x: 688, endPoint y: 572, distance: 566.2
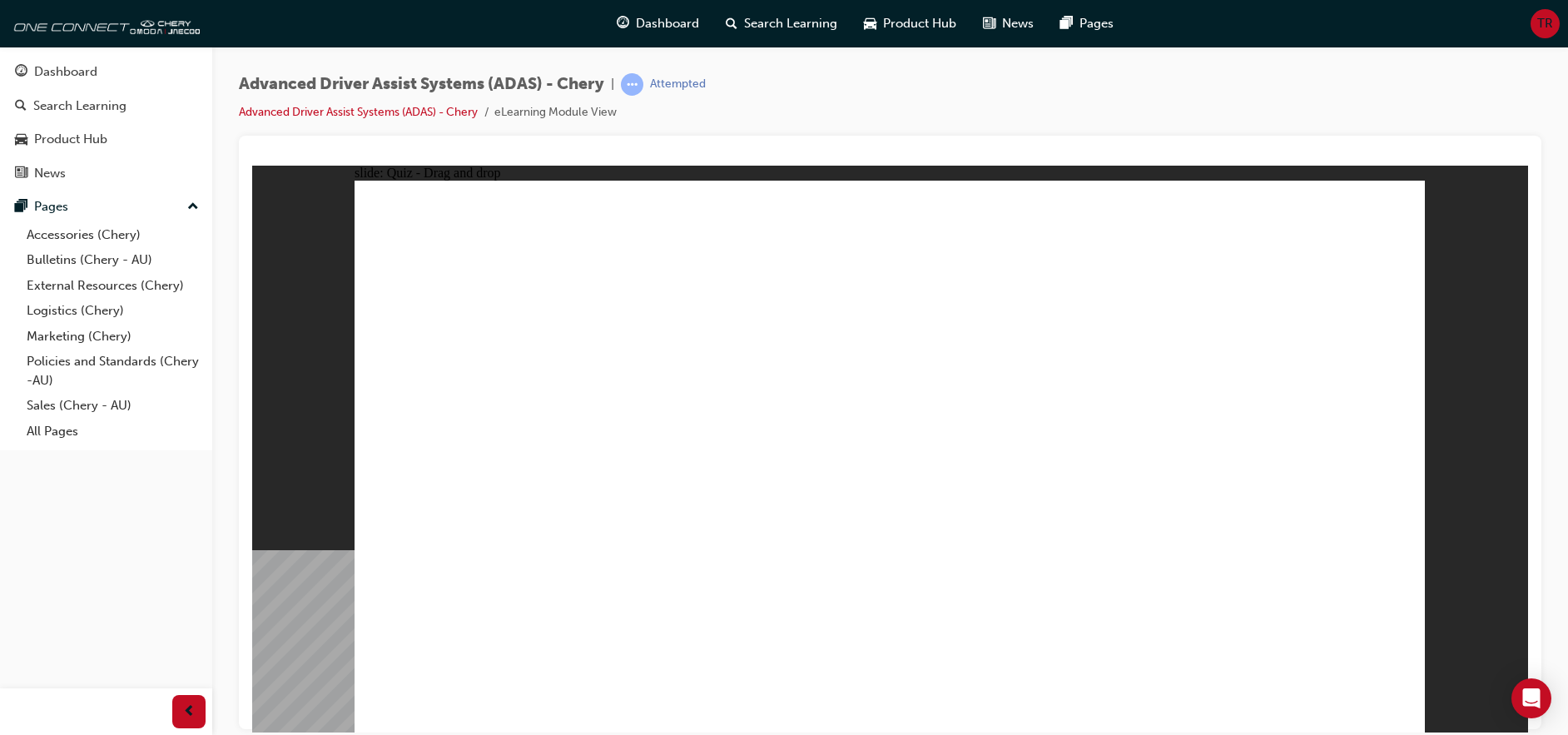
drag, startPoint x: 1159, startPoint y: 286, endPoint x: 720, endPoint y: 577, distance: 526.7
drag, startPoint x: 1218, startPoint y: 287, endPoint x: 718, endPoint y: 554, distance: 566.8
drag, startPoint x: 1225, startPoint y: 246, endPoint x: 705, endPoint y: 551, distance: 602.8
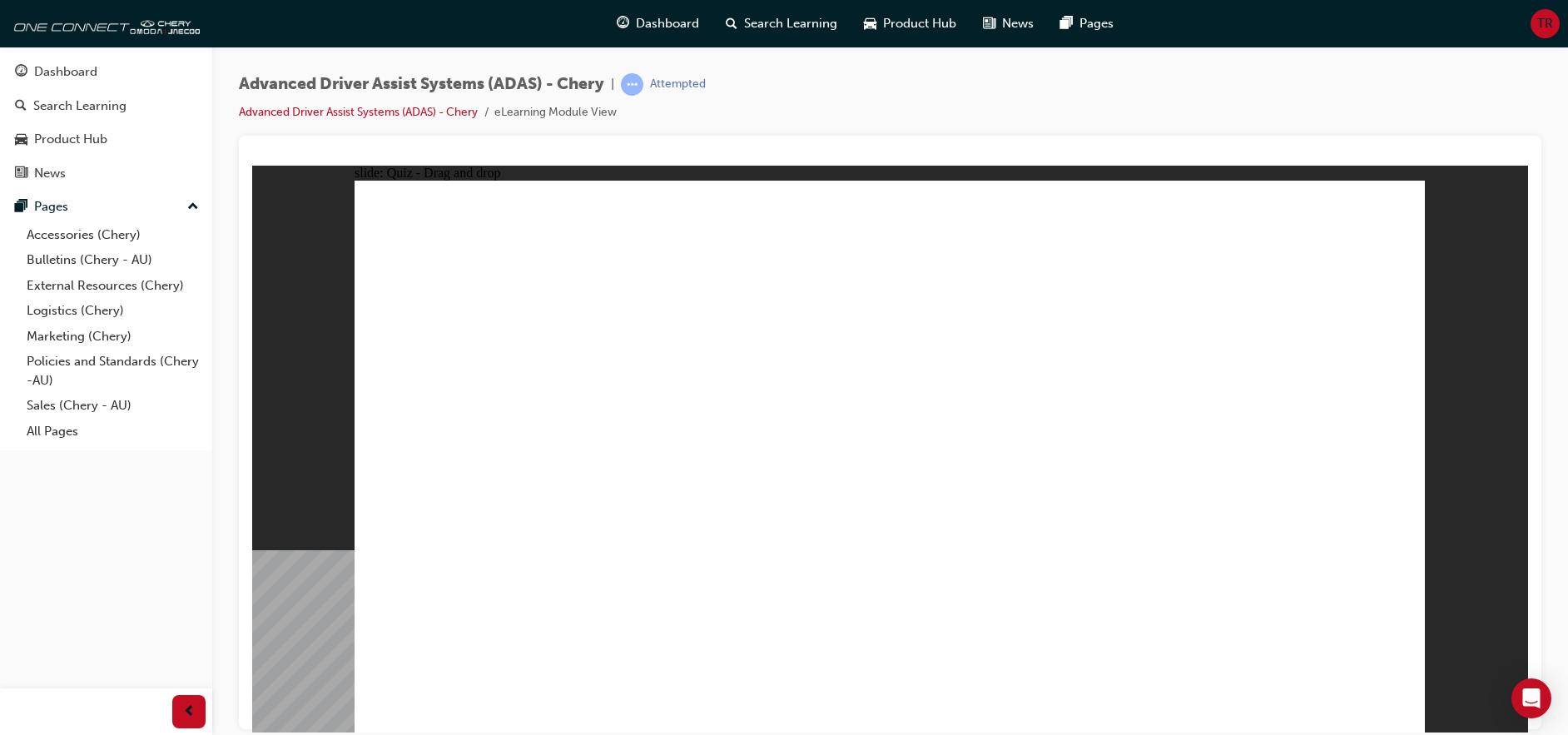
drag, startPoint x: 832, startPoint y: 626, endPoint x: 876, endPoint y: 420, distance: 210.6
drag, startPoint x: 704, startPoint y: 629, endPoint x: 991, endPoint y: 324, distance: 418.8
drag, startPoint x: 1020, startPoint y: 631, endPoint x: 1240, endPoint y: 365, distance: 345.2
drag, startPoint x: 1196, startPoint y: 605, endPoint x: 1237, endPoint y: 352, distance: 256.3
drag, startPoint x: 521, startPoint y: 623, endPoint x: 1267, endPoint y: 399, distance: 778.9
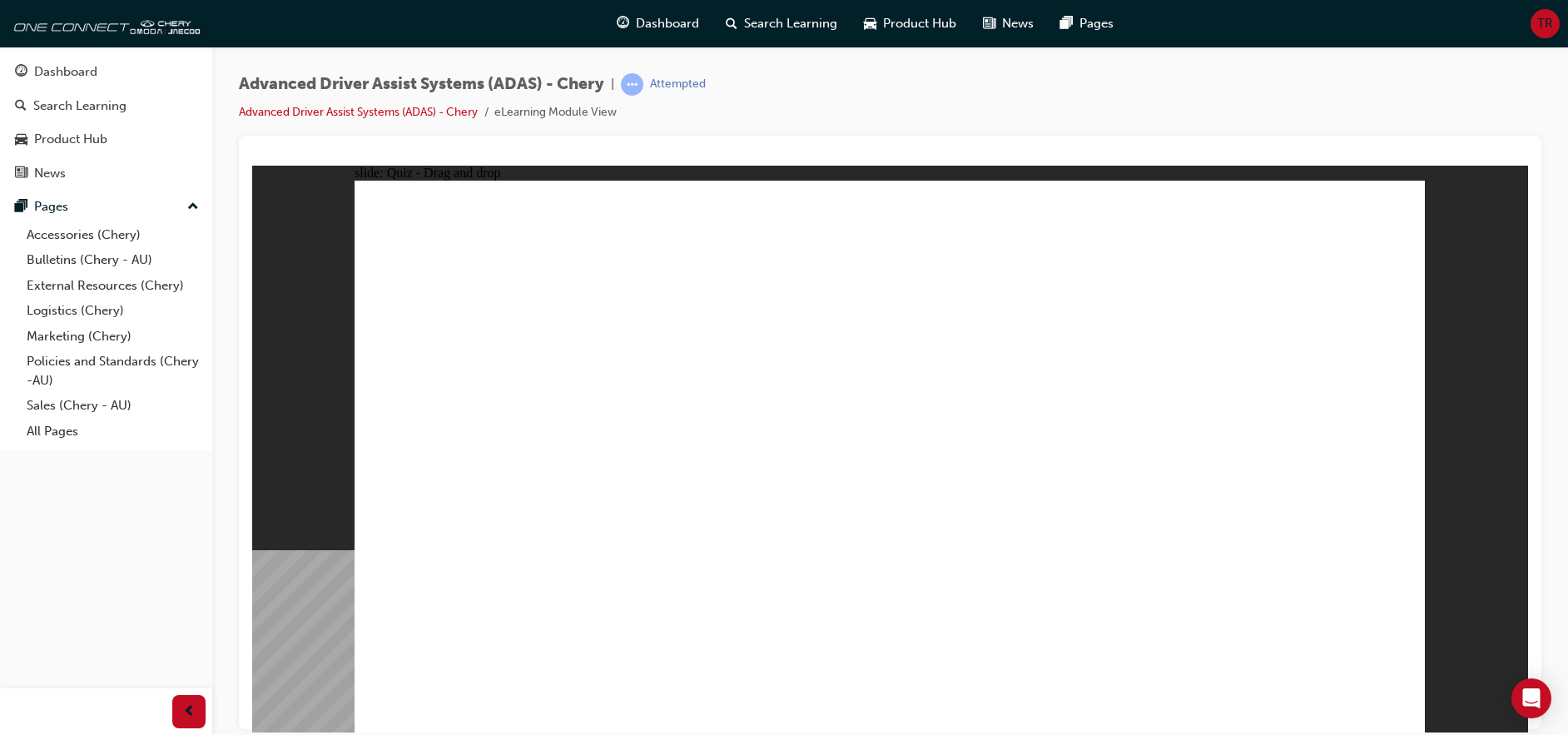
checkbox input "true"
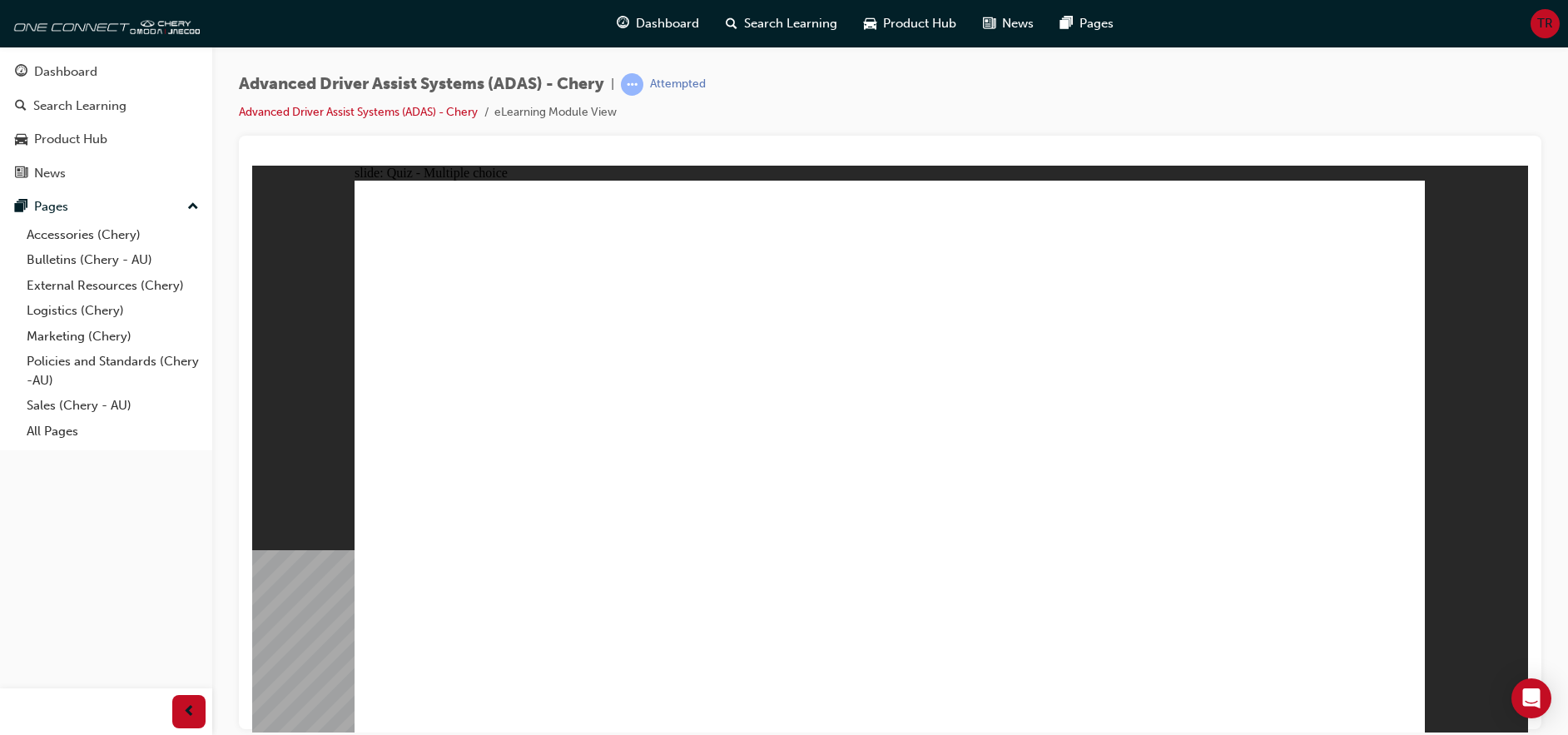
checkbox input "true"
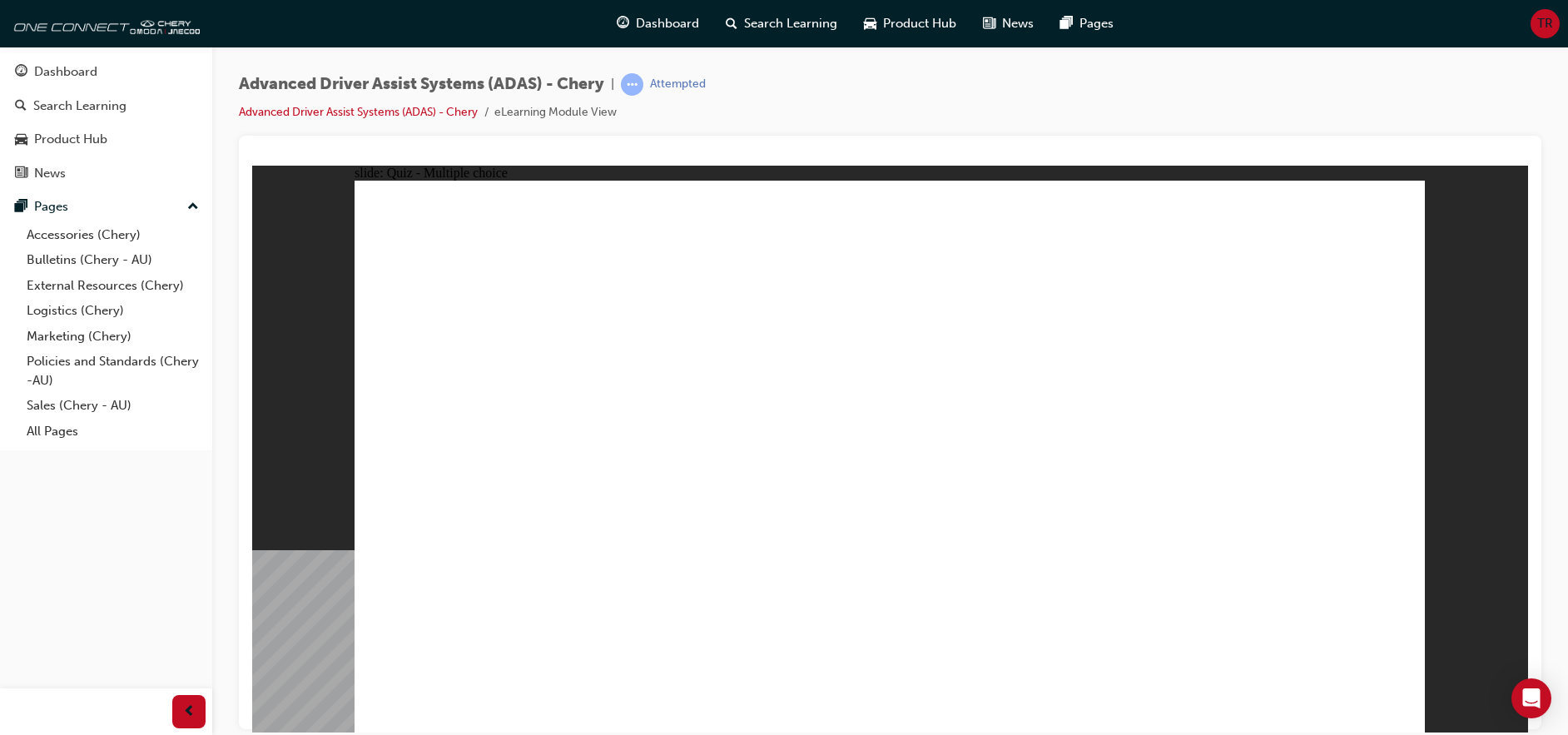
checkbox input "true"
drag, startPoint x: 844, startPoint y: 559, endPoint x: 878, endPoint y: 546, distance: 36.4
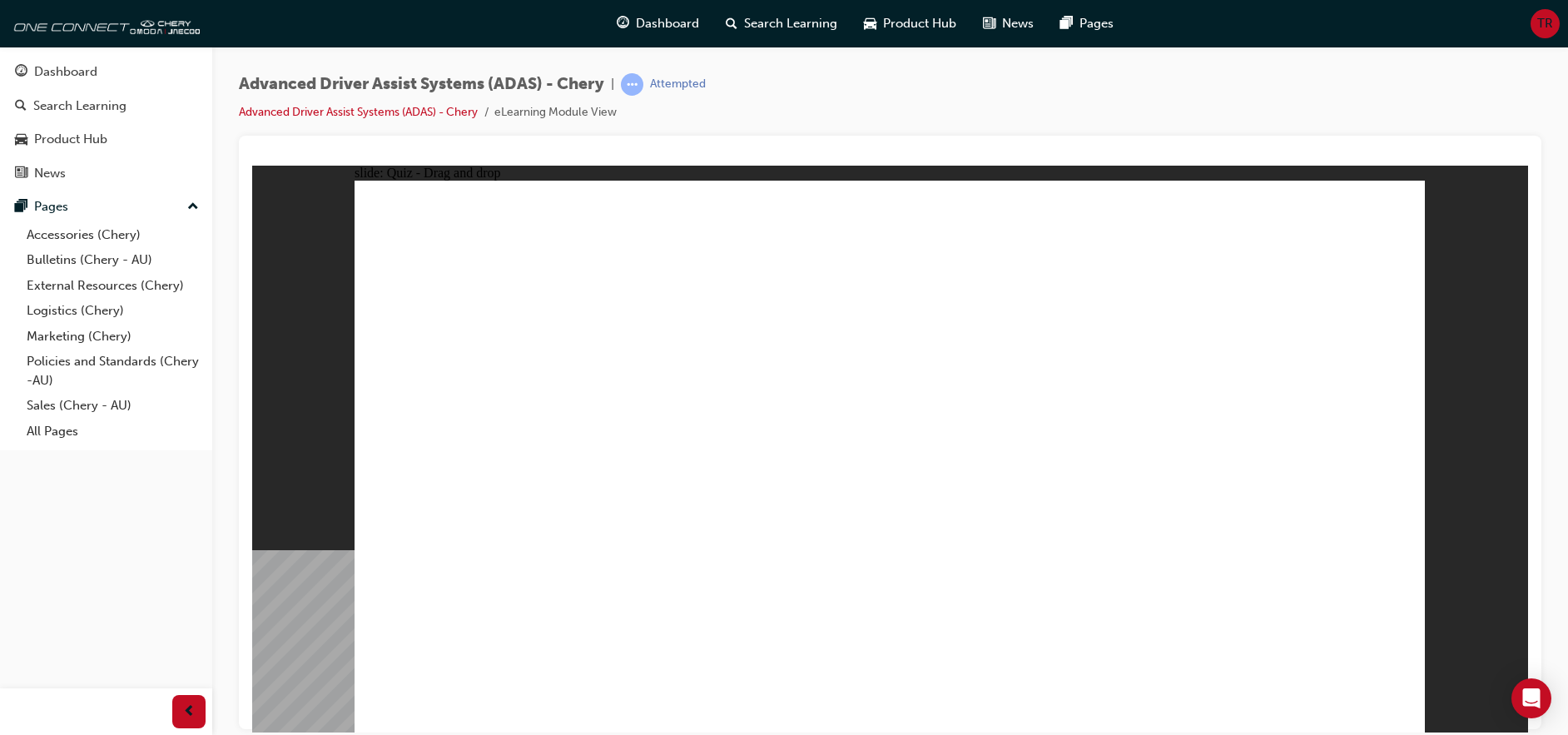
drag, startPoint x: 913, startPoint y: 227, endPoint x: 612, endPoint y: 554, distance: 444.4
drag, startPoint x: 1121, startPoint y: 240, endPoint x: 962, endPoint y: 528, distance: 329.0
drag, startPoint x: 933, startPoint y: 365, endPoint x: 1008, endPoint y: 565, distance: 213.6
drag, startPoint x: 1263, startPoint y: 232, endPoint x: 581, endPoint y: 541, distance: 748.7
drag, startPoint x: 1028, startPoint y: 241, endPoint x: 641, endPoint y: 561, distance: 502.2
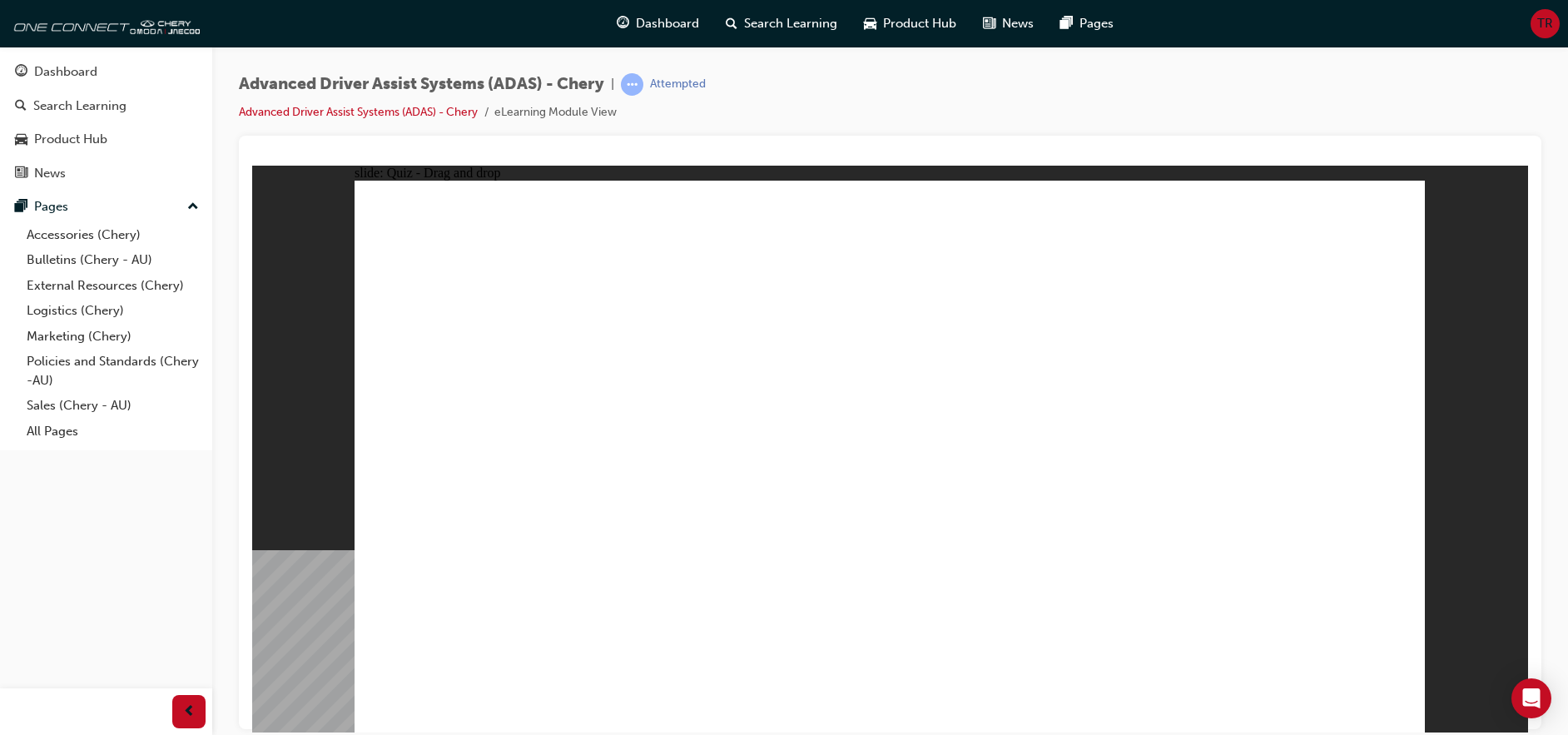
drag, startPoint x: 999, startPoint y: 281, endPoint x: 735, endPoint y: 561, distance: 384.8
drag, startPoint x: 1146, startPoint y: 290, endPoint x: 1119, endPoint y: 543, distance: 254.4
drag, startPoint x: 1209, startPoint y: 284, endPoint x: 1150, endPoint y: 584, distance: 305.7
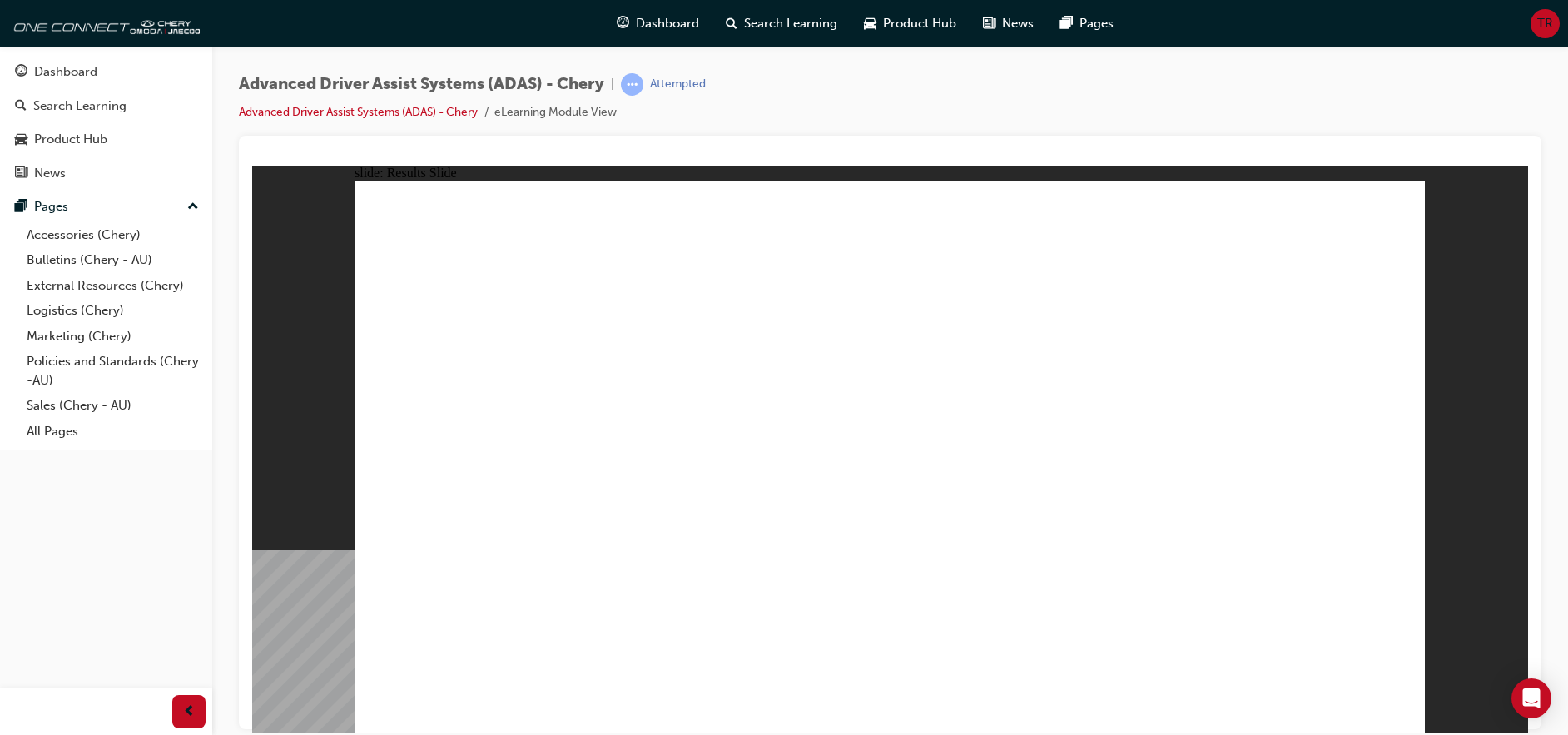
drag, startPoint x: 844, startPoint y: 625, endPoint x: 863, endPoint y: 391, distance: 234.8
drag, startPoint x: 663, startPoint y: 625, endPoint x: 998, endPoint y: 283, distance: 478.7
drag, startPoint x: 461, startPoint y: 622, endPoint x: 1107, endPoint y: 319, distance: 713.5
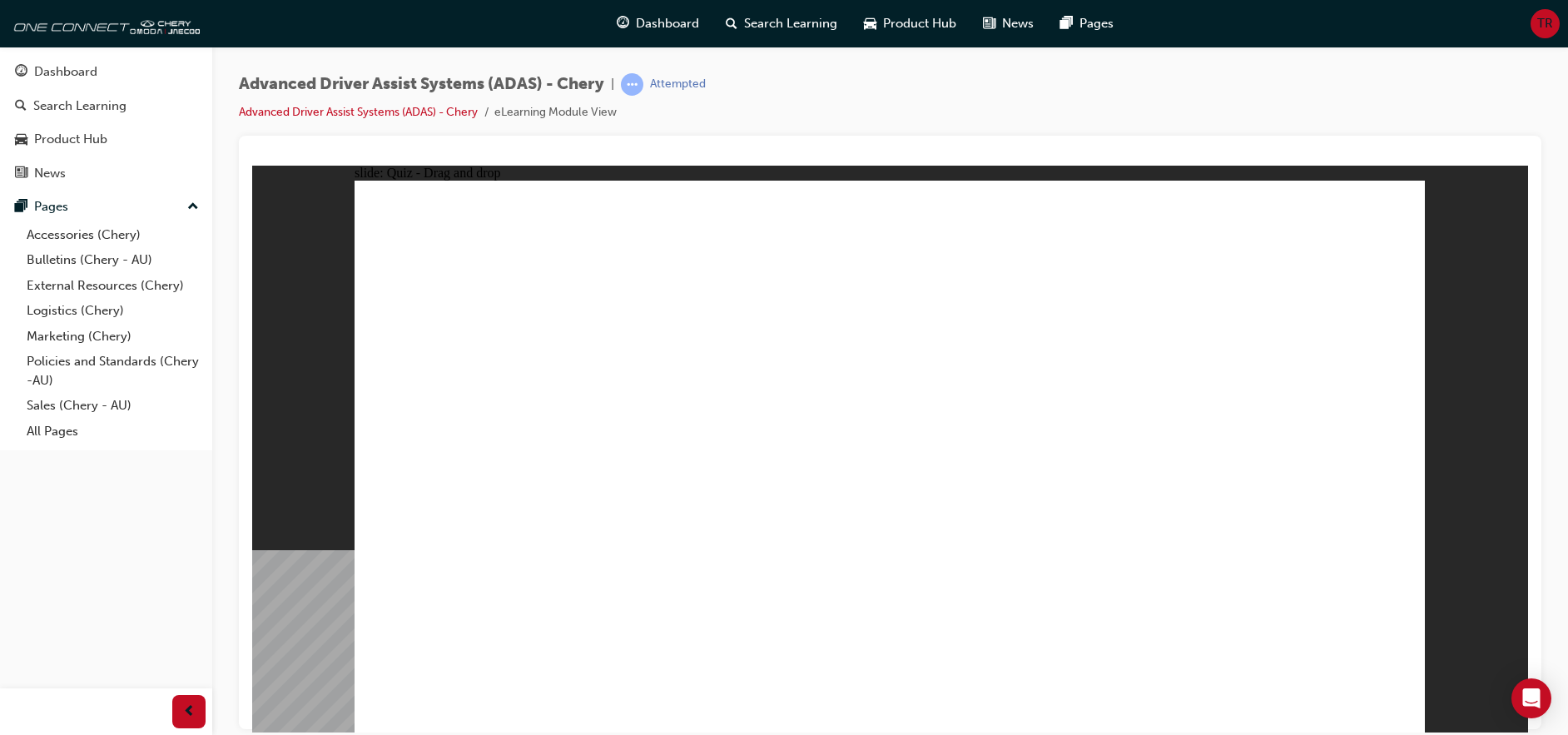
drag, startPoint x: 1015, startPoint y: 620, endPoint x: 1234, endPoint y: 317, distance: 373.9
drag, startPoint x: 1158, startPoint y: 639, endPoint x: 1192, endPoint y: 368, distance: 273.1
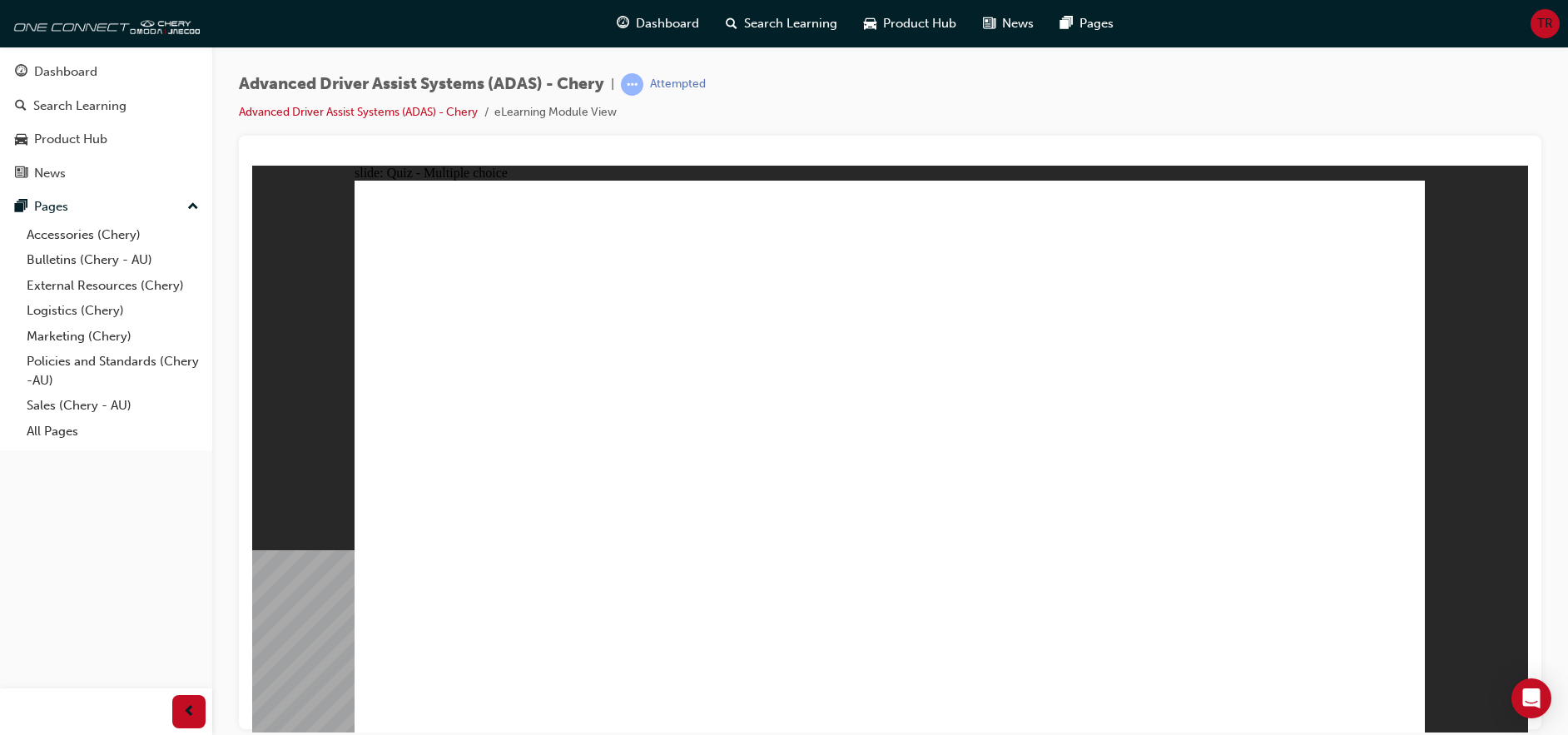
checkbox input "true"
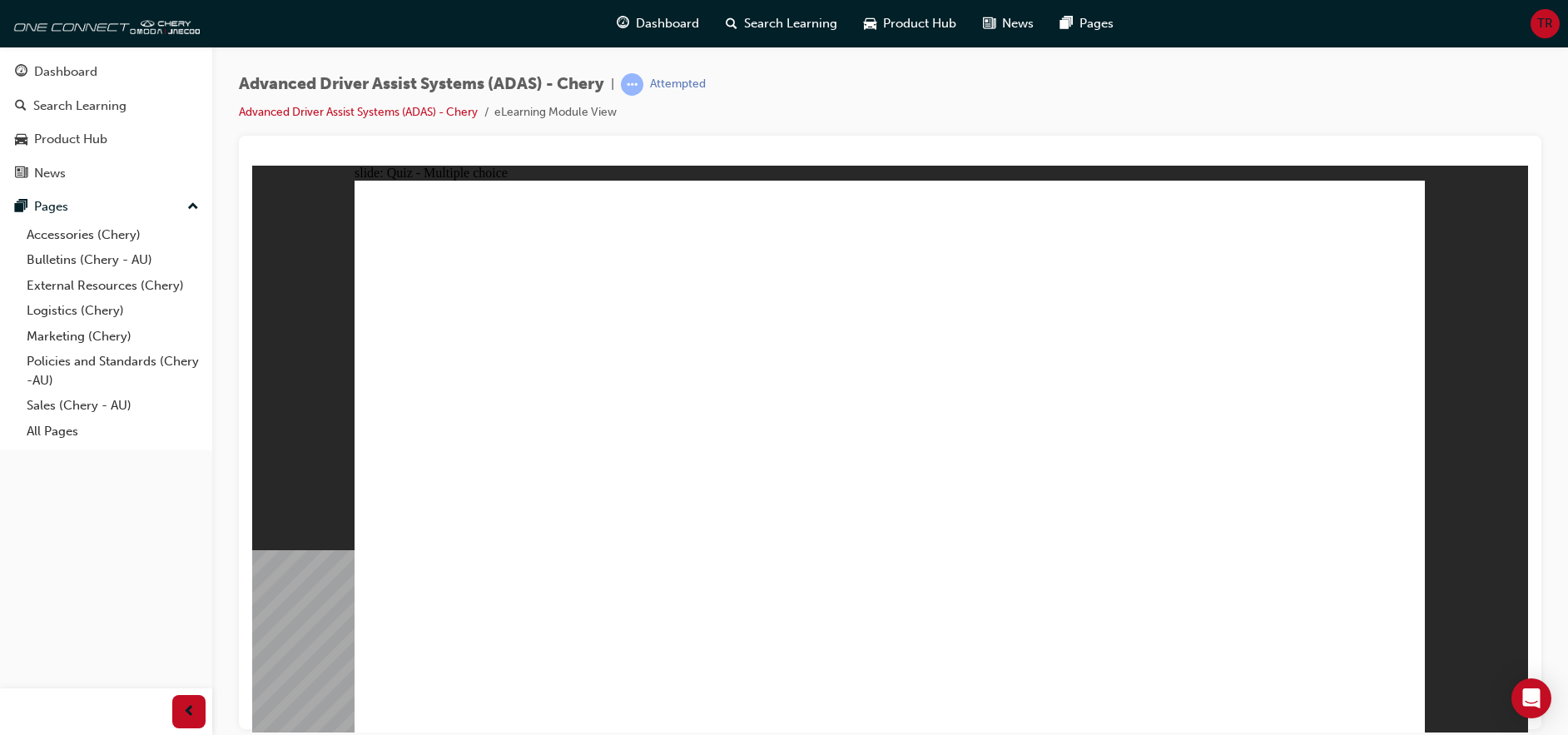
checkbox input "true"
